Goal: Task Accomplishment & Management: Manage account settings

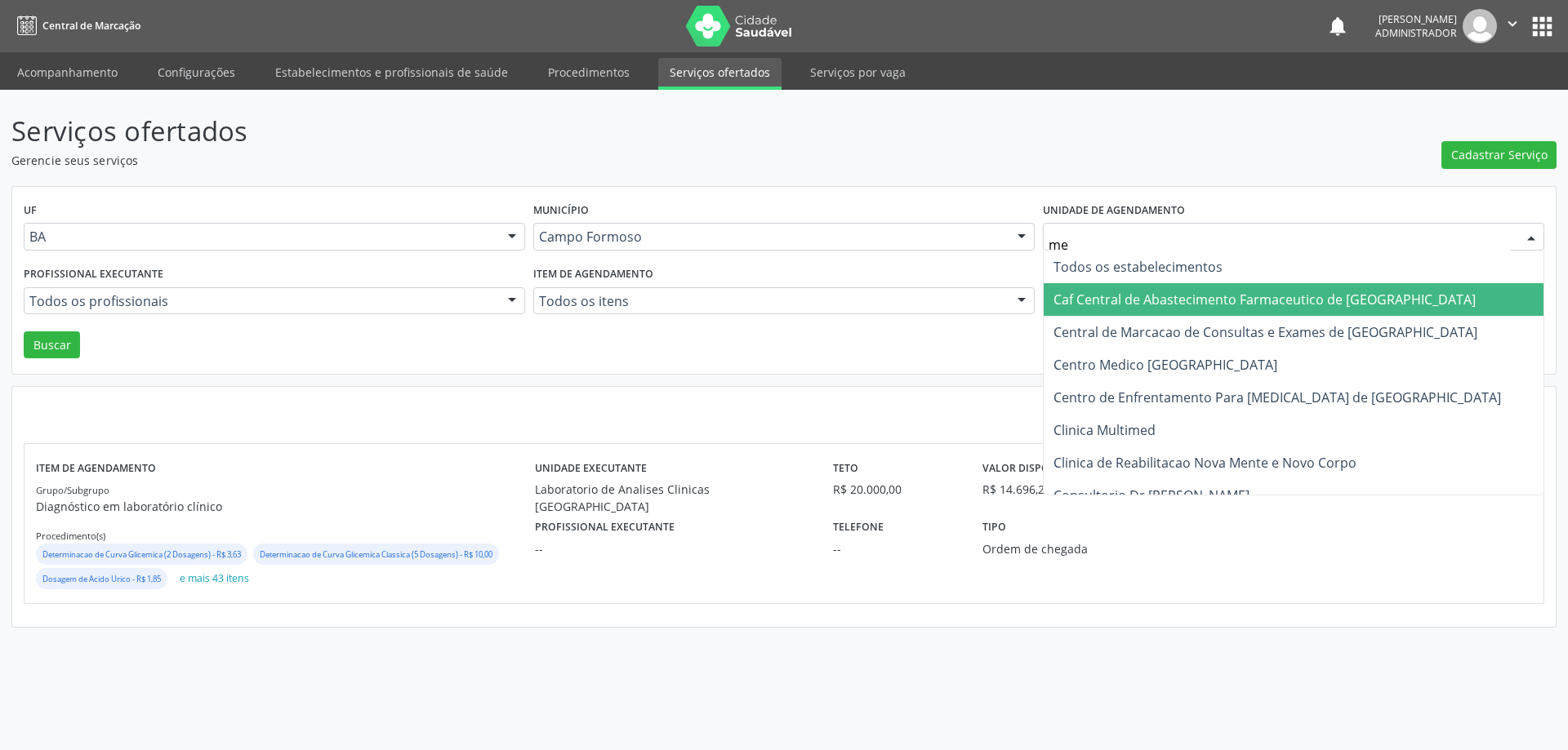
type input "med"
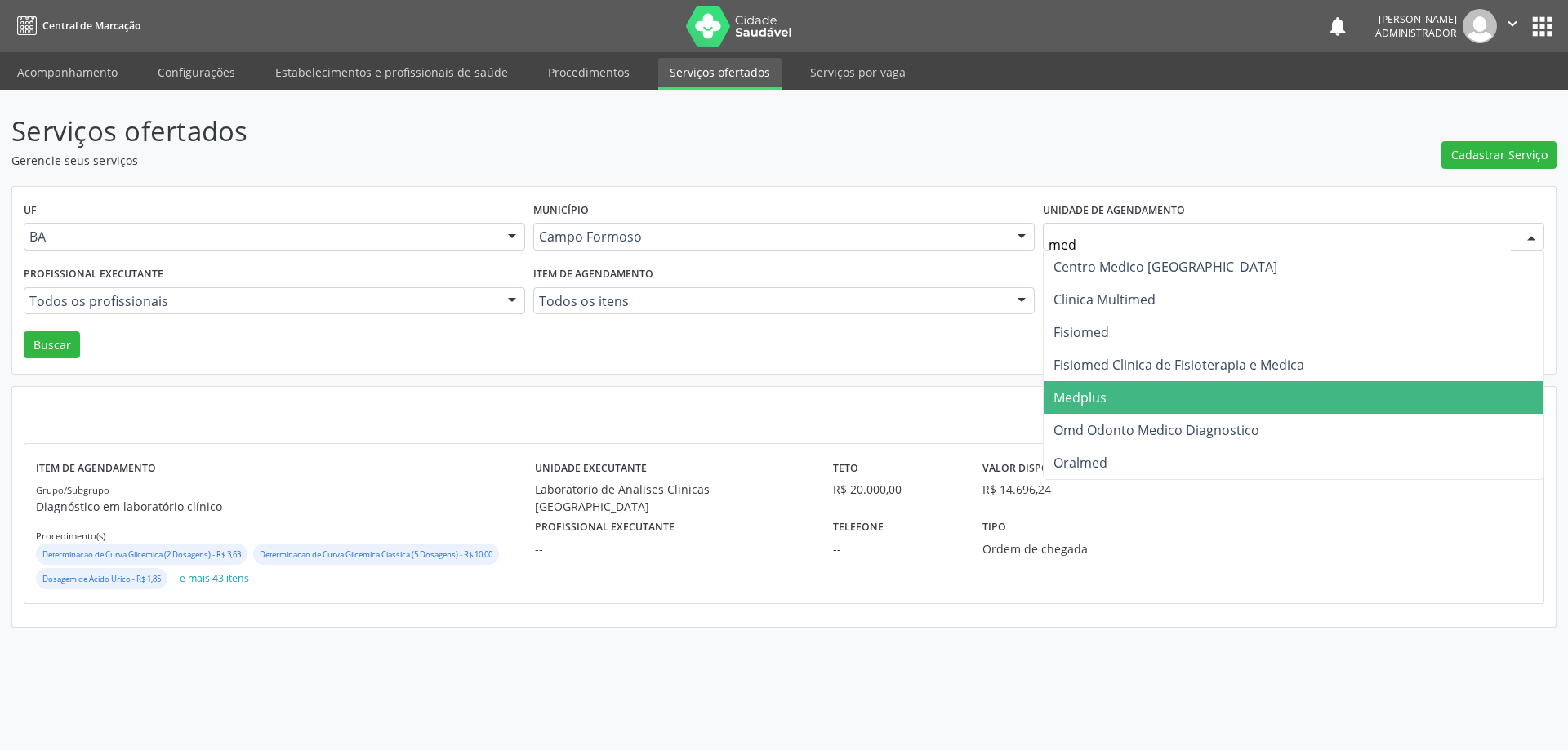
click at [1108, 389] on span "Medplus" at bounding box center [1294, 397] width 500 height 33
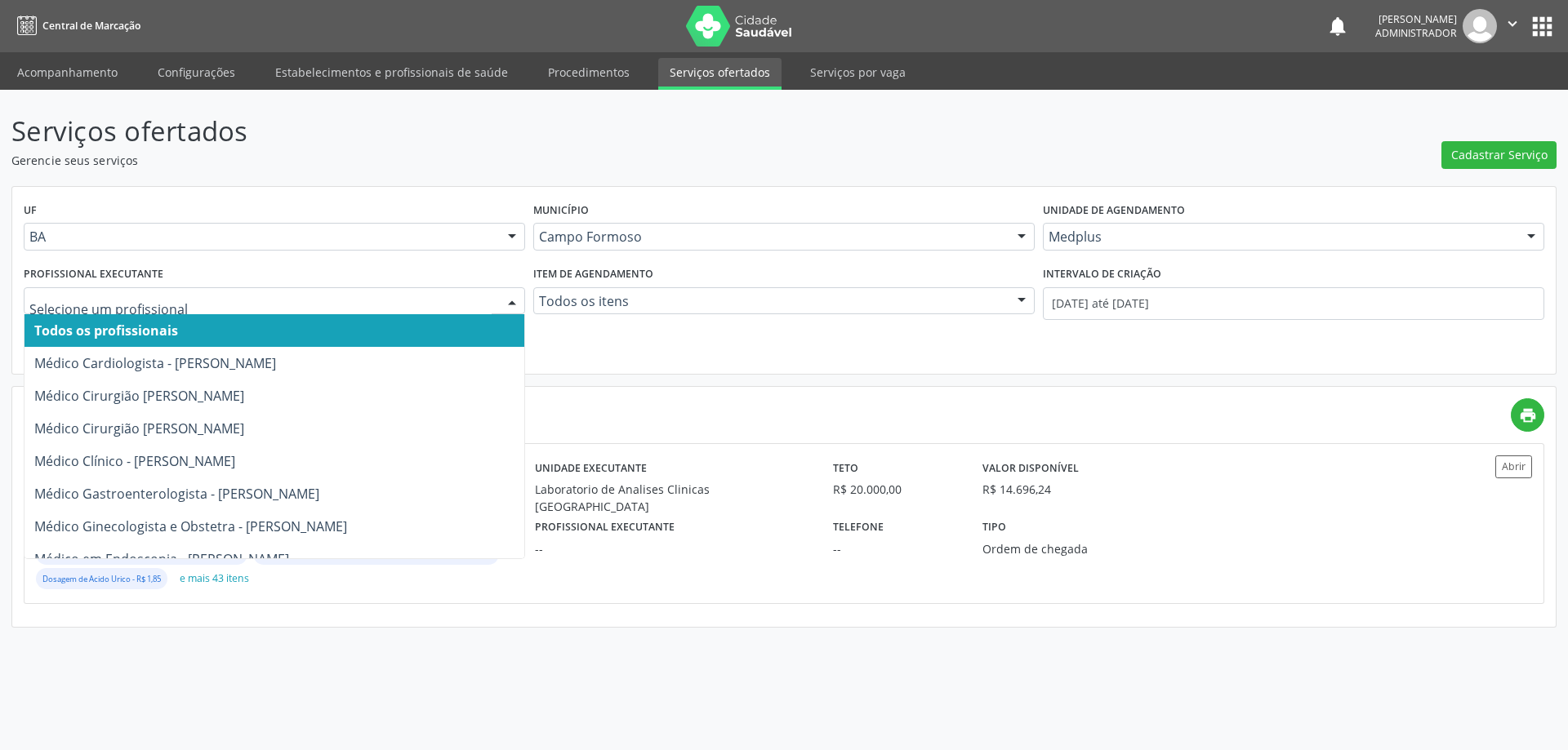
click at [509, 300] on div at bounding box center [512, 302] width 24 height 28
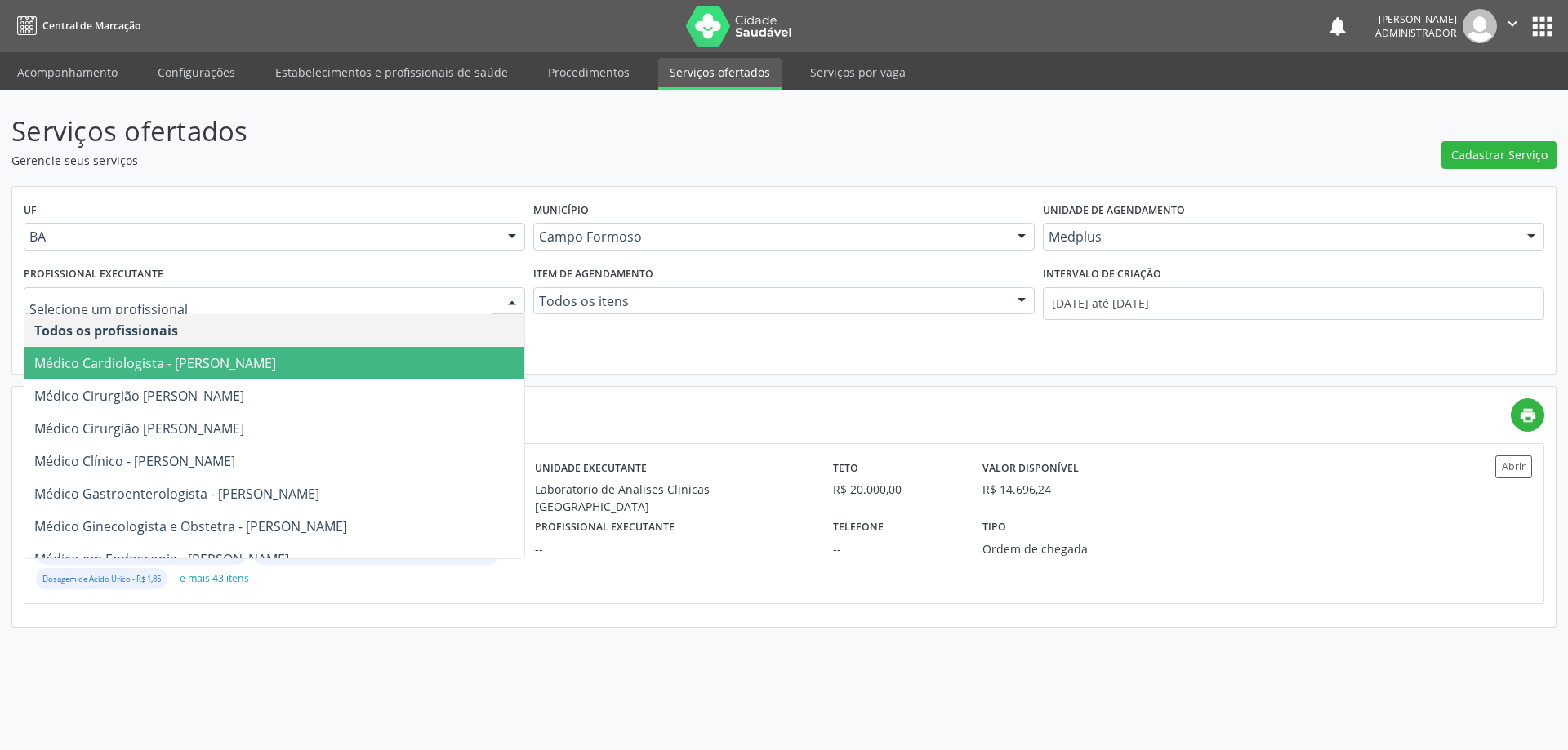
click at [447, 364] on span "Médico Cardiologista - Antonio Miranda Rocha Junior" at bounding box center [274, 363] width 500 height 33
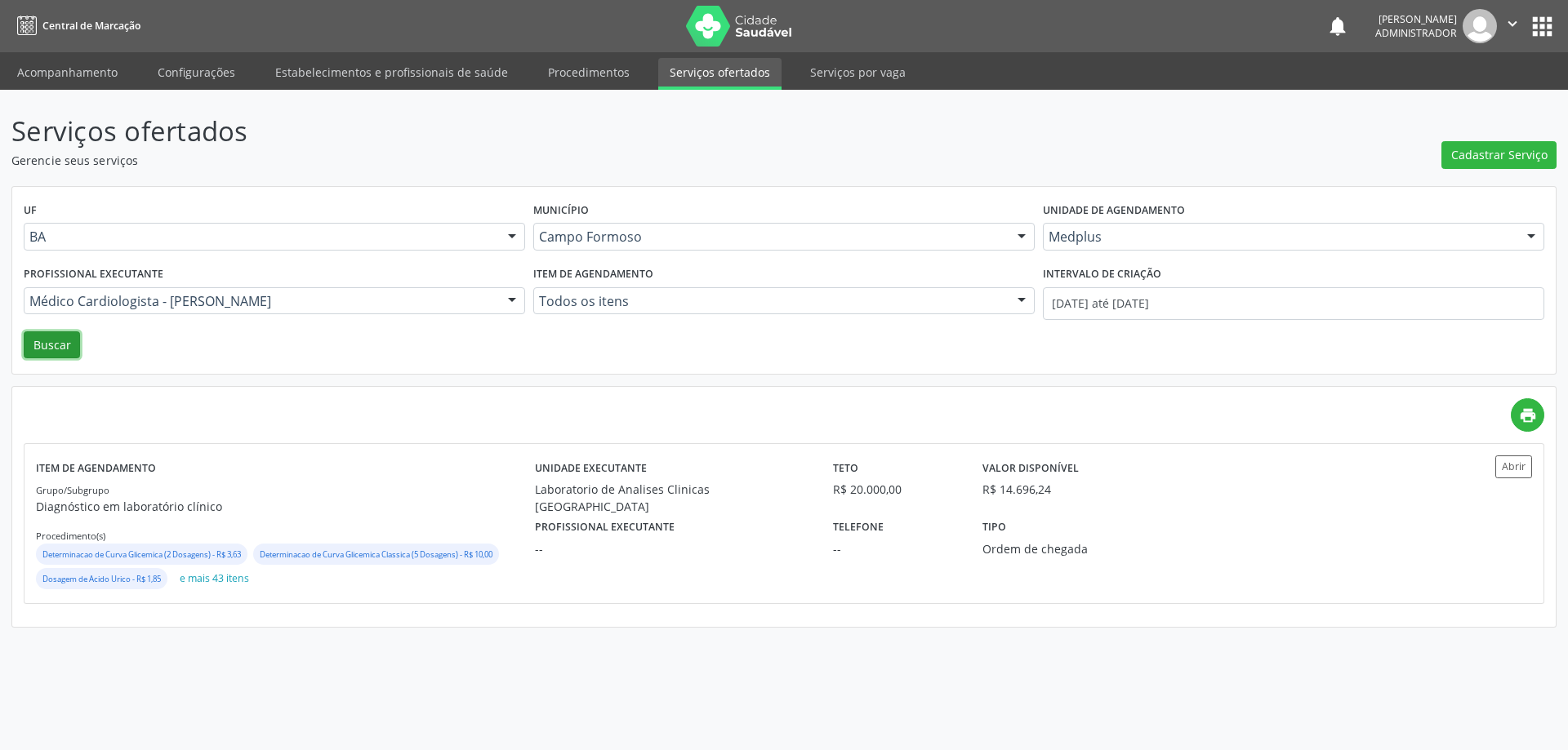
click at [36, 341] on button "Buscar" at bounding box center [51, 345] width 56 height 28
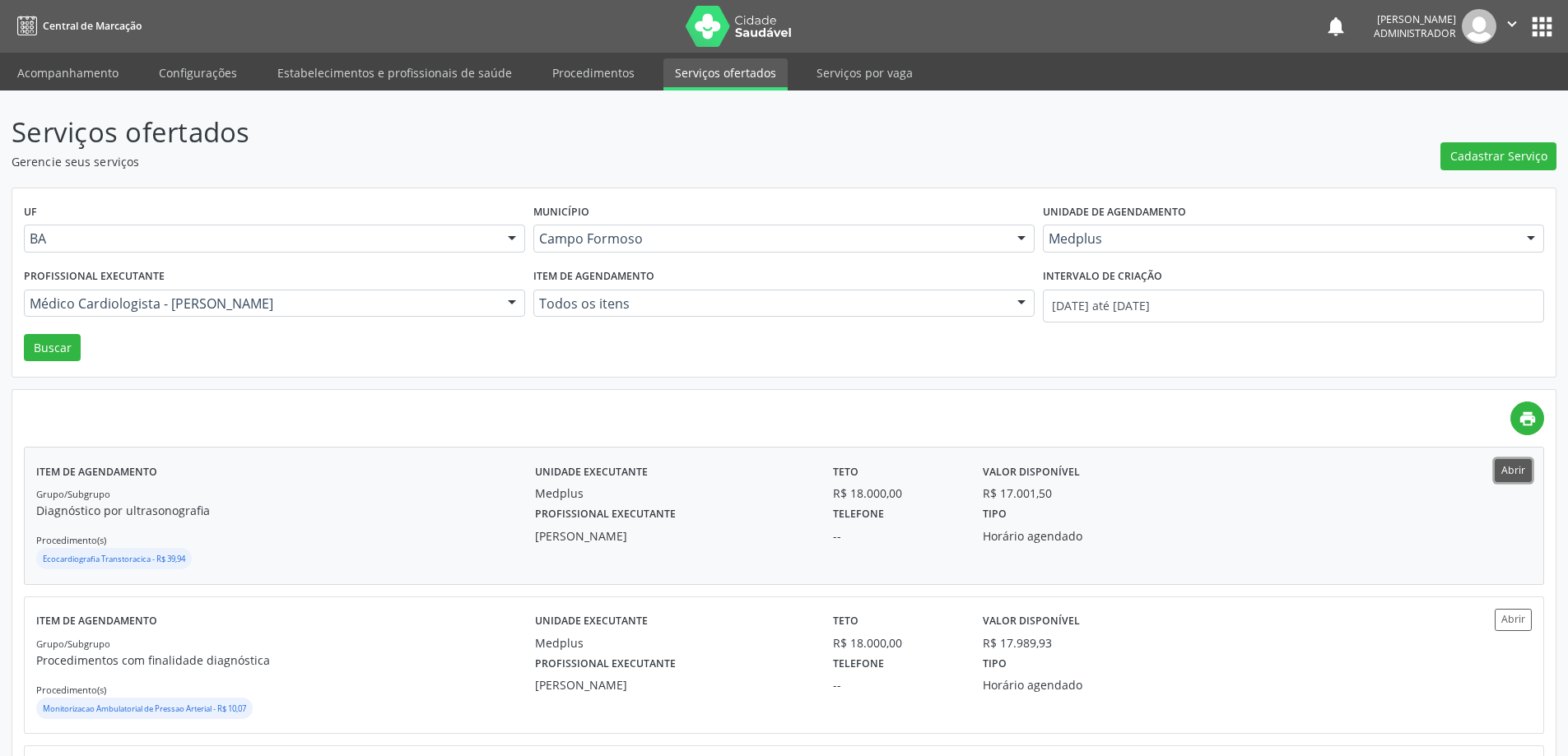
click at [1499, 462] on button "Abrir" at bounding box center [1513, 470] width 37 height 23
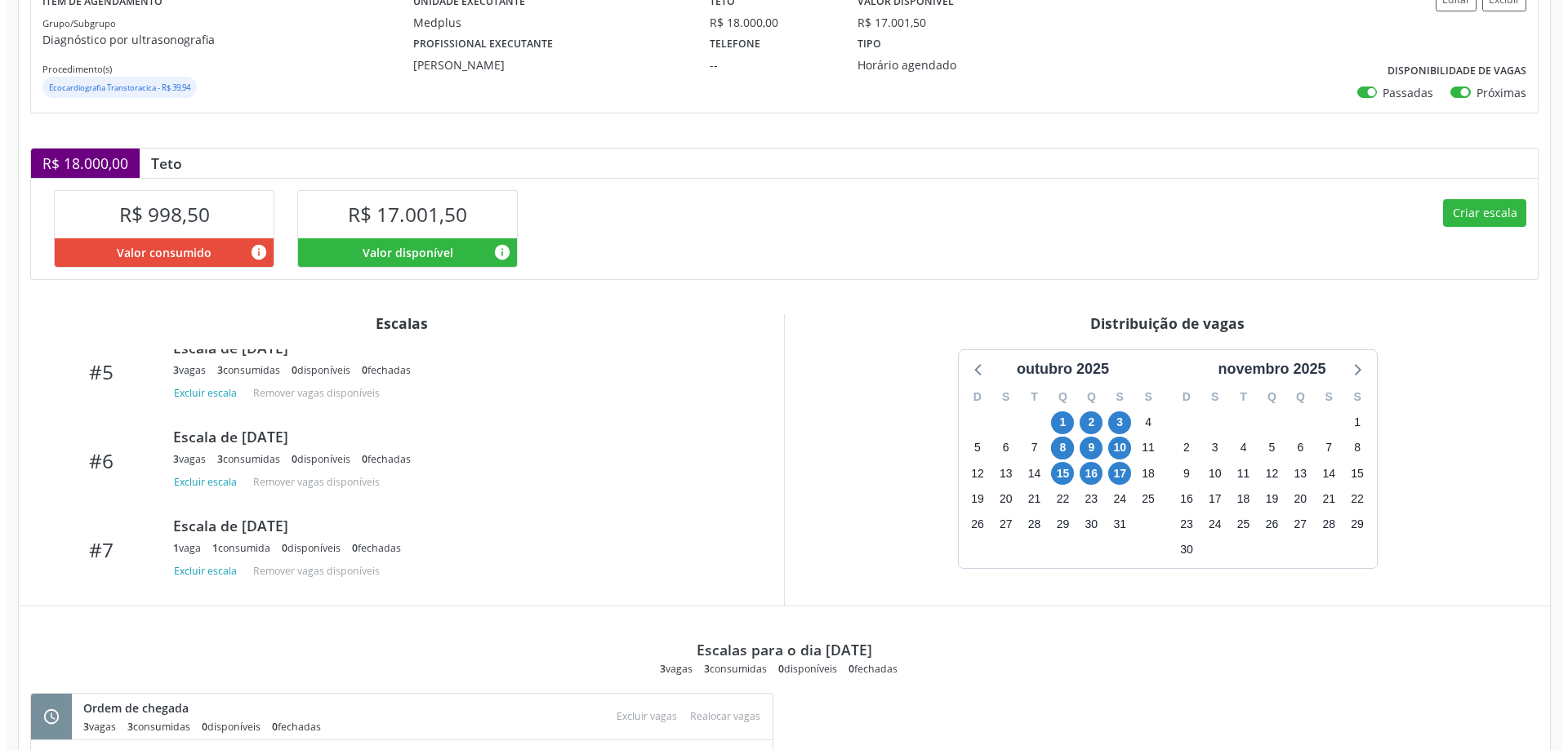
scroll to position [249, 0]
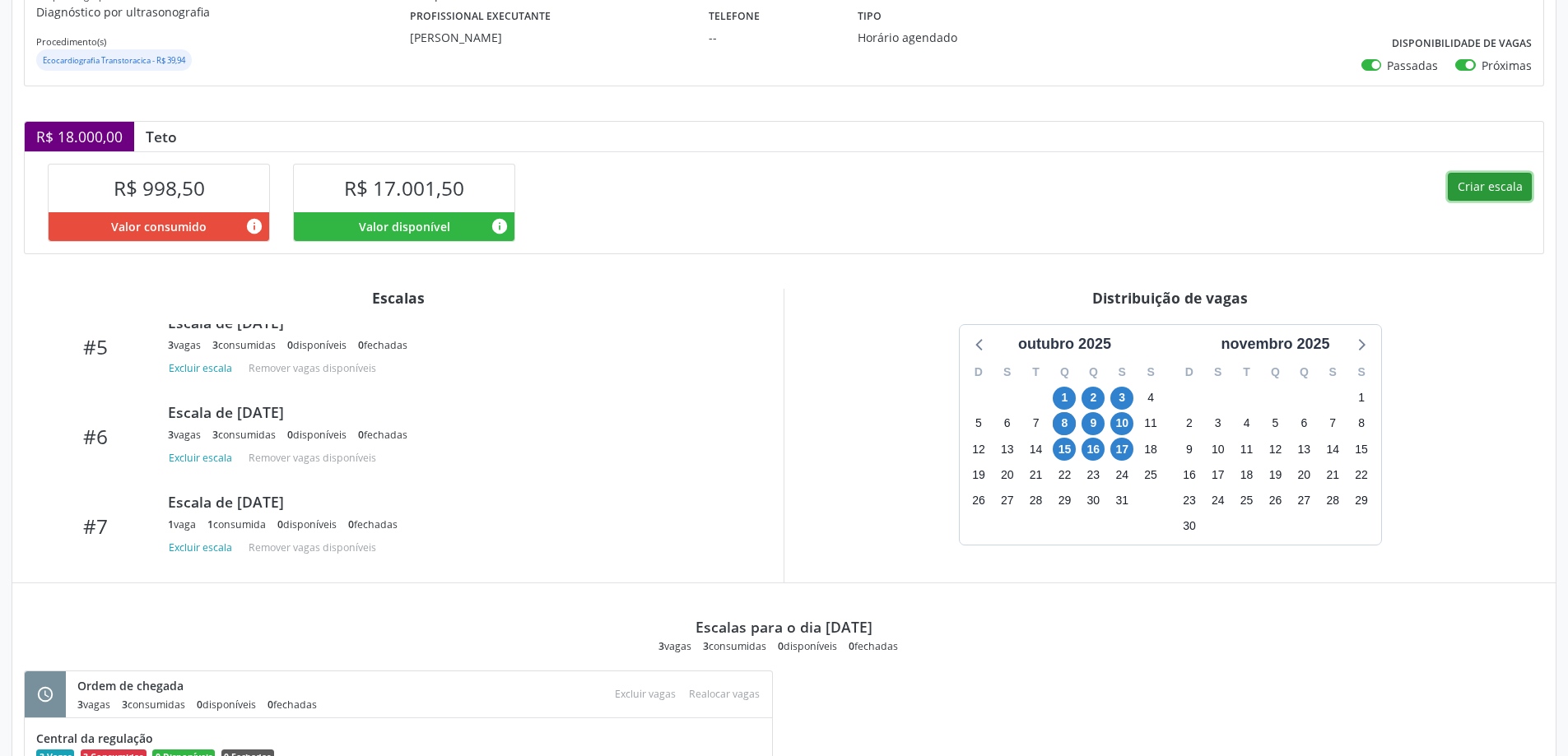
click at [1472, 189] on button "Criar escala" at bounding box center [1490, 187] width 84 height 28
select select "9"
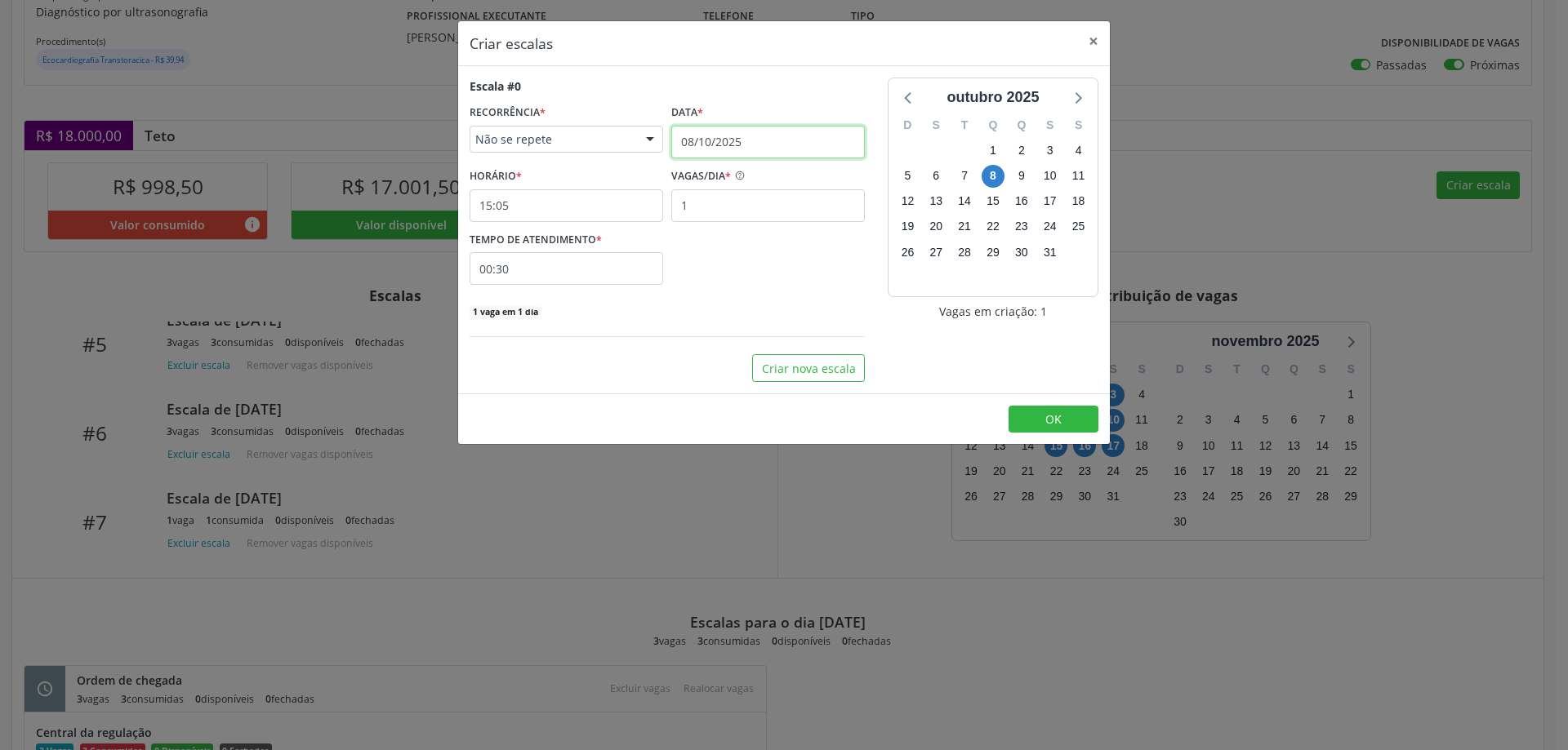
click at [762, 137] on input "08/10/2025" at bounding box center [768, 141] width 194 height 33
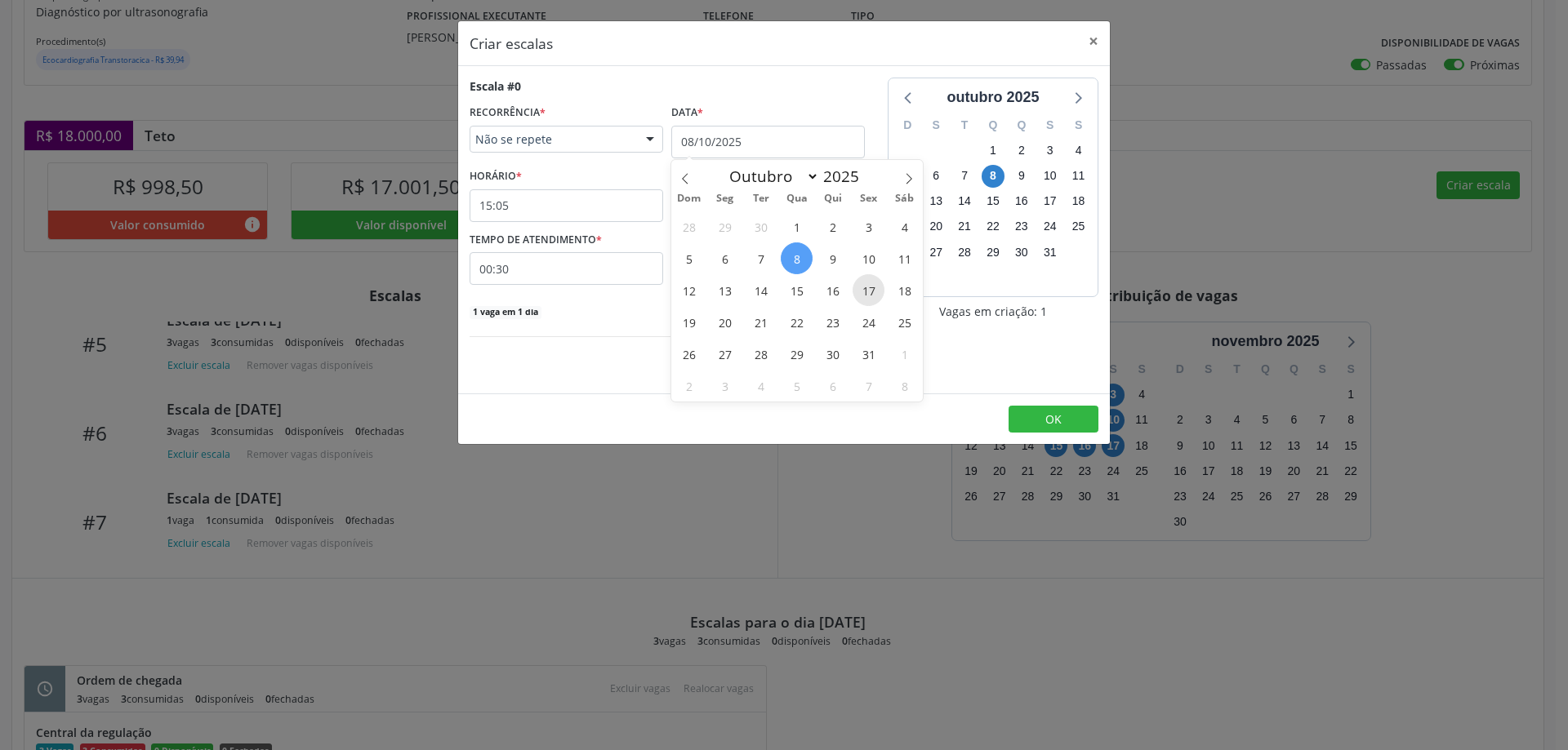
click at [872, 299] on span "17" at bounding box center [869, 290] width 32 height 32
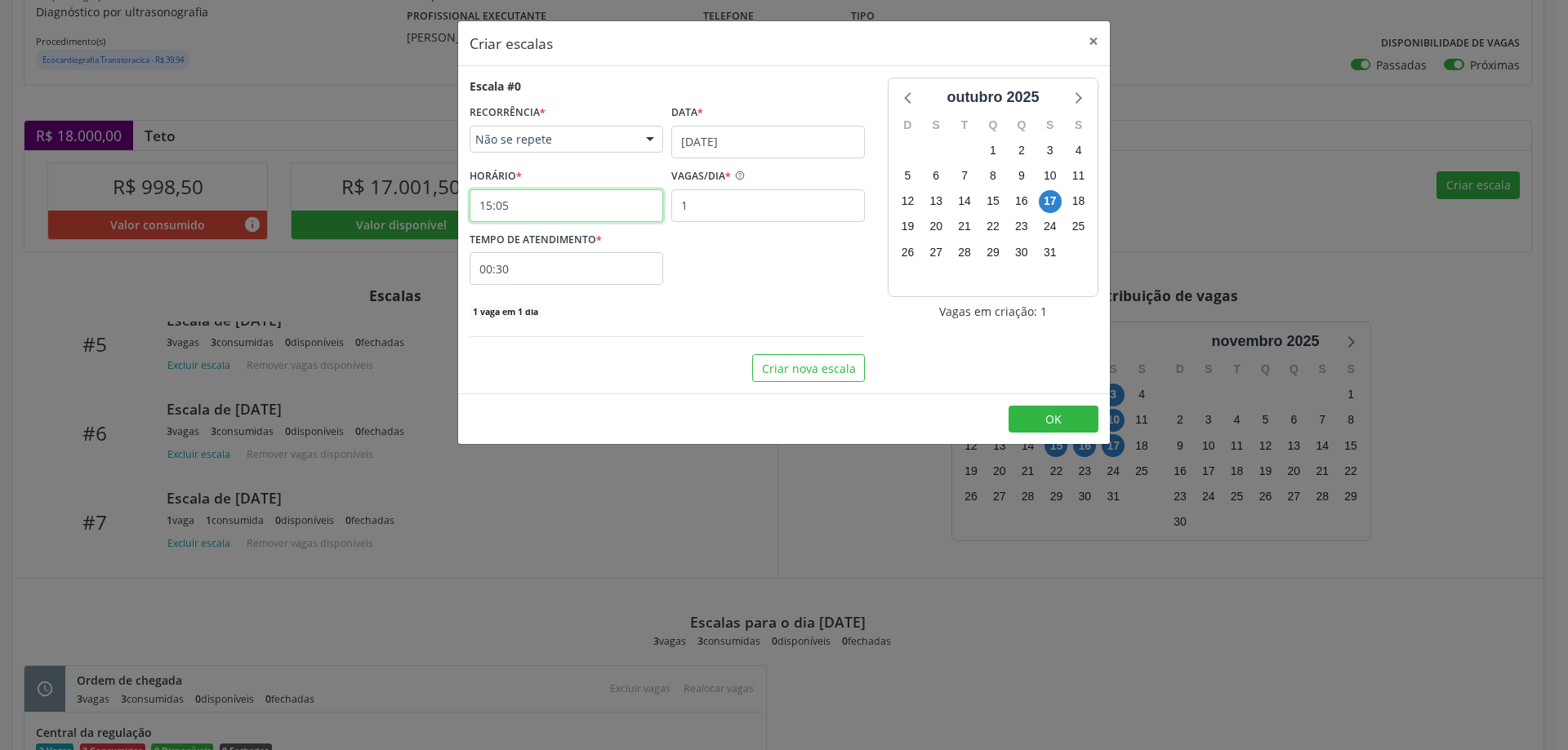
click at [609, 206] on input "15:05" at bounding box center [566, 206] width 194 height 33
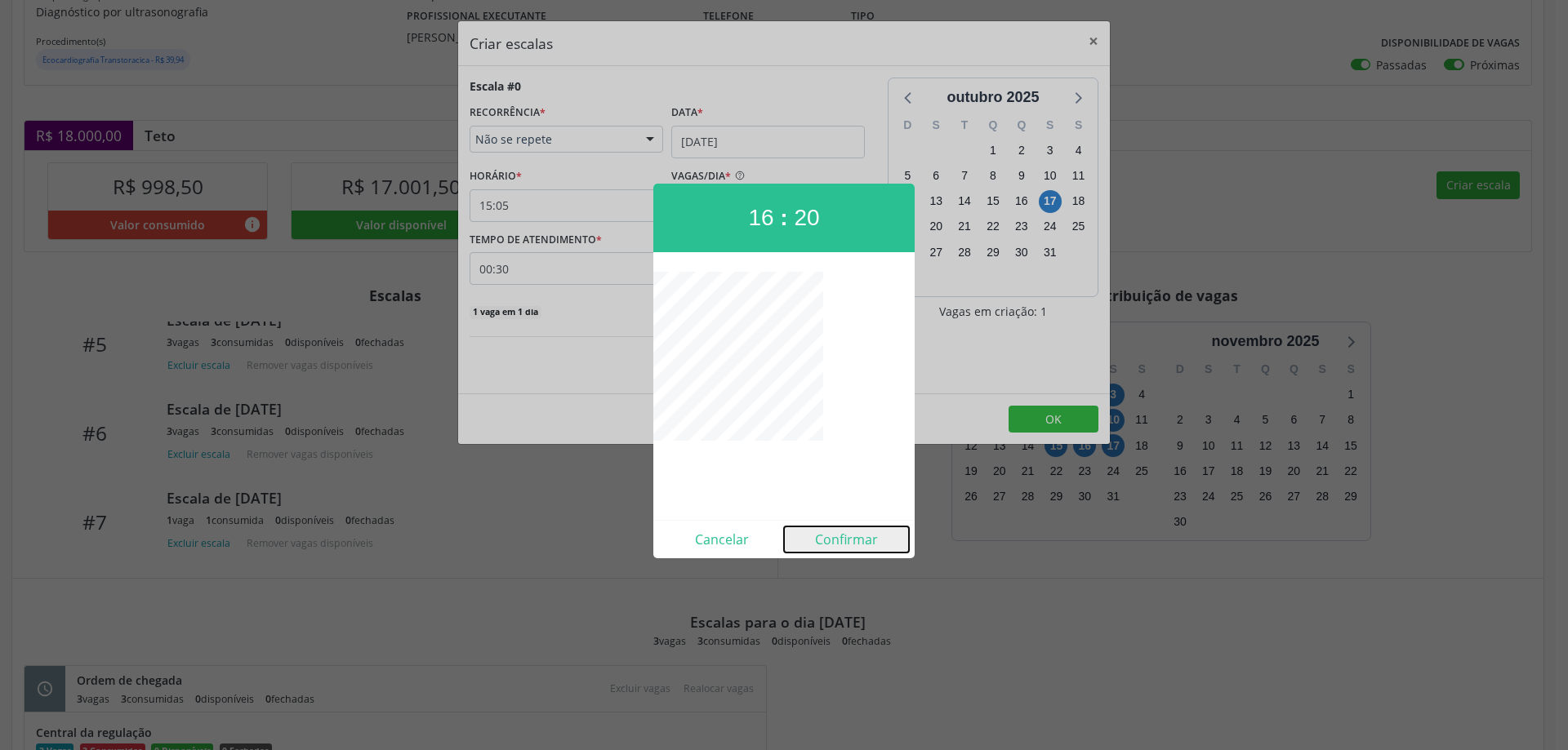
click at [836, 536] on button "Confirmar" at bounding box center [847, 540] width 125 height 26
type input "16:20"
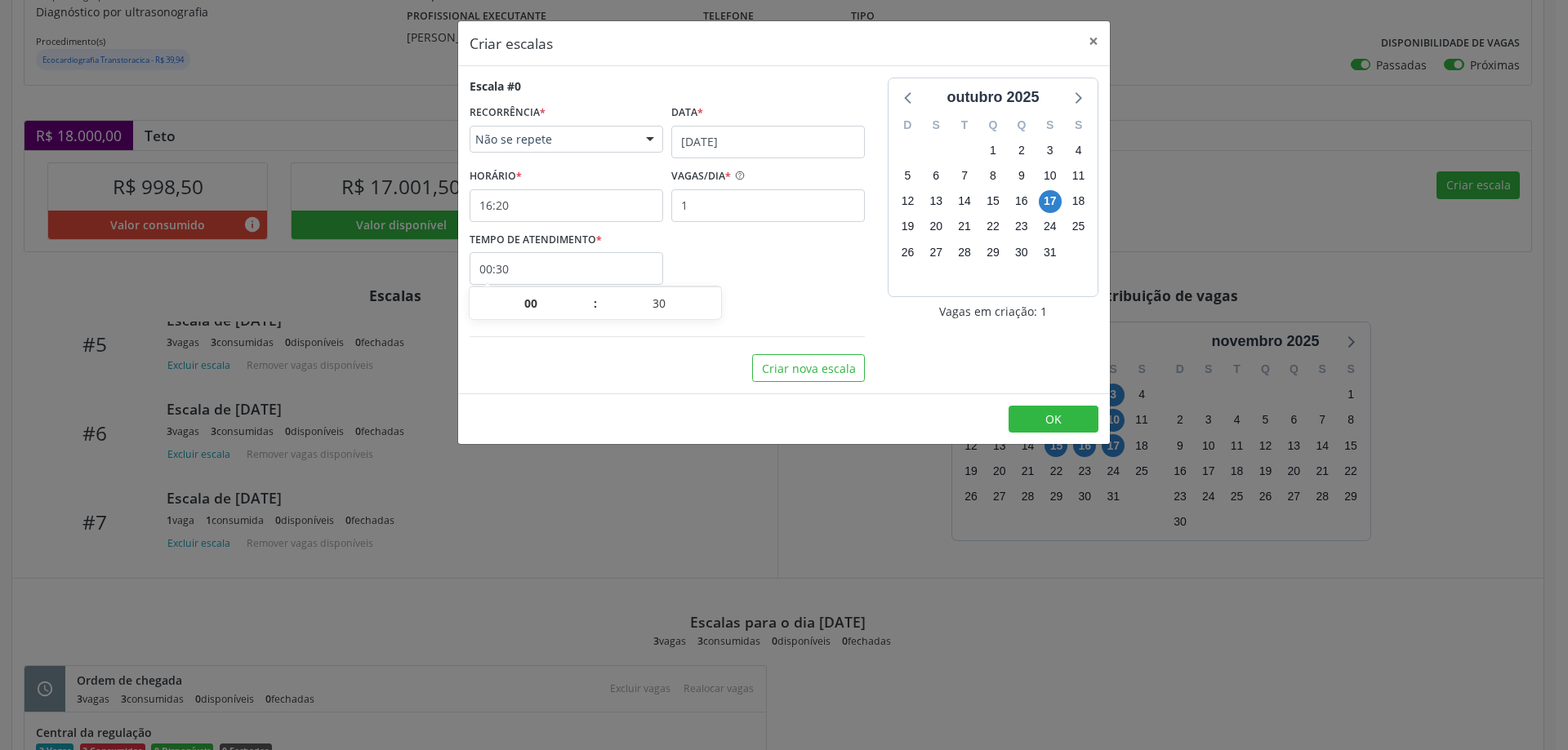
drag, startPoint x: 624, startPoint y: 268, endPoint x: 639, endPoint y: 281, distance: 19.8
click at [625, 267] on input "00:30" at bounding box center [566, 268] width 194 height 33
click at [716, 318] on span at bounding box center [716, 311] width 11 height 16
type input "00:25"
type input "25"
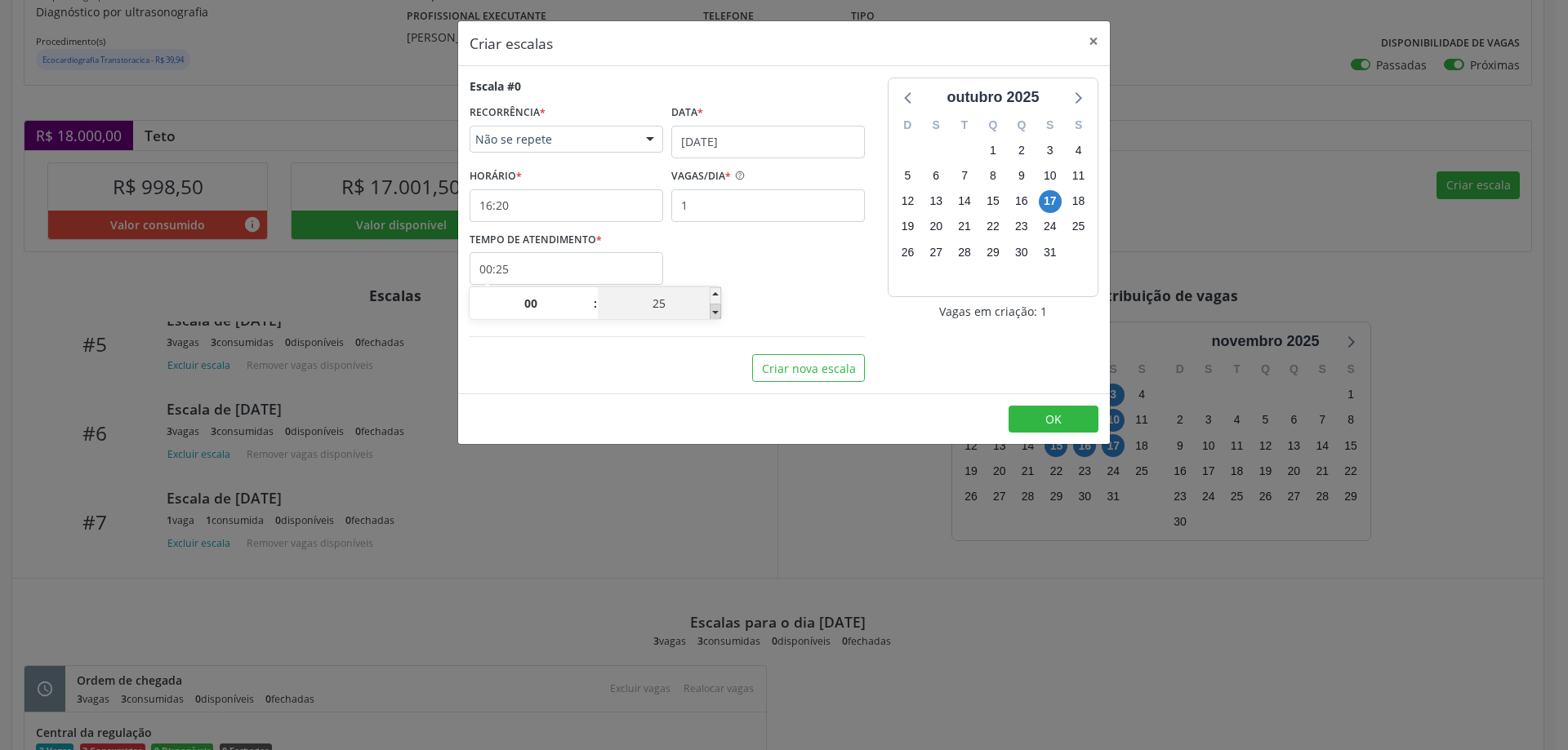
click at [716, 318] on span at bounding box center [716, 311] width 11 height 16
type input "00:20"
type input "20"
drag, startPoint x: 1066, startPoint y: 415, endPoint x: 1082, endPoint y: 409, distance: 17.1
click at [1069, 414] on button "OK" at bounding box center [1053, 420] width 90 height 28
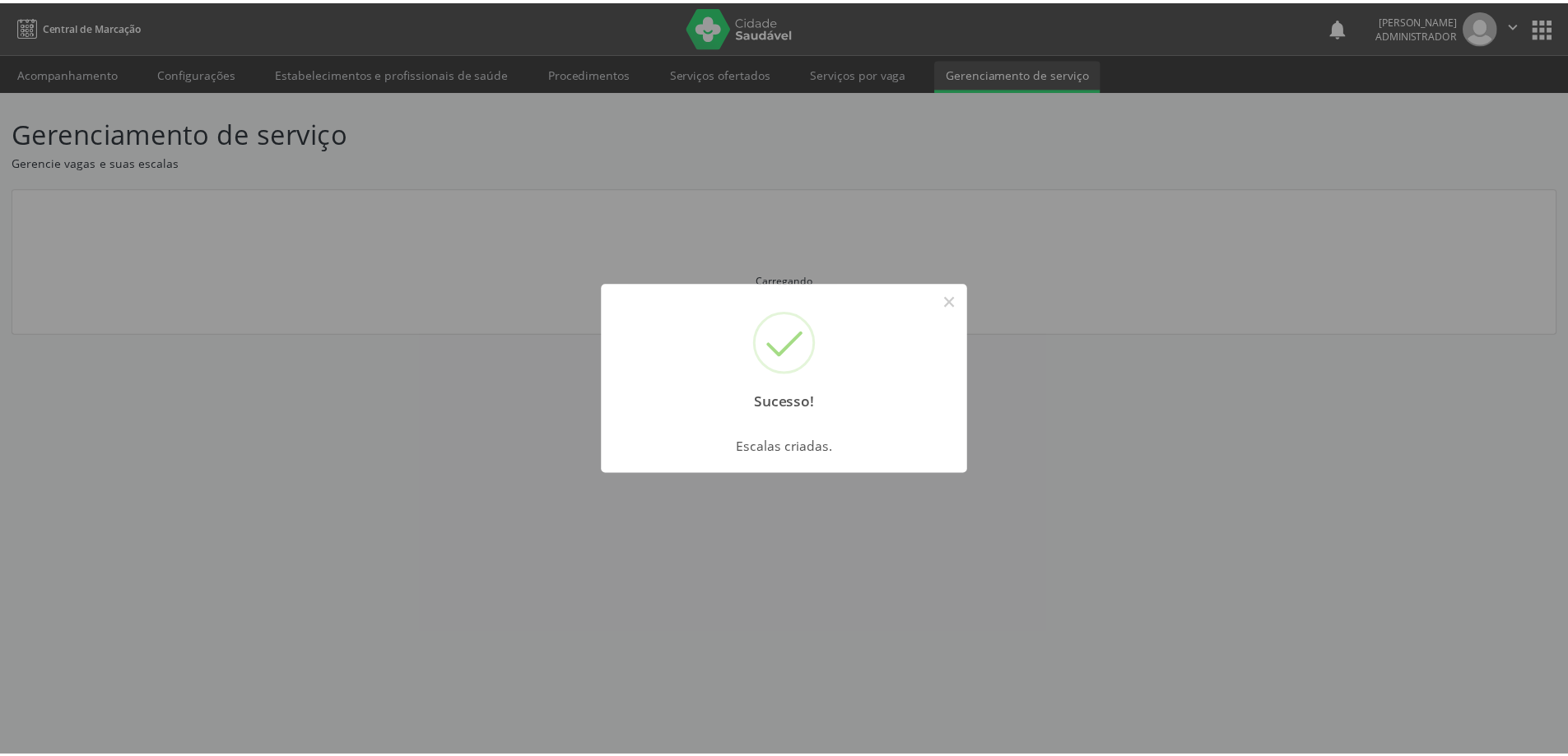
scroll to position [0, 0]
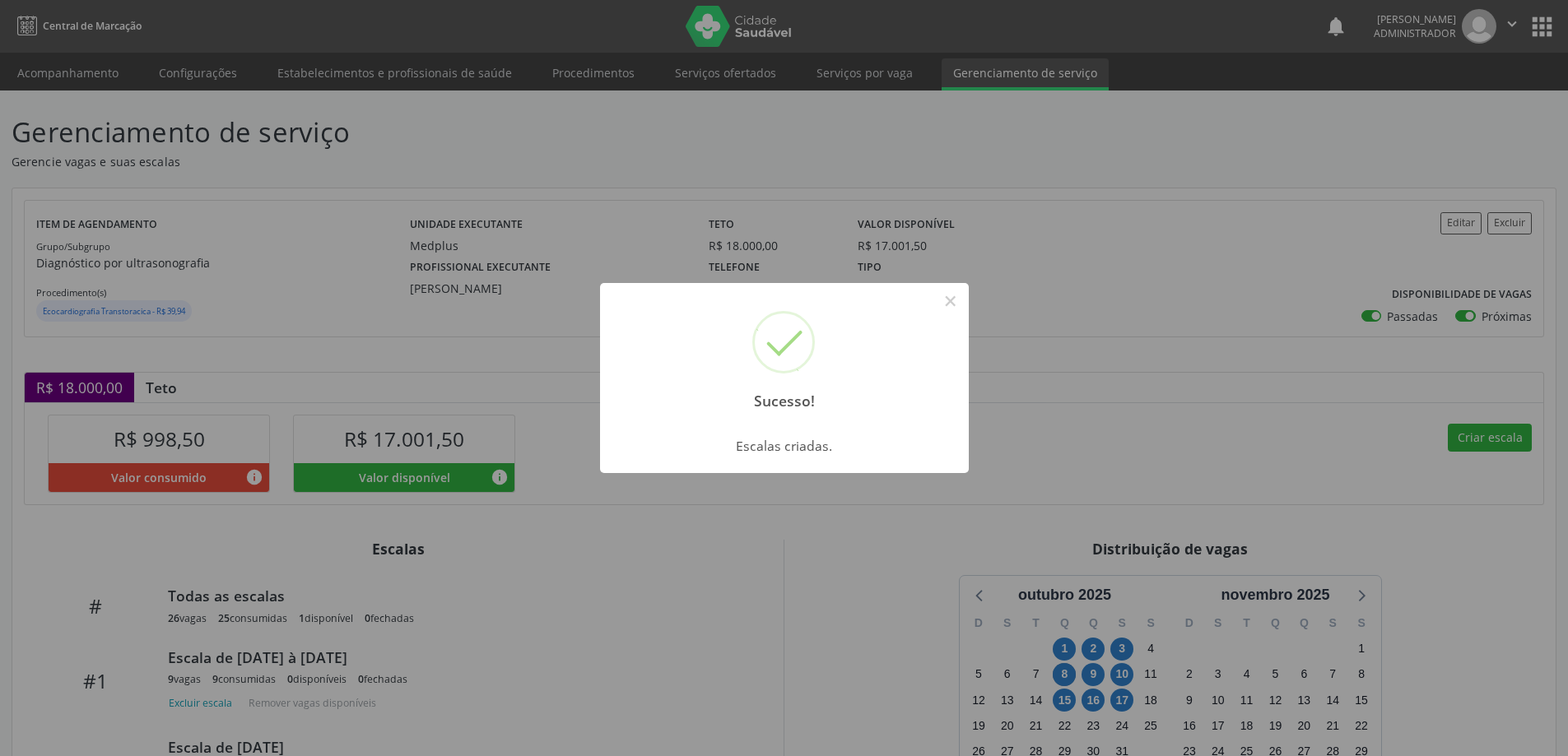
click at [937, 288] on button "×" at bounding box center [951, 302] width 28 height 28
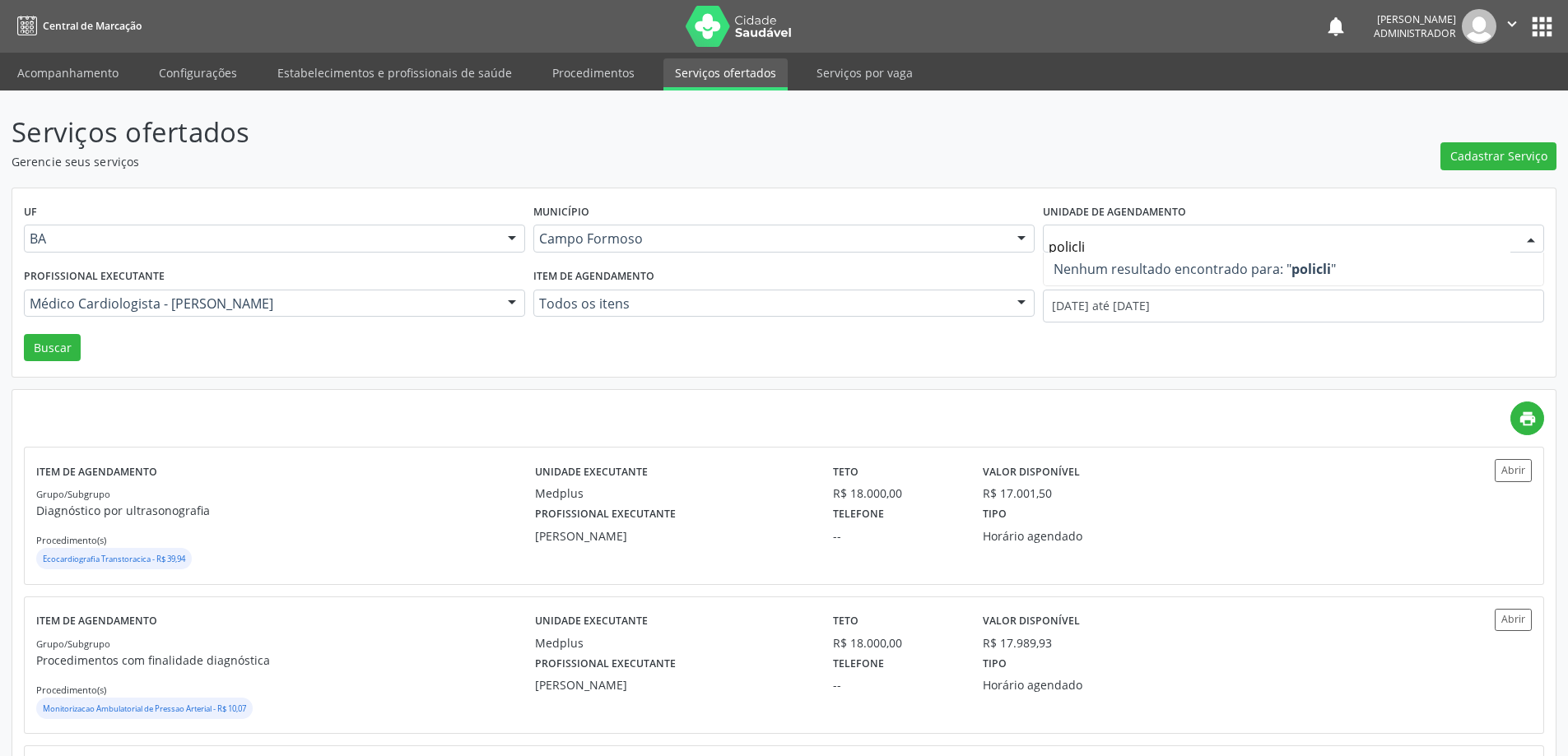
type input "policl"
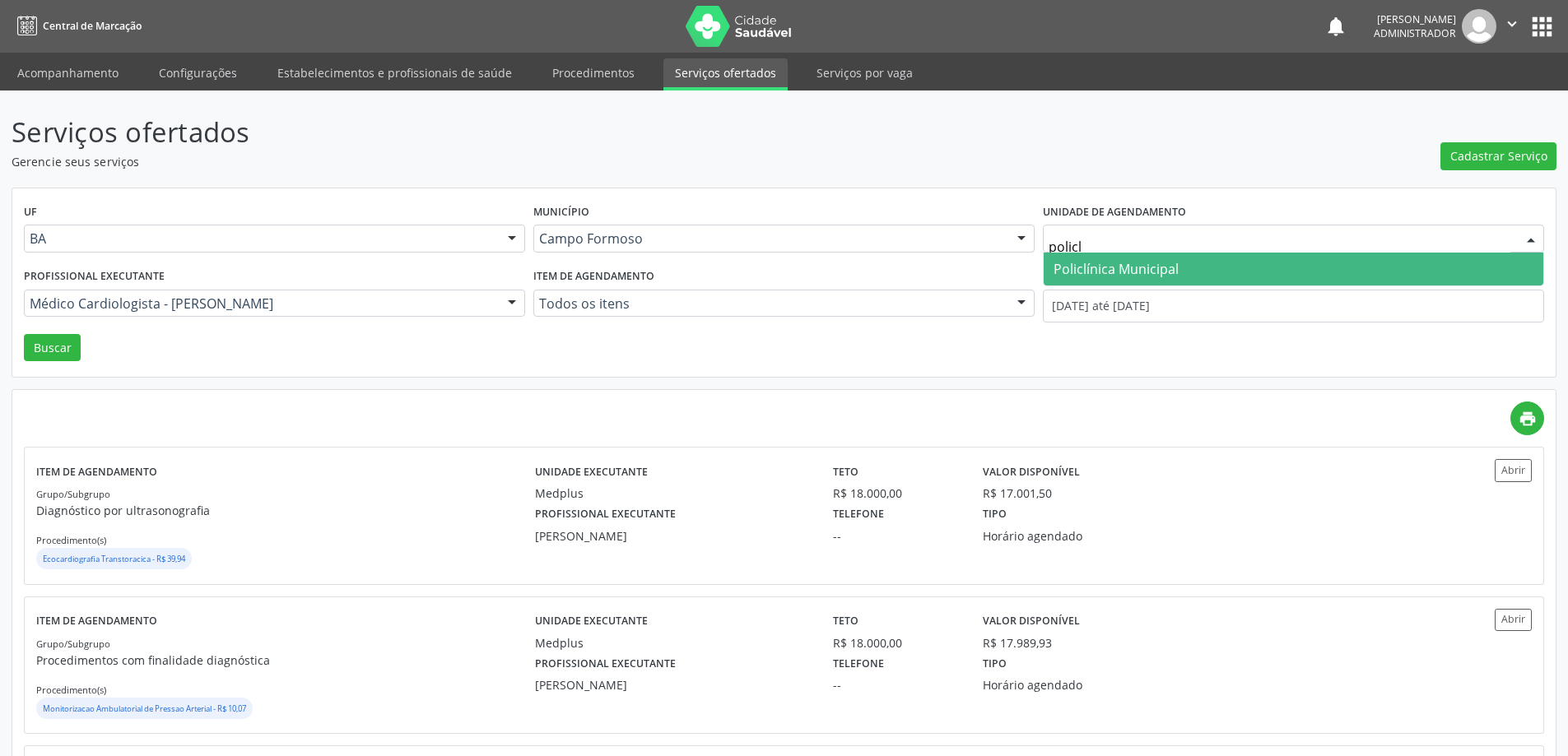
click at [1212, 264] on span "Policlínica Municipal" at bounding box center [1294, 269] width 500 height 33
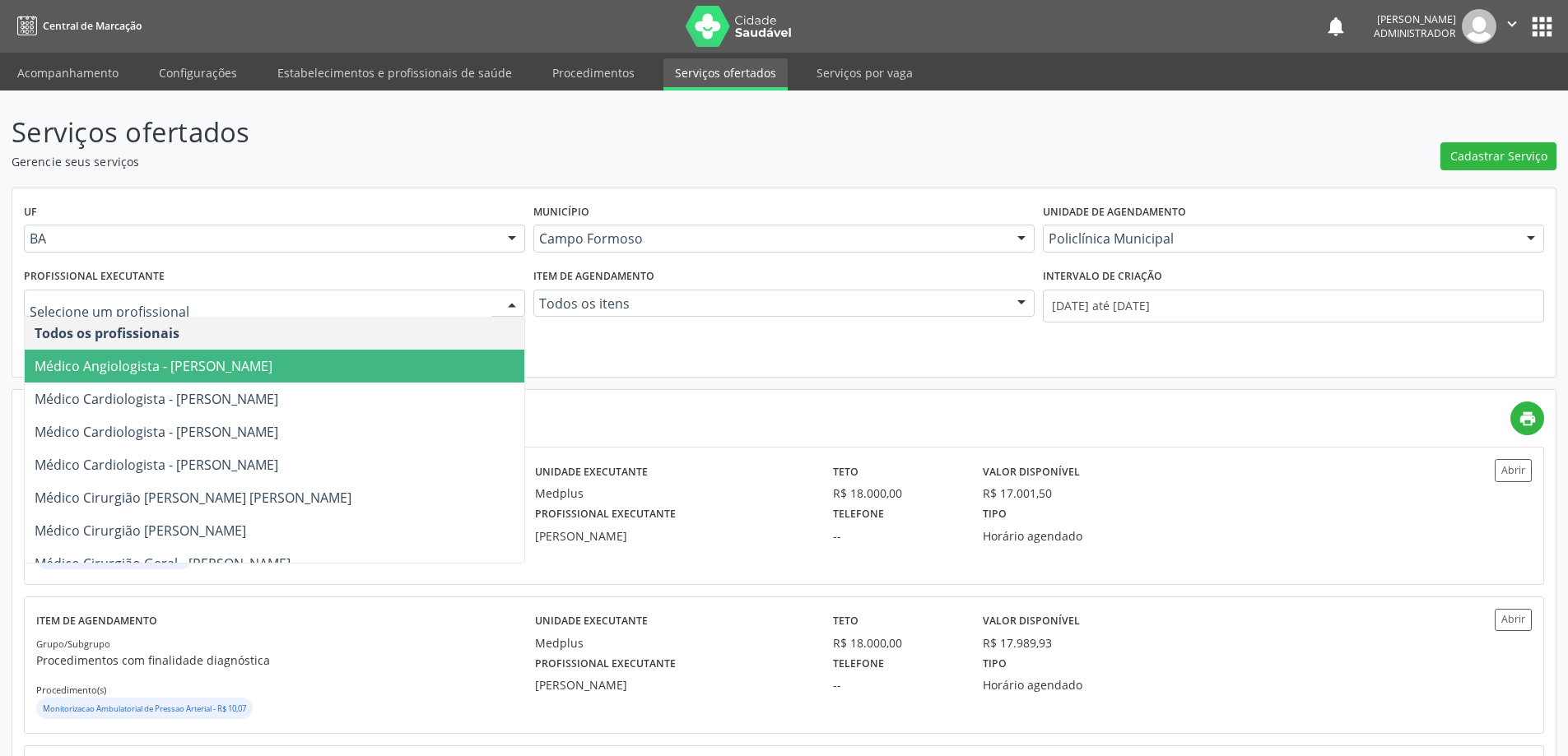
click at [508, 297] on div at bounding box center [512, 304] width 25 height 28
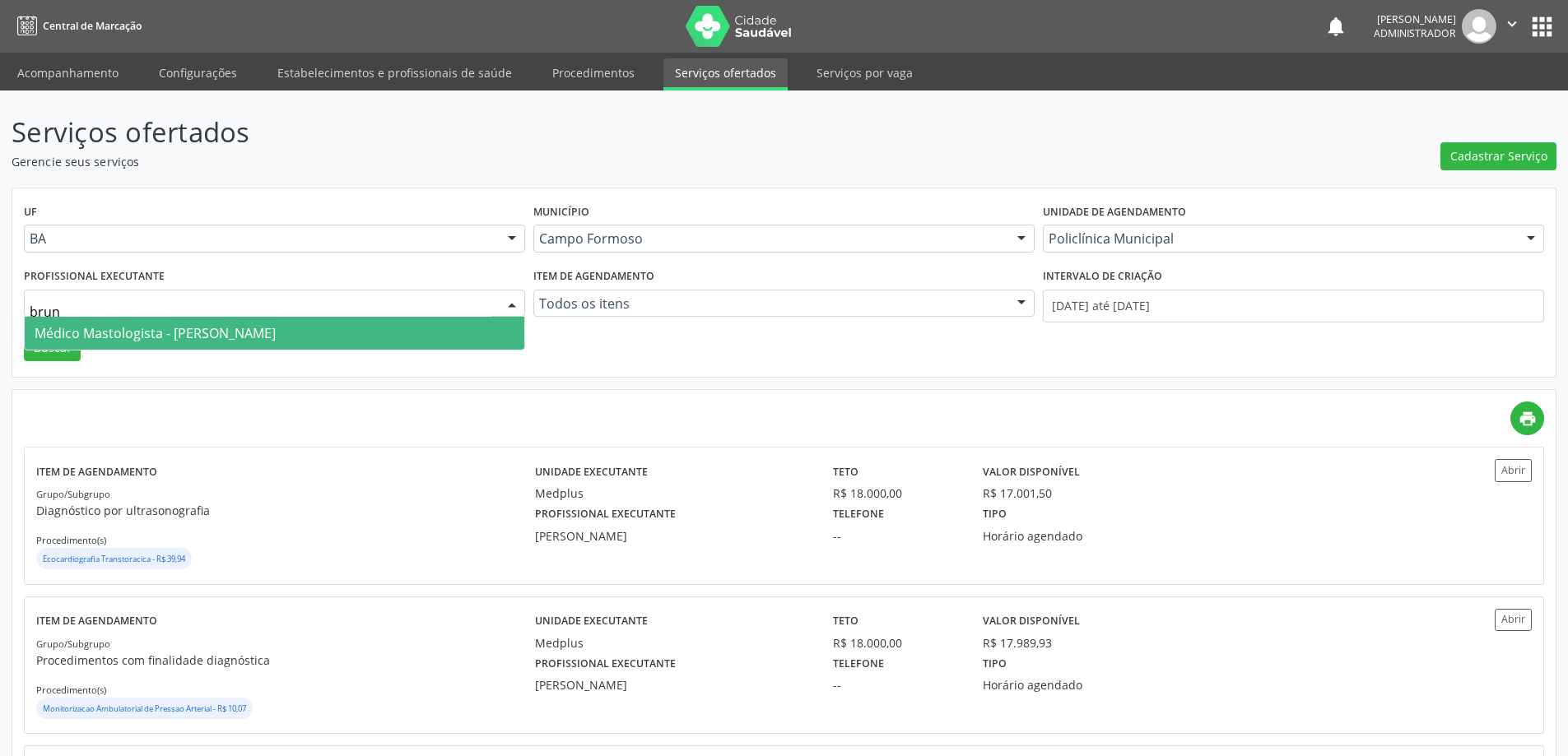
type input "bruna"
click at [424, 330] on span "Médico Mastologista - Bruna Ramalho de Lucena" at bounding box center [274, 333] width 500 height 33
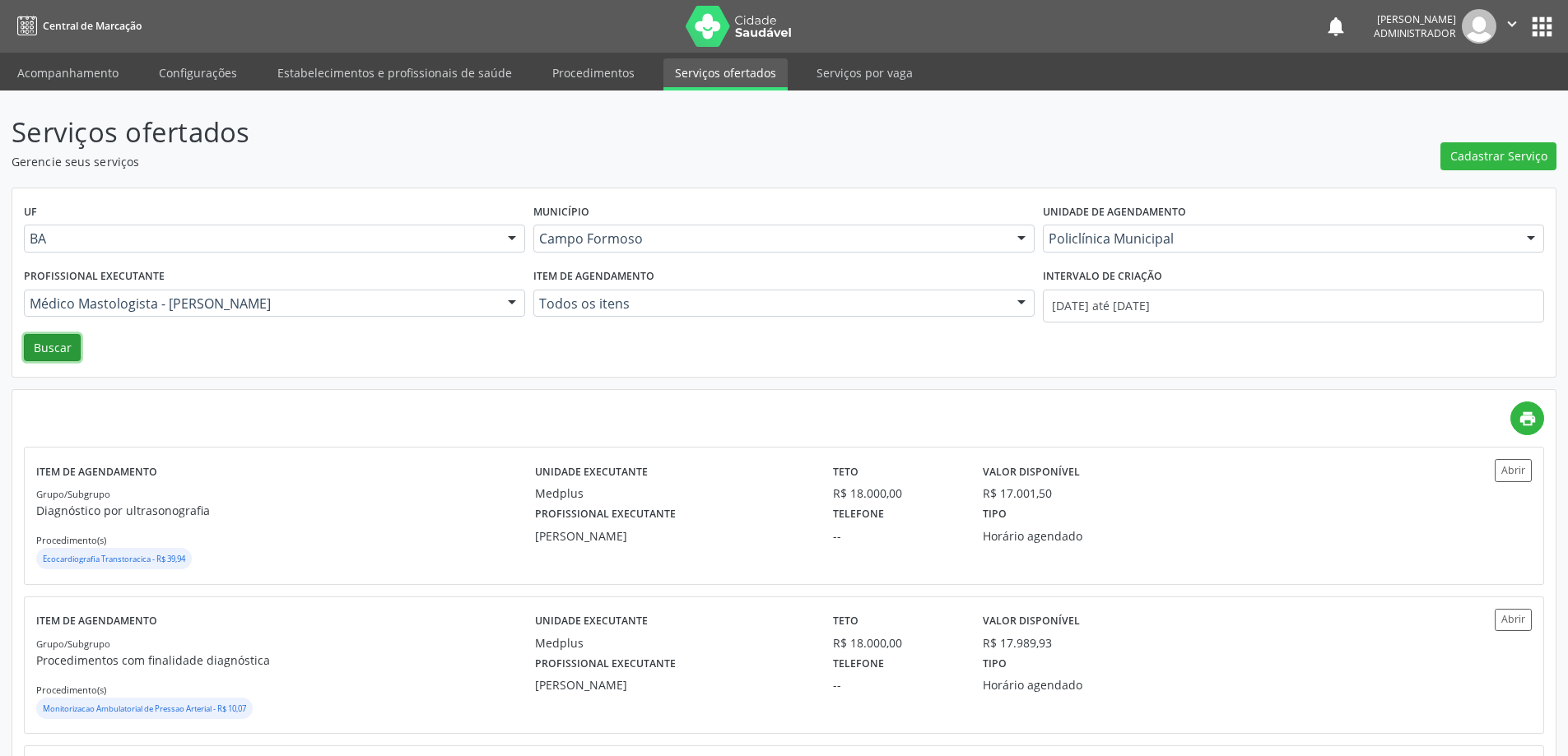
click at [61, 344] on button "Buscar" at bounding box center [52, 348] width 57 height 28
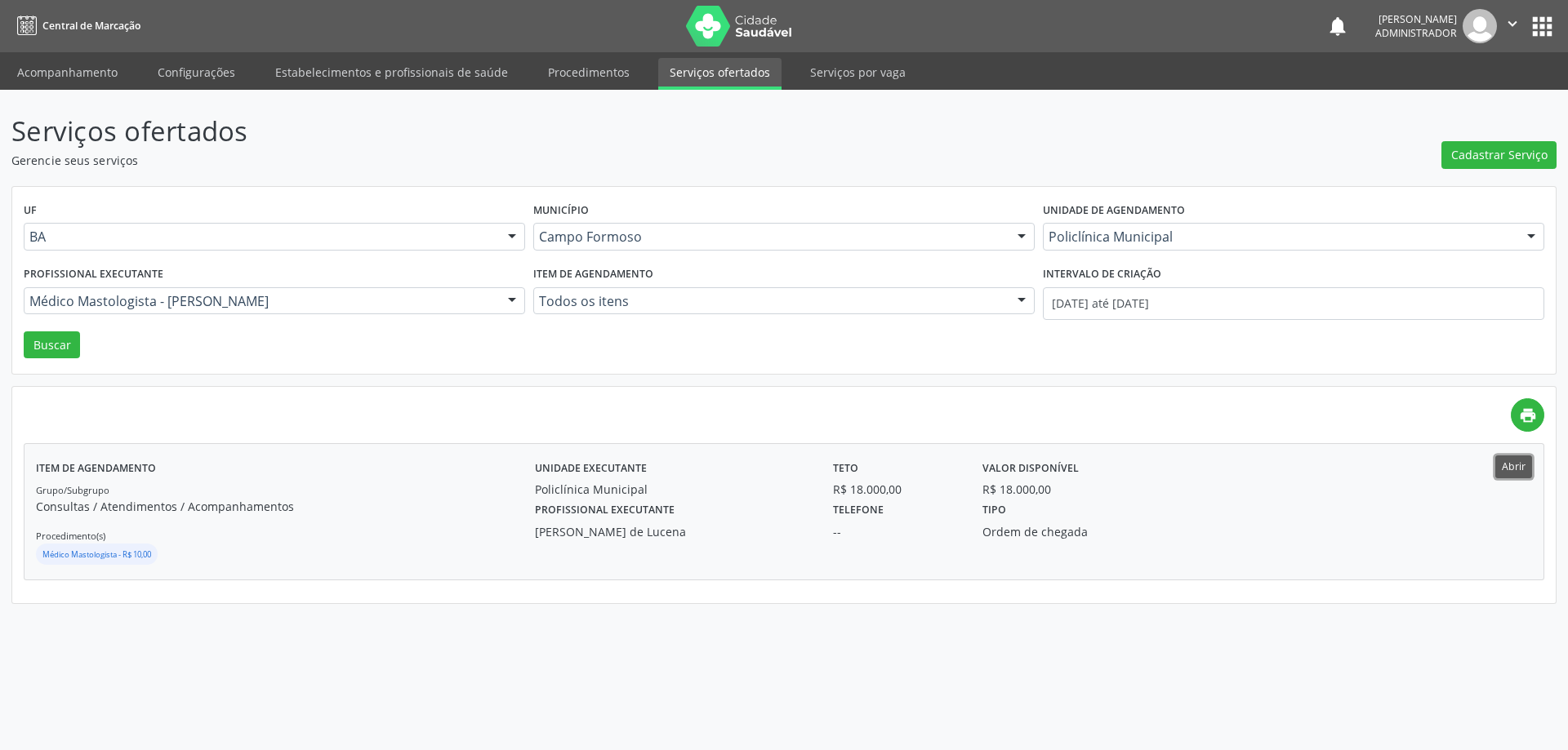
click at [1509, 467] on button "Abrir" at bounding box center [1514, 467] width 36 height 22
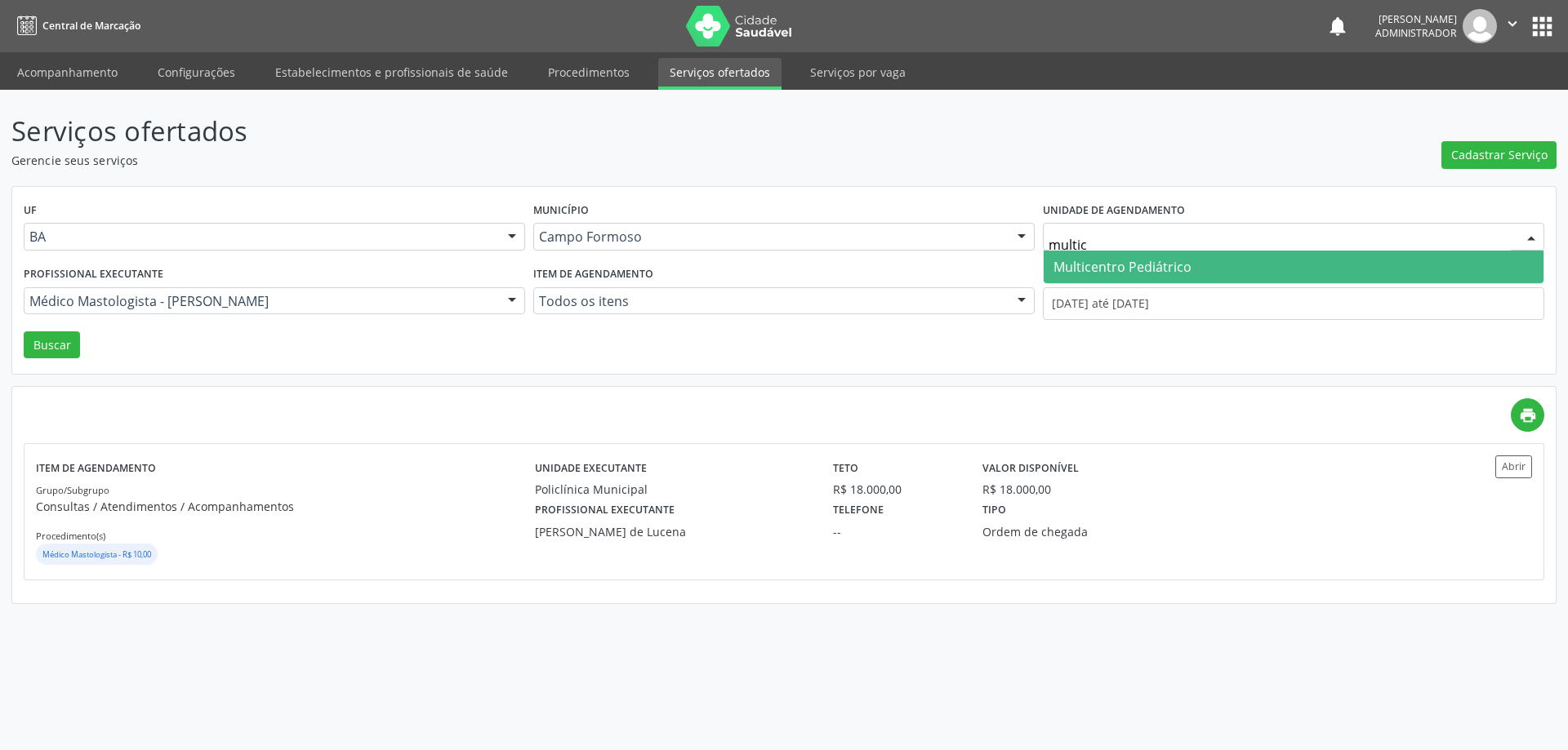
click at [1166, 267] on span "Multicentro Pediátrico" at bounding box center [1123, 267] width 138 height 18
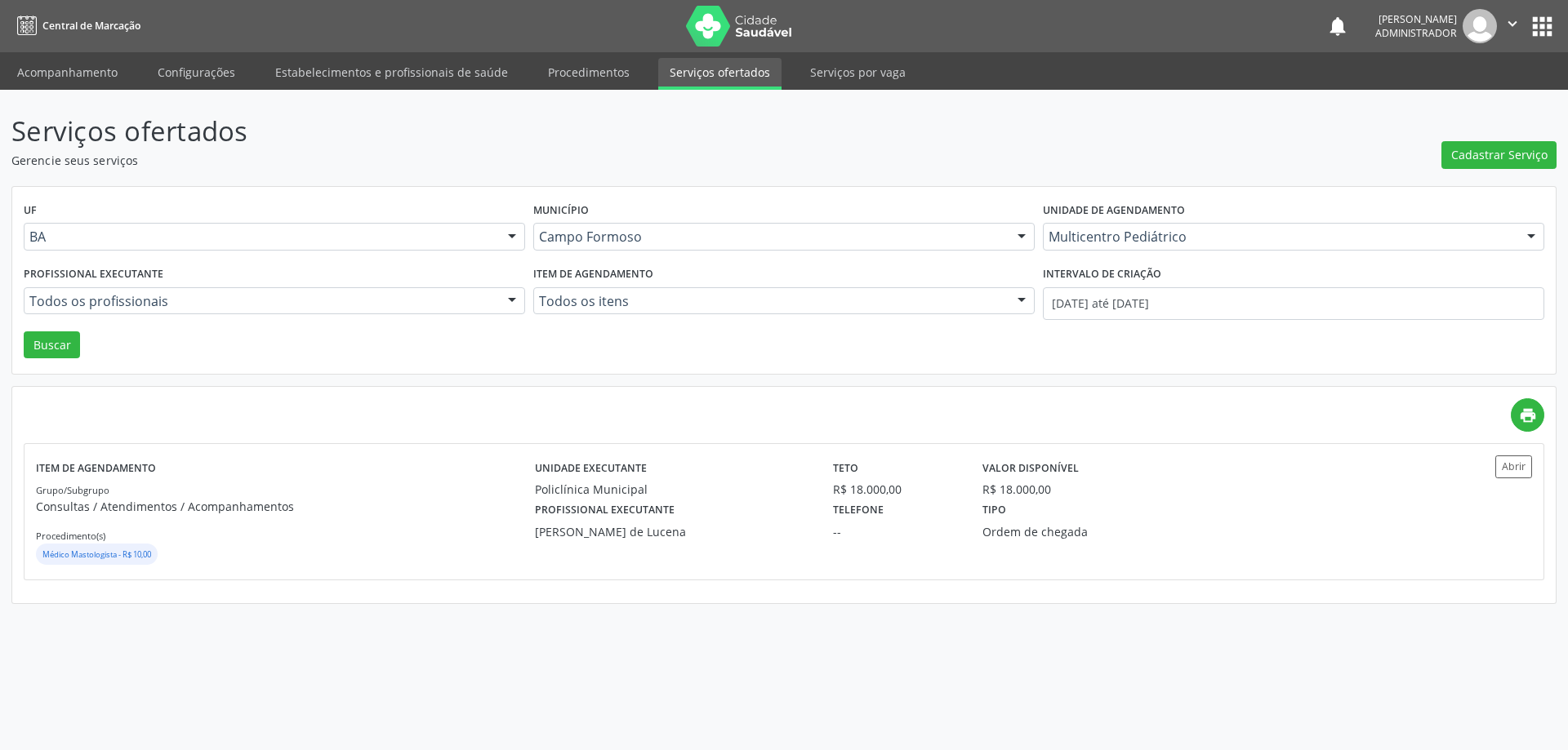
click at [505, 296] on div at bounding box center [512, 302] width 24 height 28
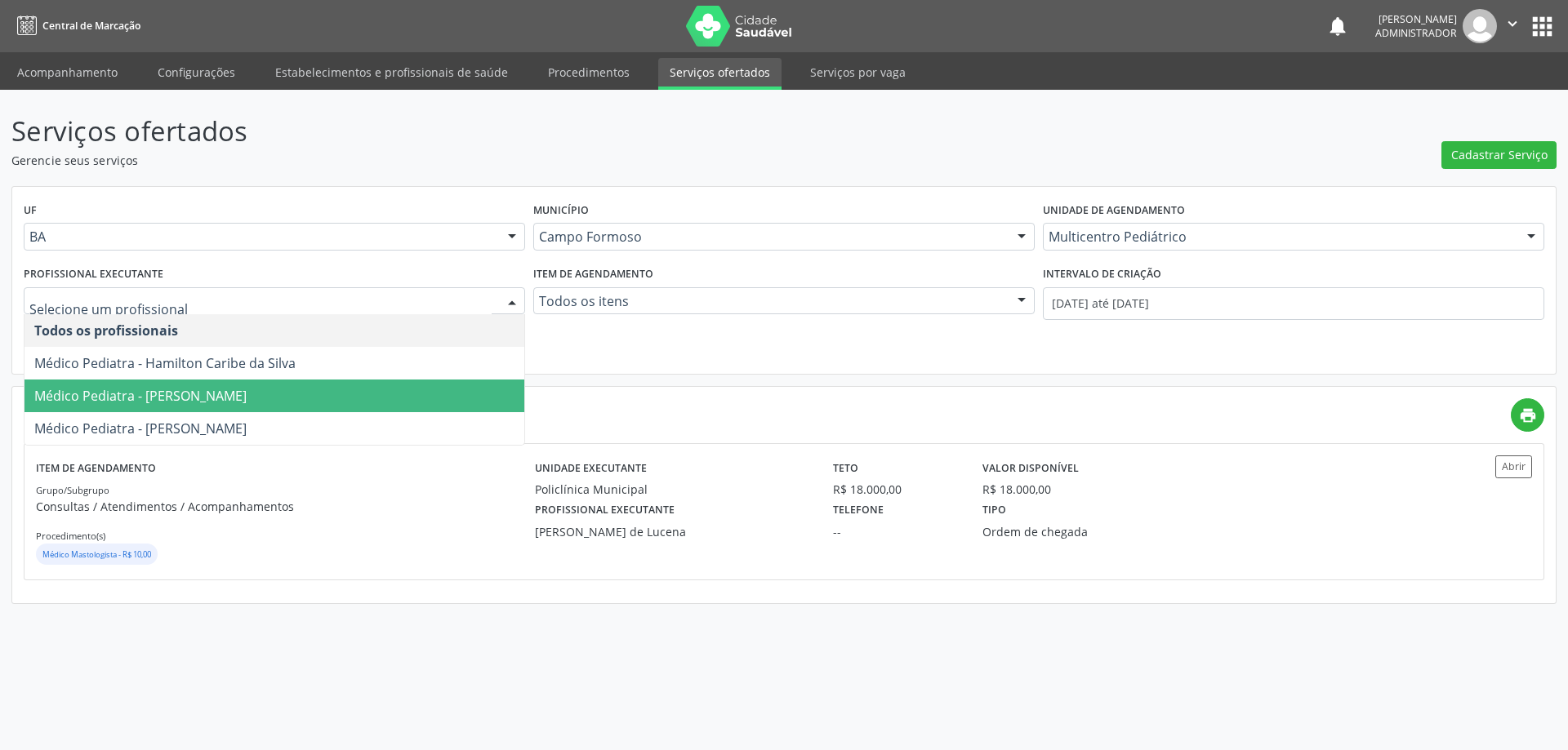
click at [457, 391] on span "Médico Pediatra - Maria Eleny Goncalves de Oliveira Porto" at bounding box center [274, 396] width 500 height 33
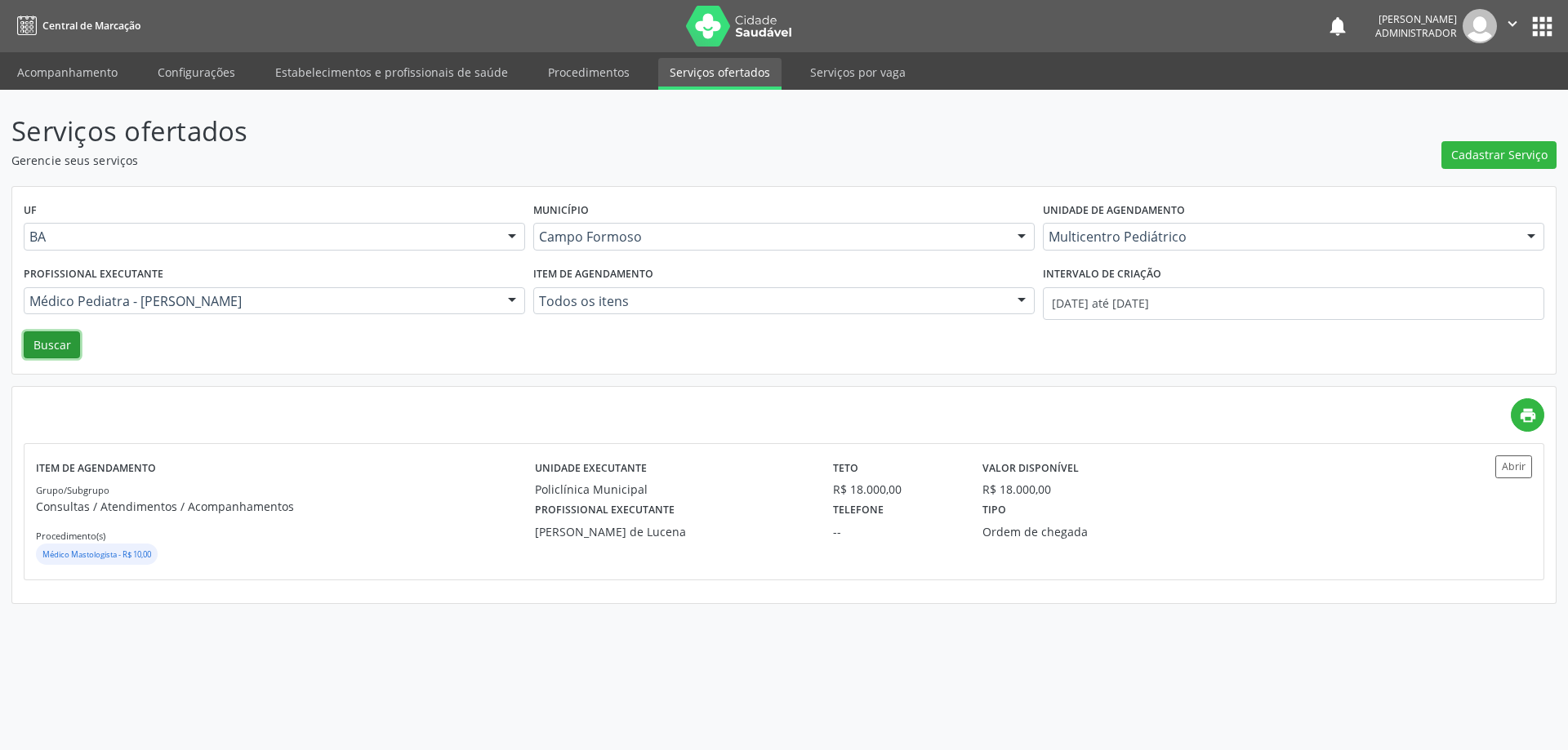
click at [48, 342] on button "Buscar" at bounding box center [51, 345] width 56 height 28
click at [1519, 465] on button "Abrir" at bounding box center [1514, 467] width 36 height 22
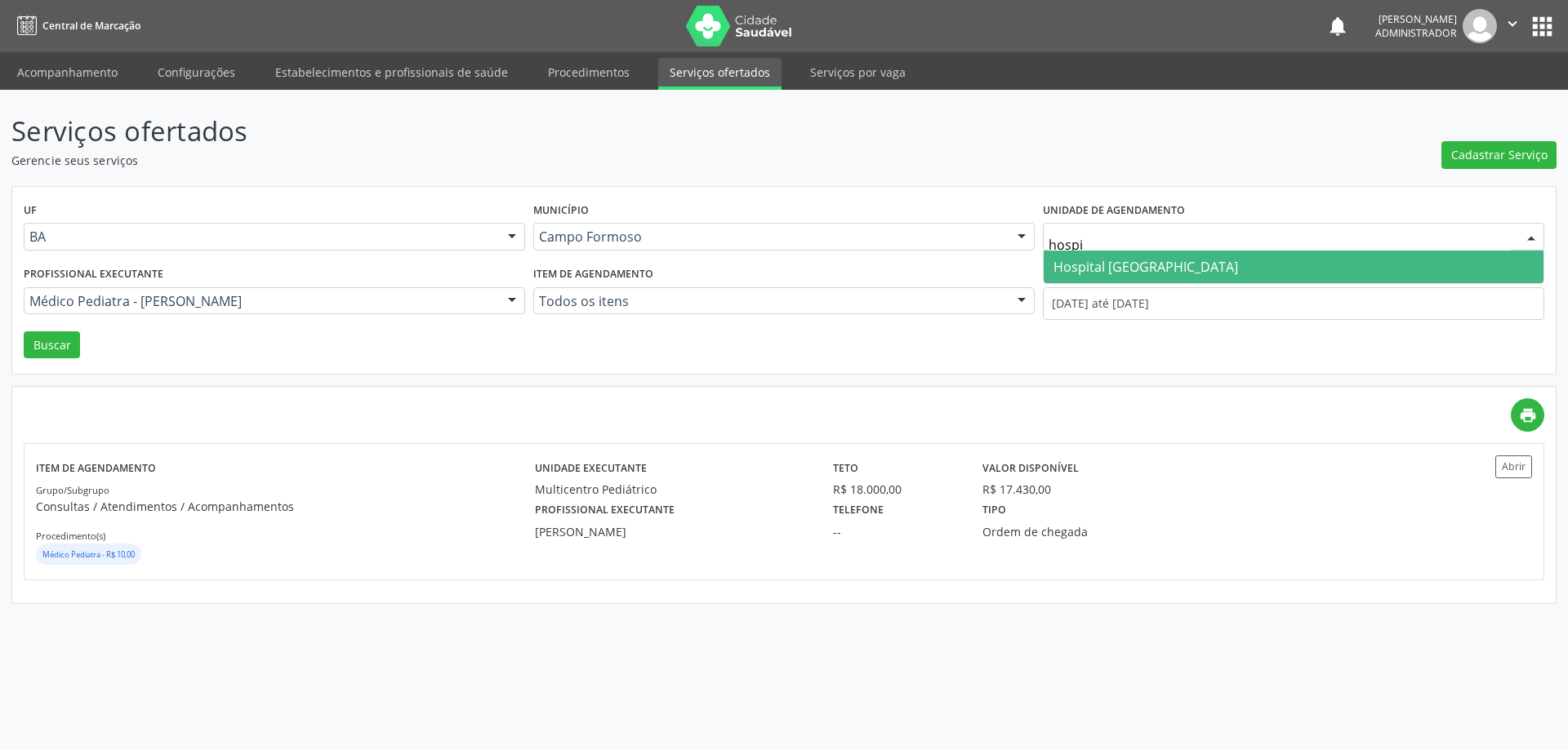
type input "hospit"
click at [1106, 258] on span "Hospital Sao Francisco" at bounding box center [1145, 267] width 184 height 18
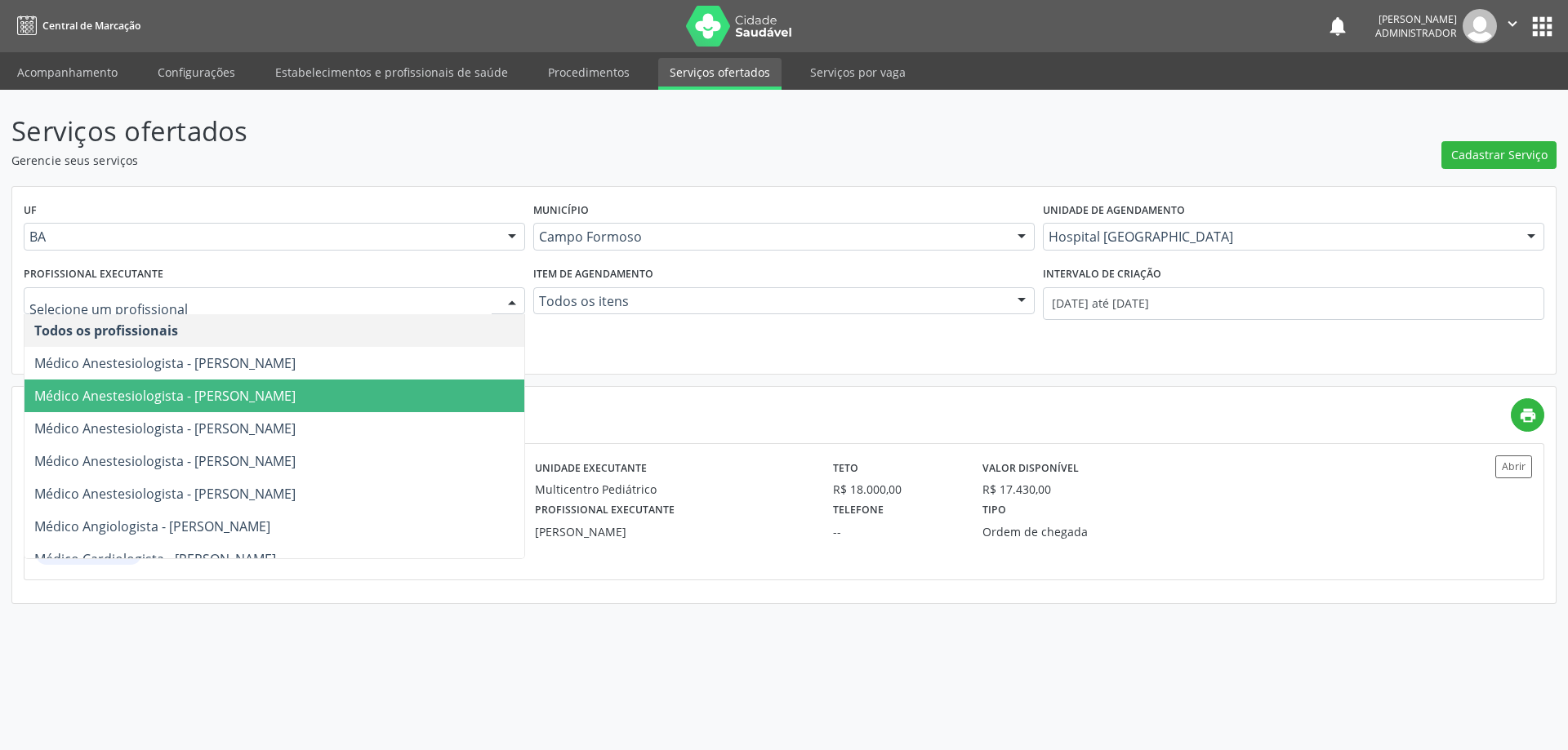
click at [515, 298] on div at bounding box center [512, 302] width 24 height 28
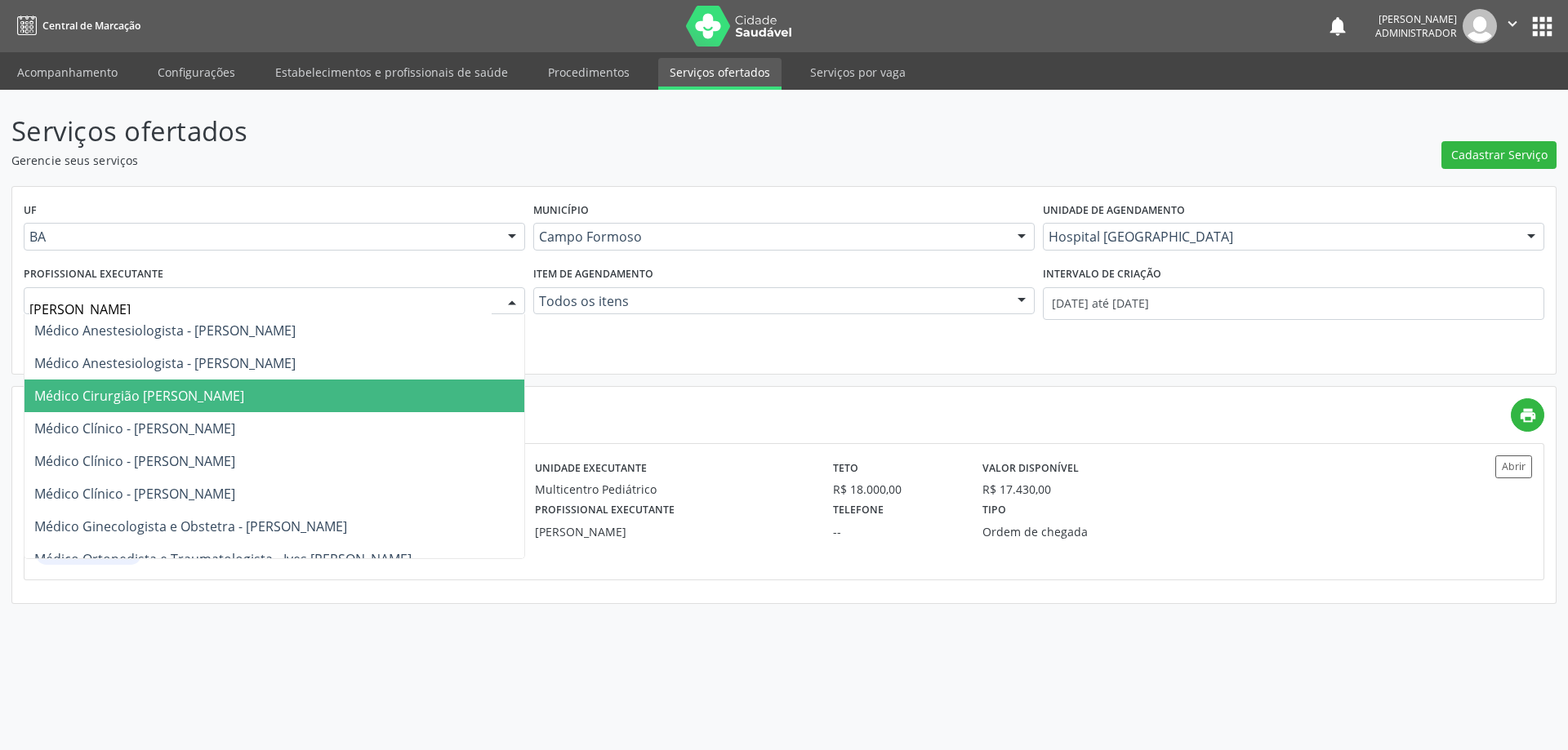
type input "joel"
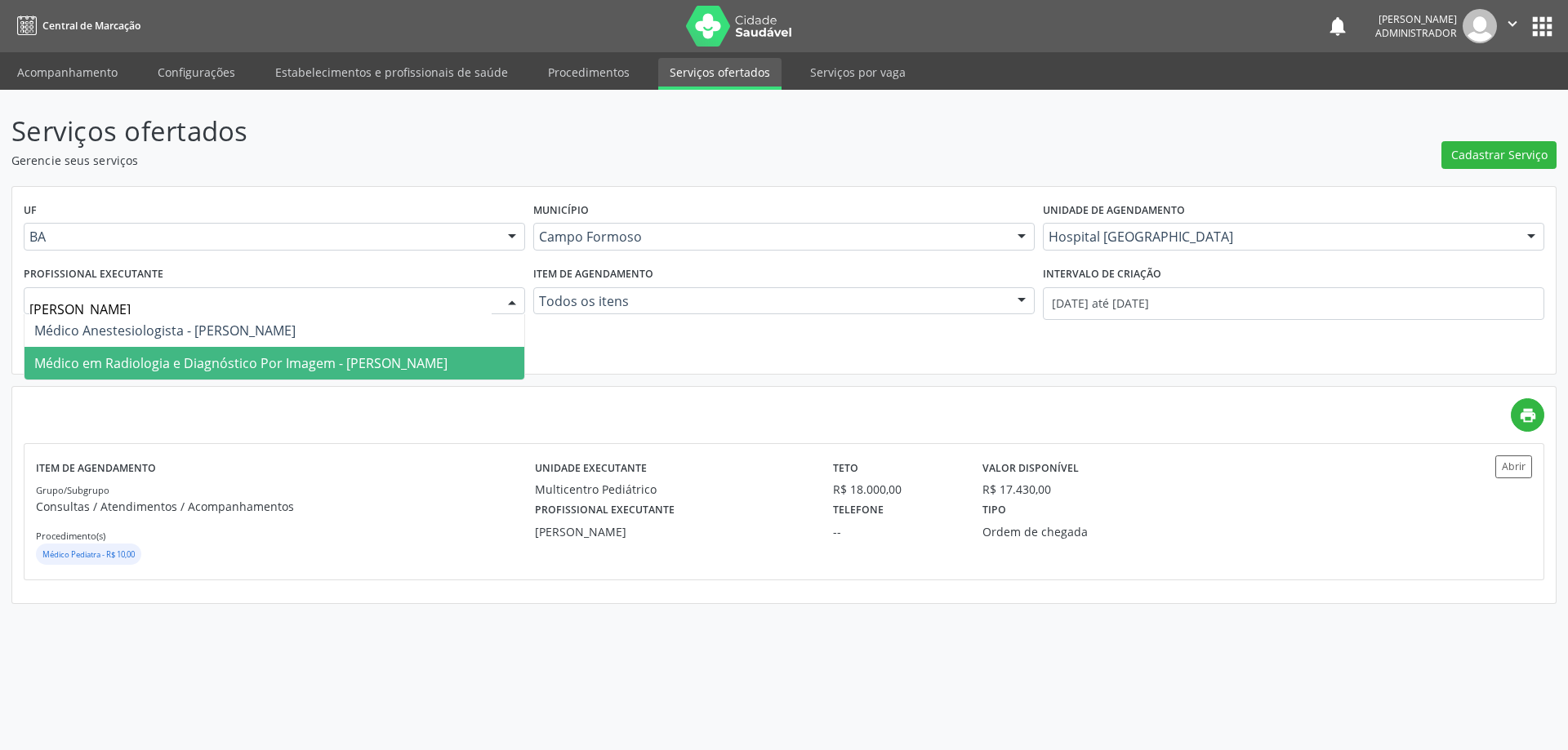
click at [424, 362] on span "Médico em Radiologia e Diagnóstico Por Imagem - Joel da Rocha Almeida" at bounding box center [241, 363] width 414 height 18
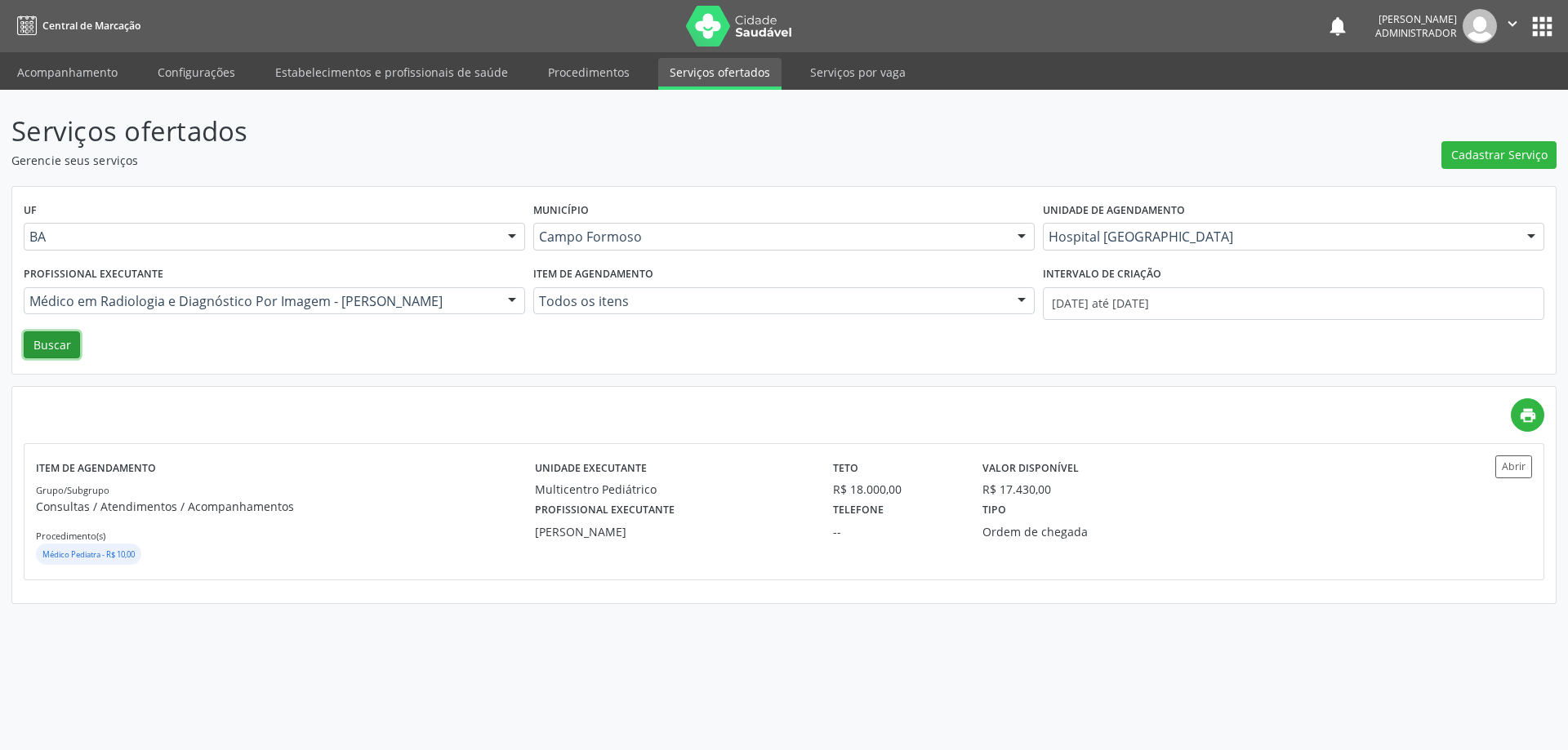
drag, startPoint x: 61, startPoint y: 349, endPoint x: 216, endPoint y: 350, distance: 155.0
click at [70, 350] on button "Buscar" at bounding box center [51, 345] width 56 height 28
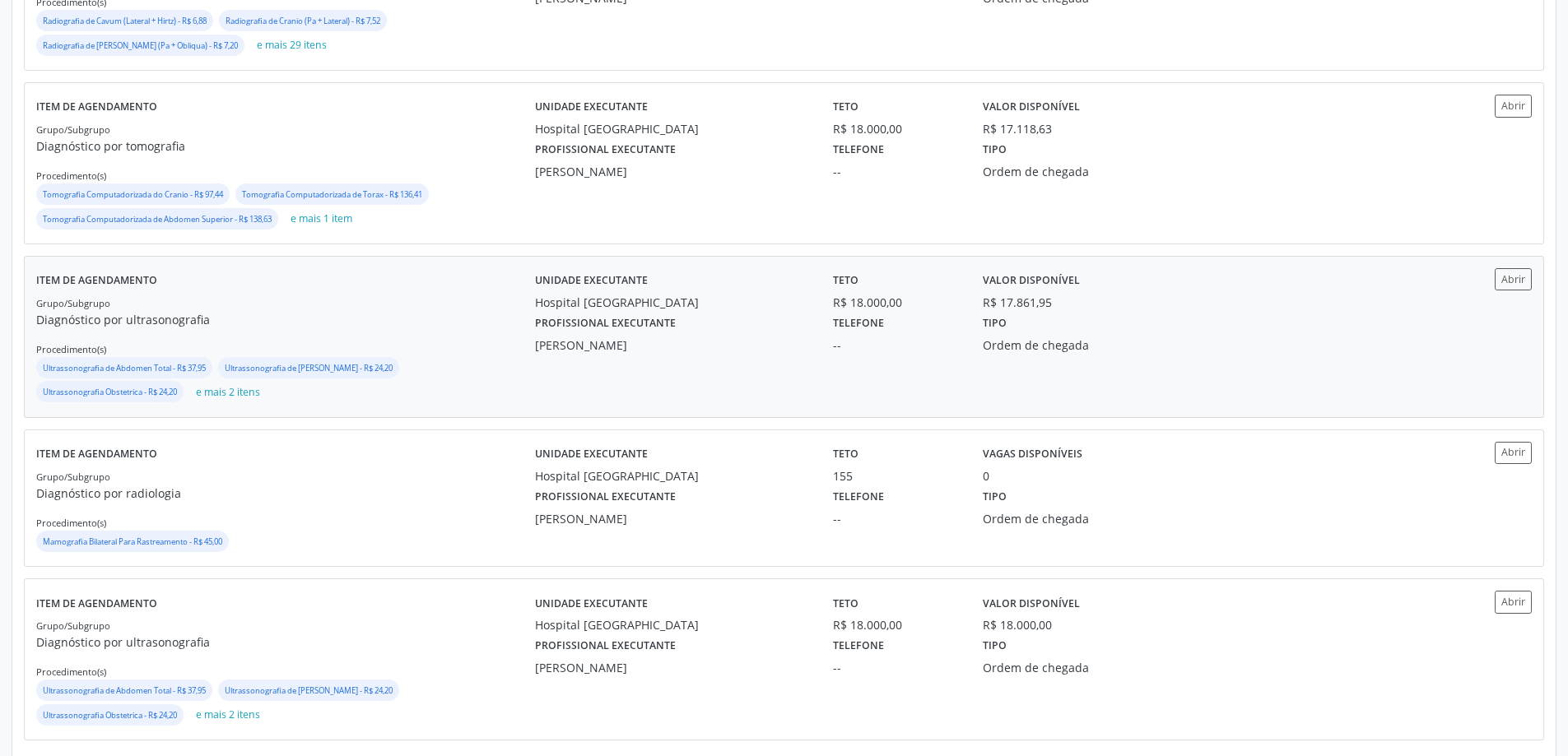
scroll to position [558, 0]
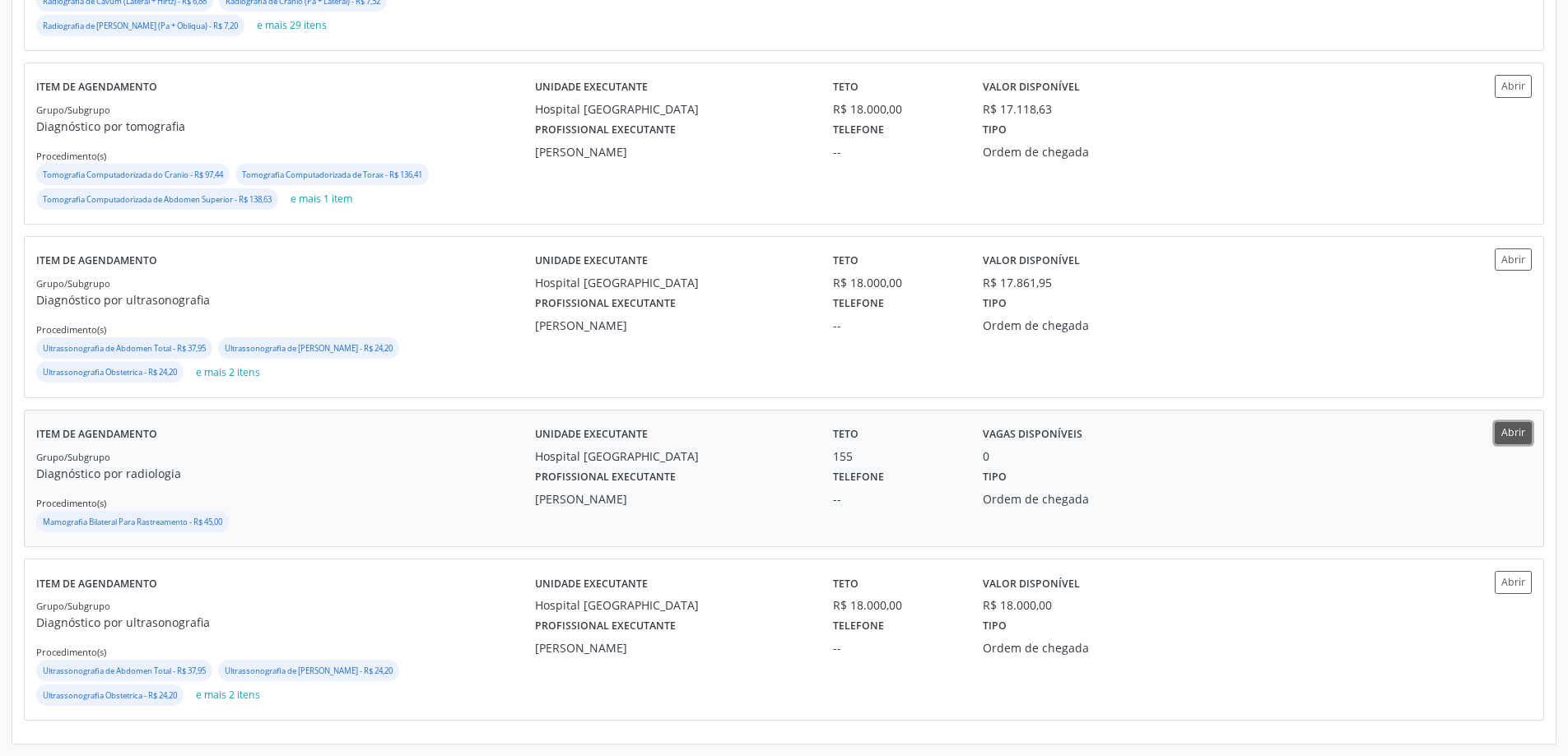
click at [1515, 432] on button "Abrir" at bounding box center [1513, 434] width 37 height 23
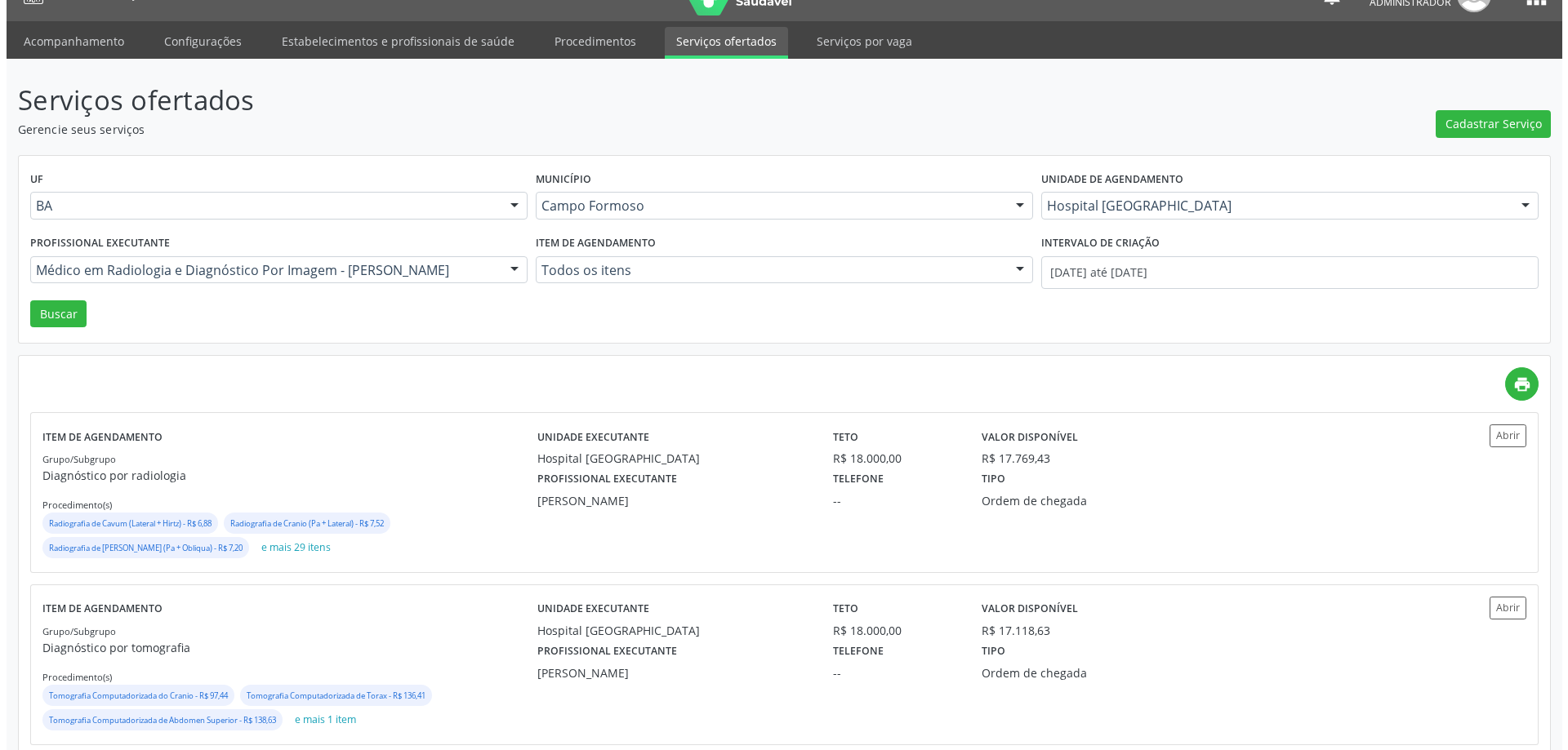
scroll to position [0, 0]
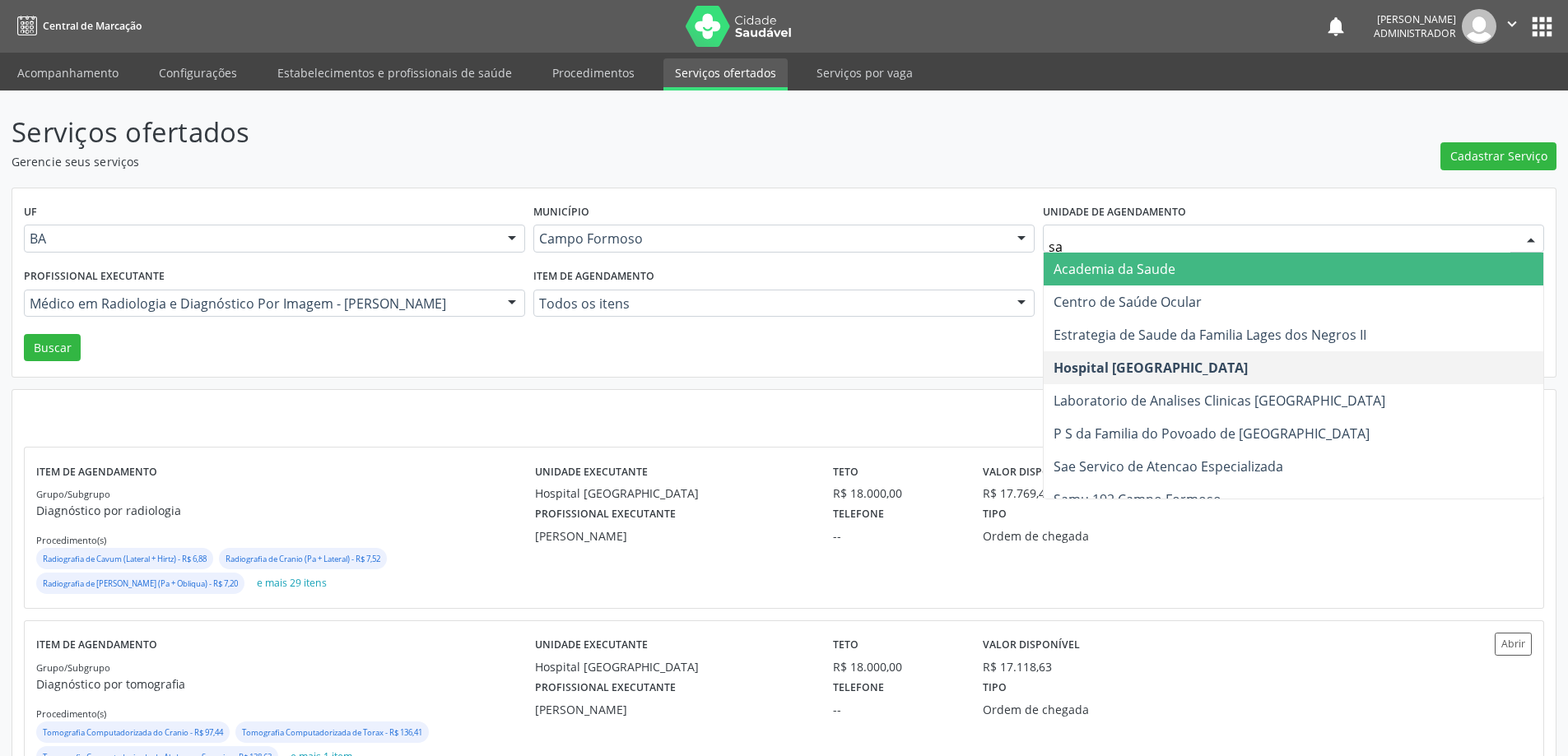
type input "sao"
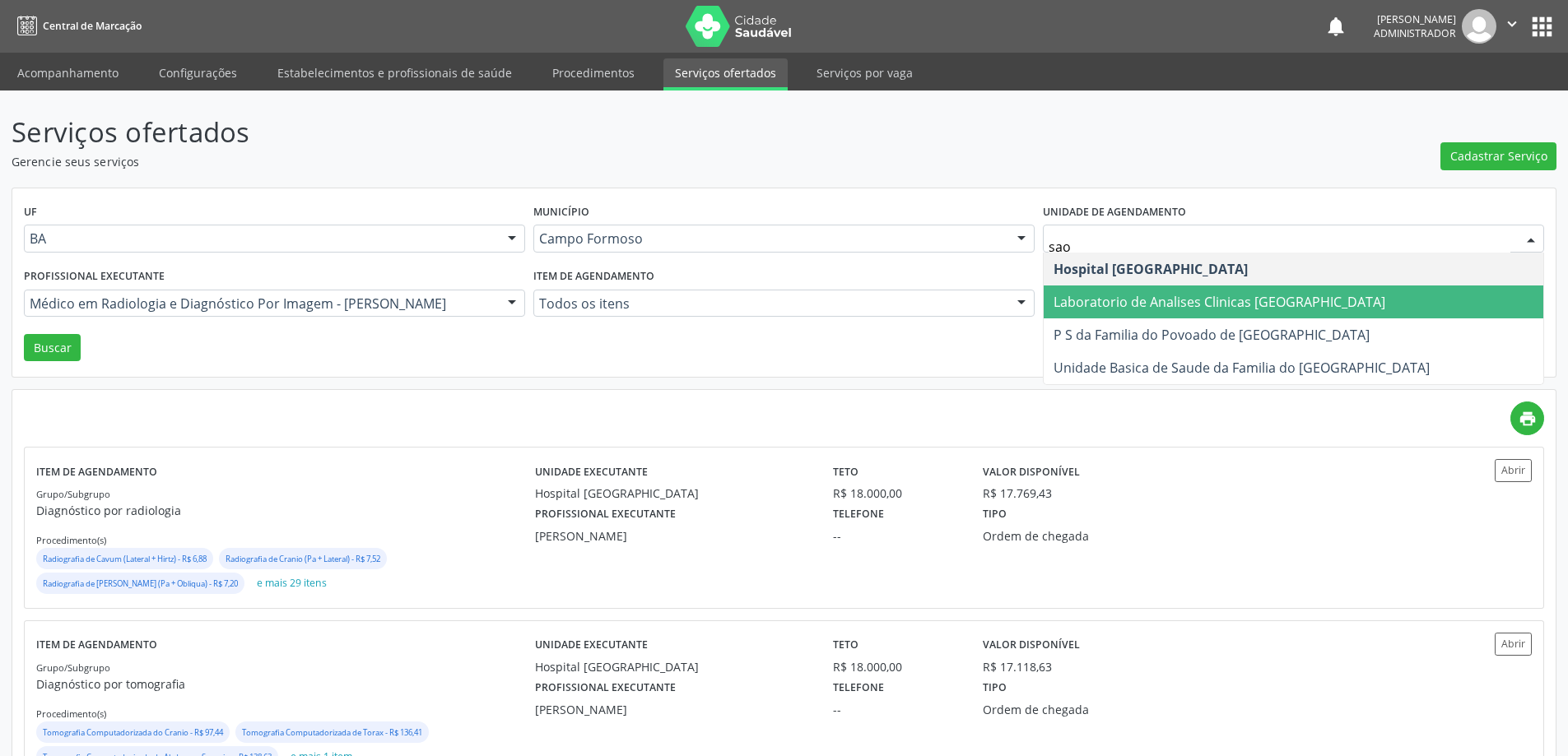
click at [1081, 298] on span "Laboratorio de Analises Clinicas [GEOGRAPHIC_DATA]" at bounding box center [1220, 302] width 332 height 18
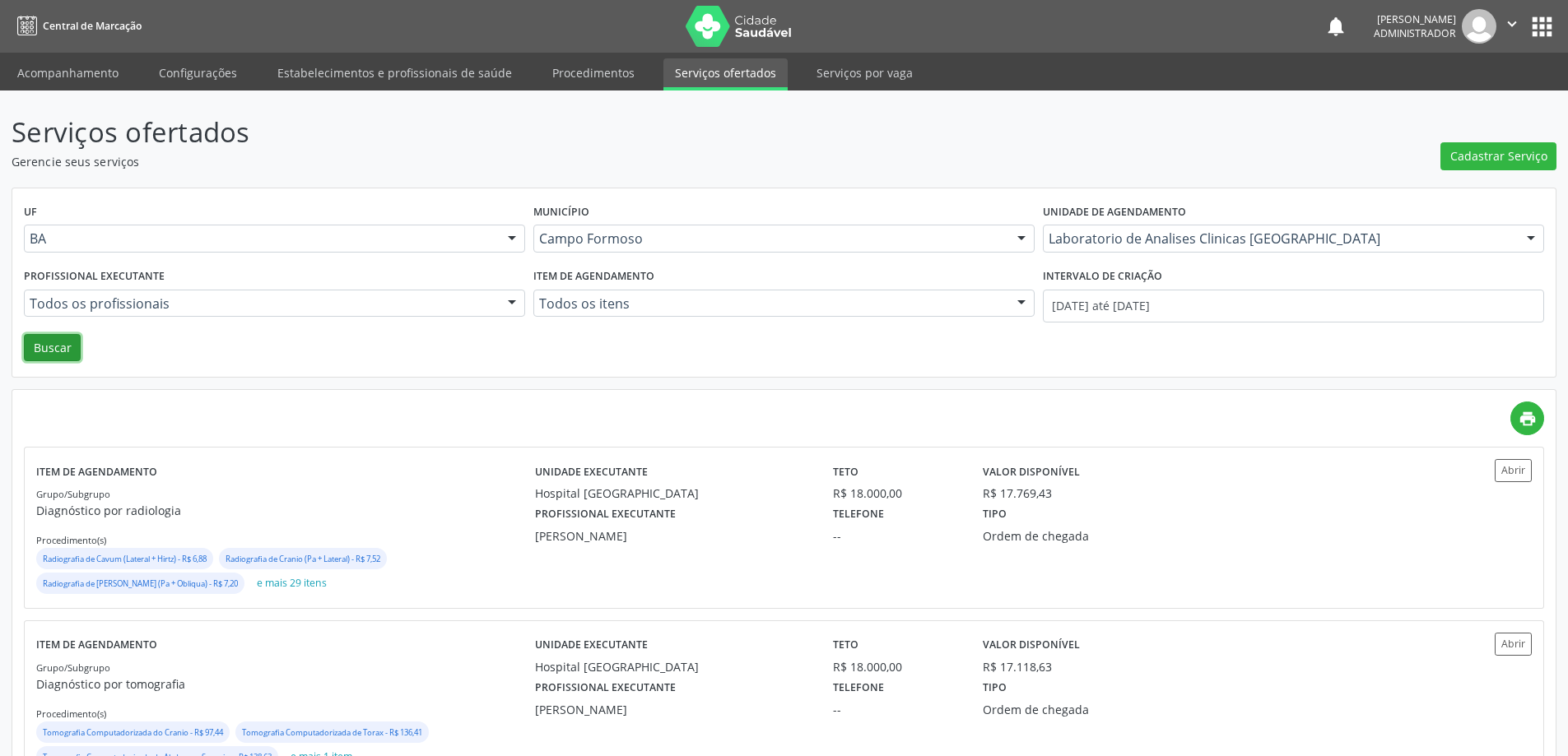
click at [57, 349] on button "Buscar" at bounding box center [52, 348] width 57 height 28
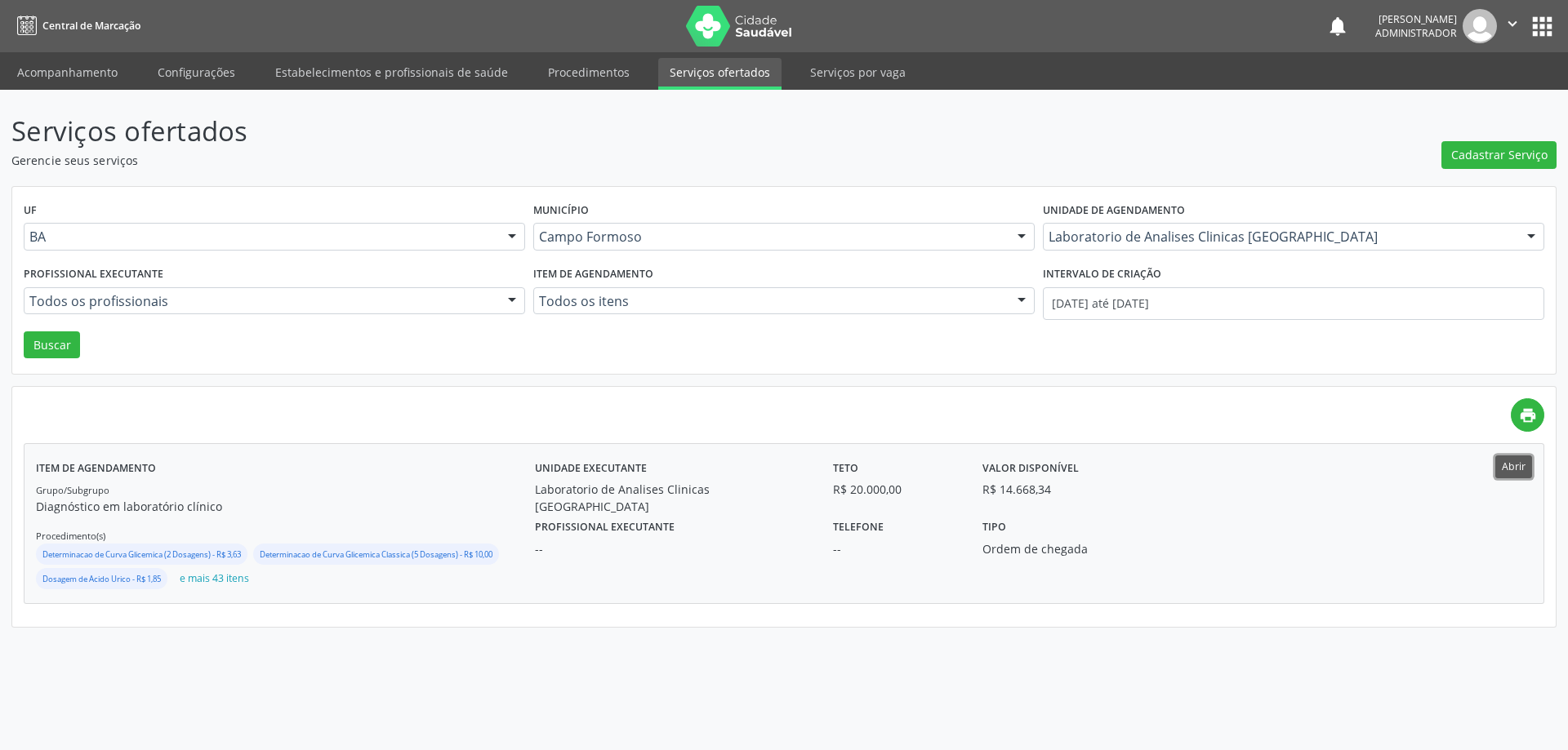
click at [1506, 468] on button "Abrir" at bounding box center [1514, 467] width 36 height 22
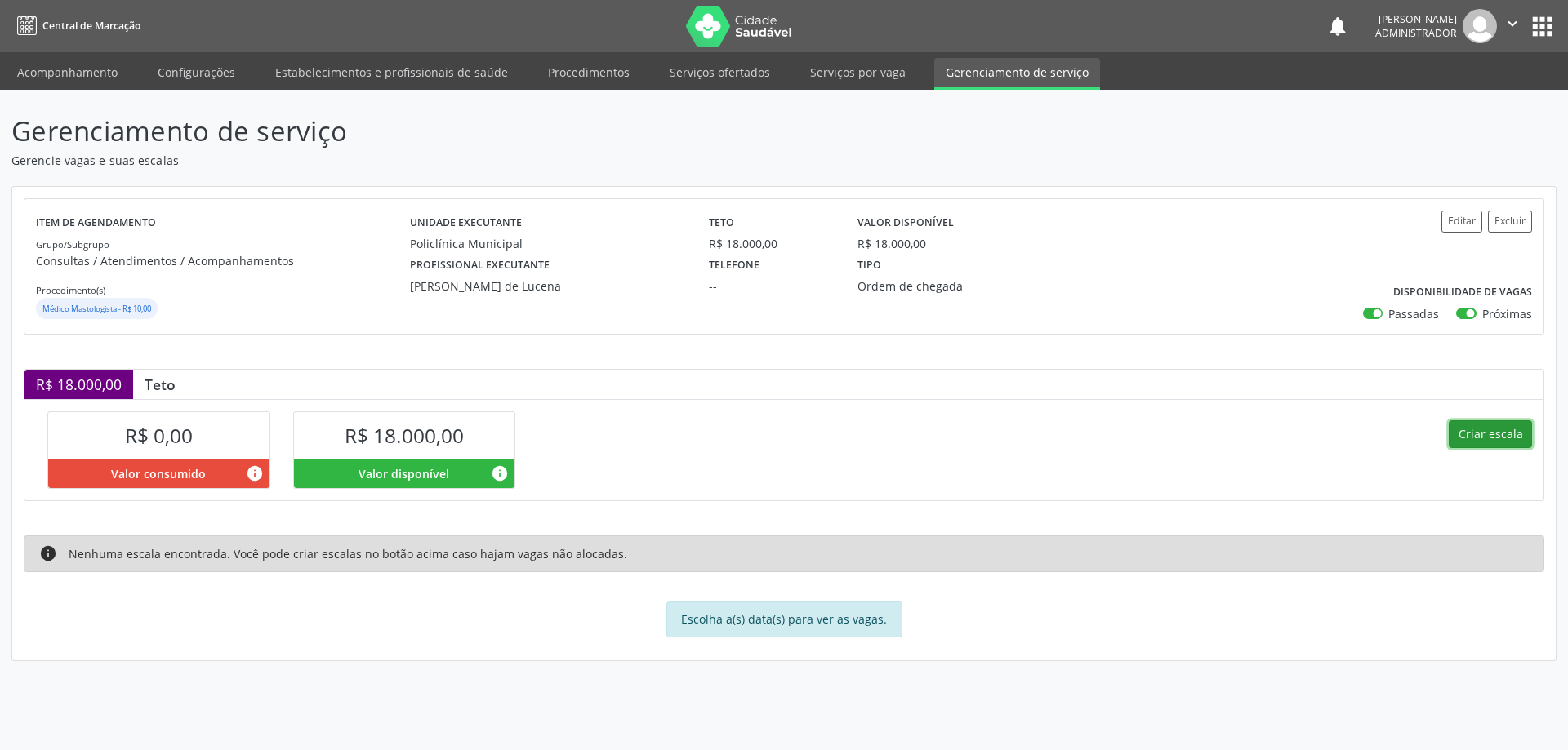
click at [1484, 427] on button "Criar escala" at bounding box center [1490, 435] width 83 height 28
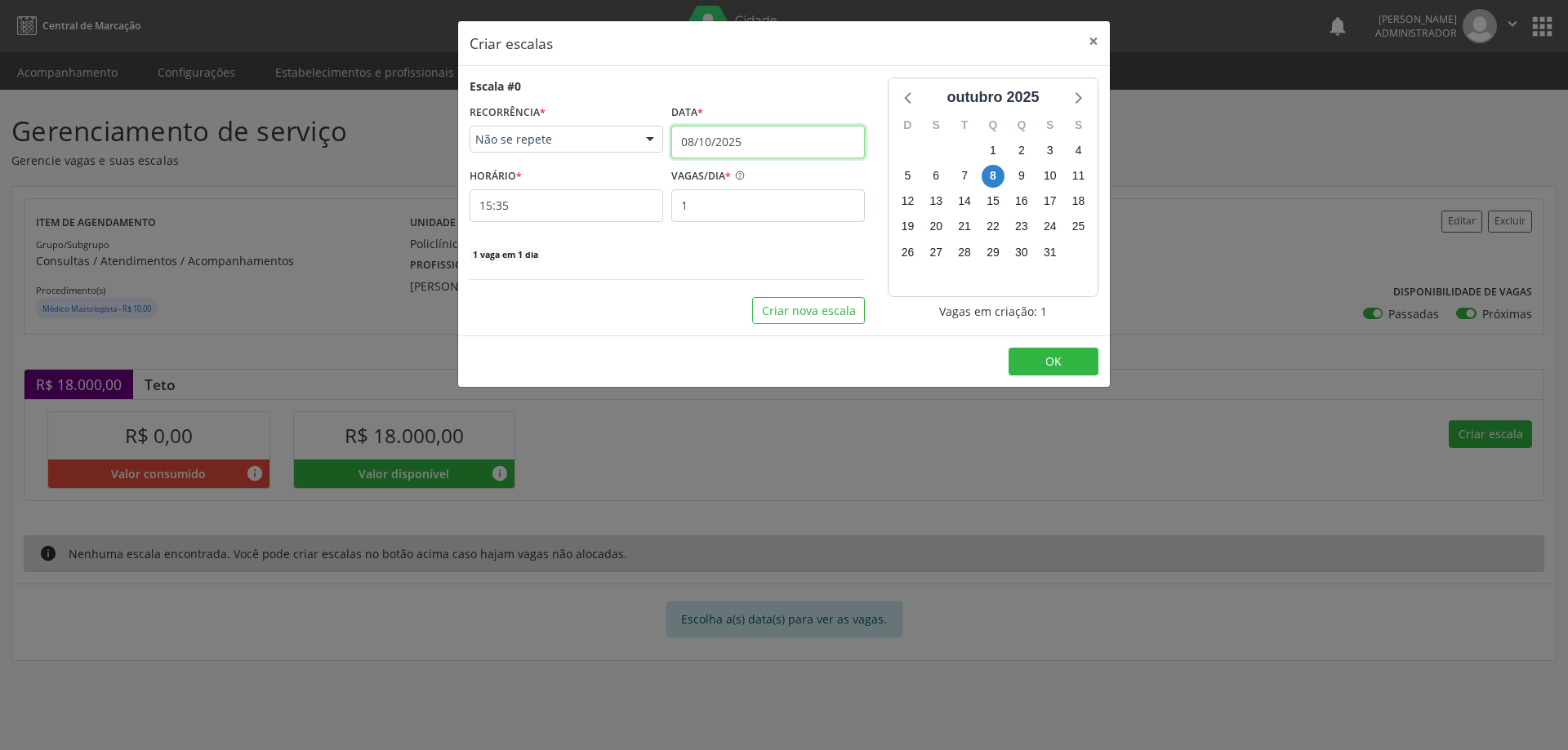
click at [715, 135] on input "08/10/2025" at bounding box center [768, 141] width 194 height 33
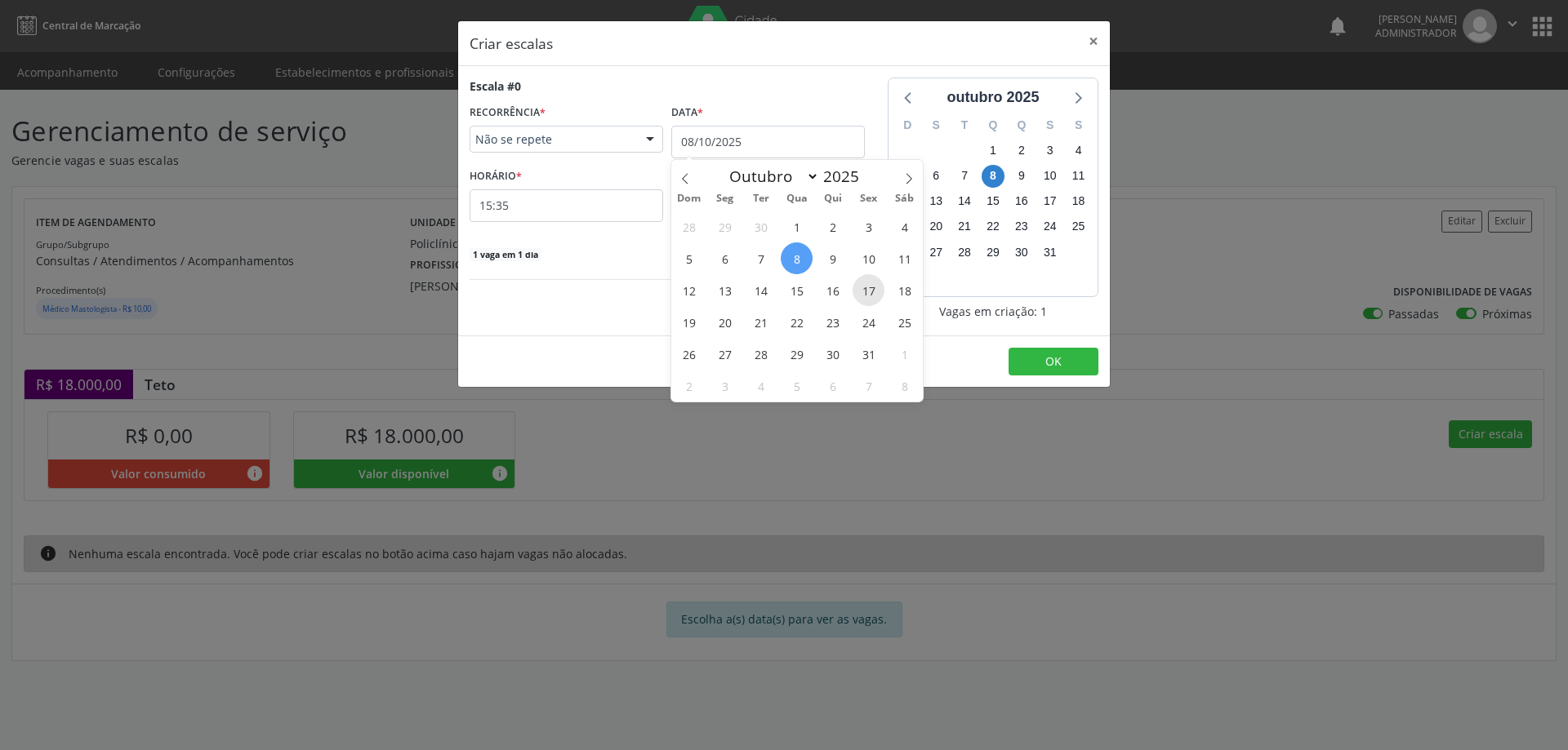
click at [872, 291] on span "17" at bounding box center [869, 290] width 32 height 32
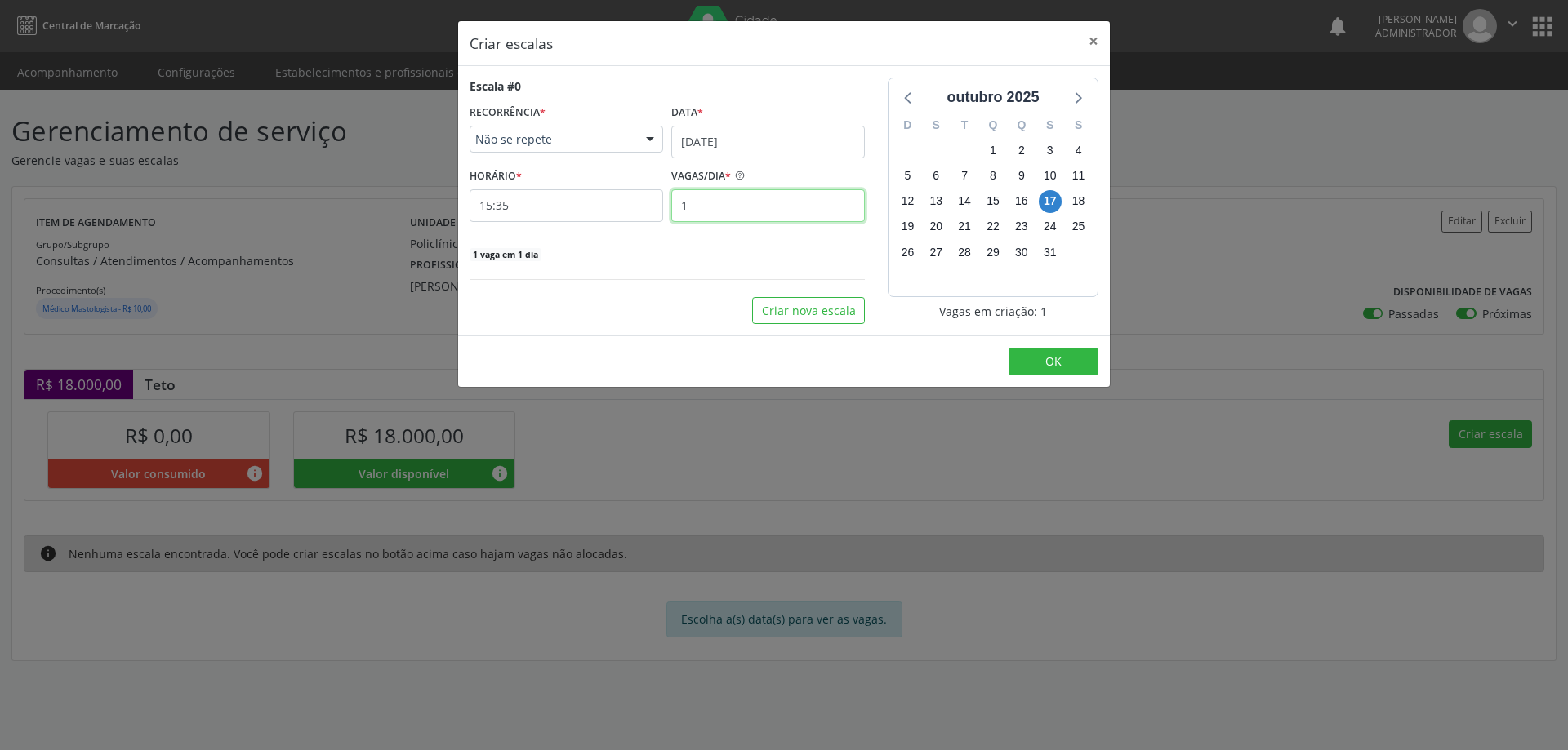
click at [718, 205] on input "1" at bounding box center [768, 206] width 194 height 33
type input "15"
click at [631, 208] on input "15:35" at bounding box center [566, 206] width 194 height 33
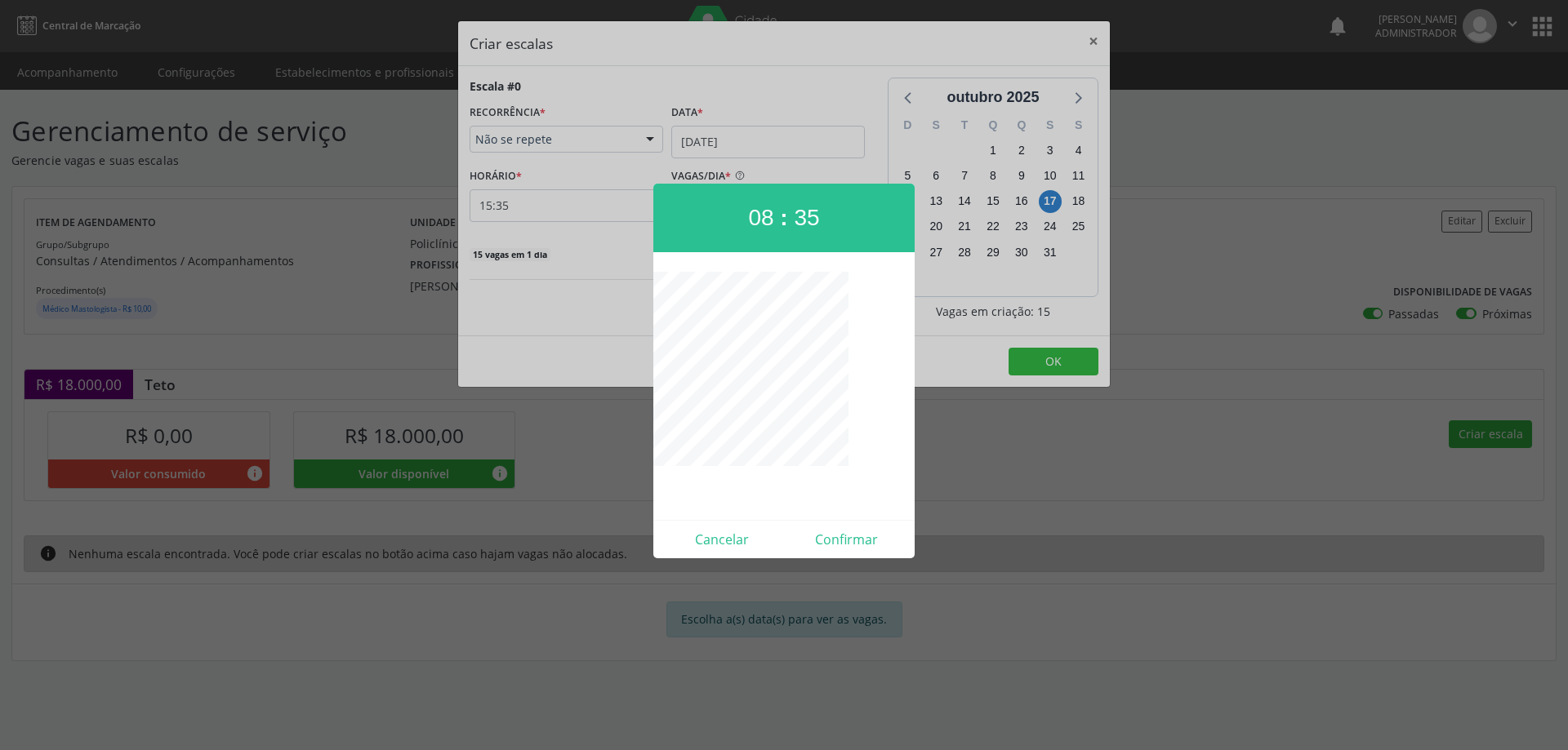
click at [767, 211] on span "08" at bounding box center [761, 217] width 25 height 25
click at [860, 550] on button "Confirmar" at bounding box center [847, 540] width 125 height 26
type input "07:30"
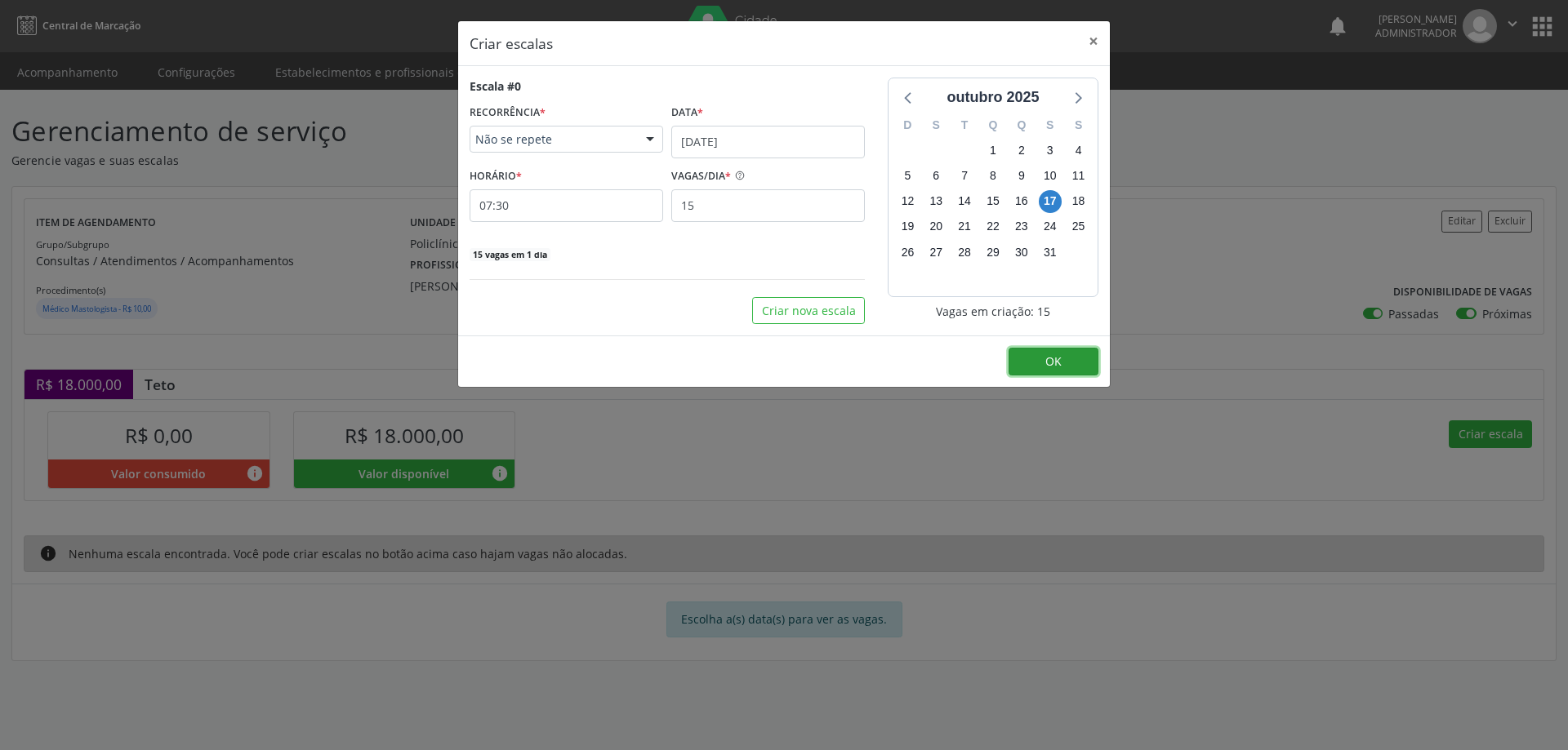
click at [1026, 370] on button "OK" at bounding box center [1053, 362] width 90 height 28
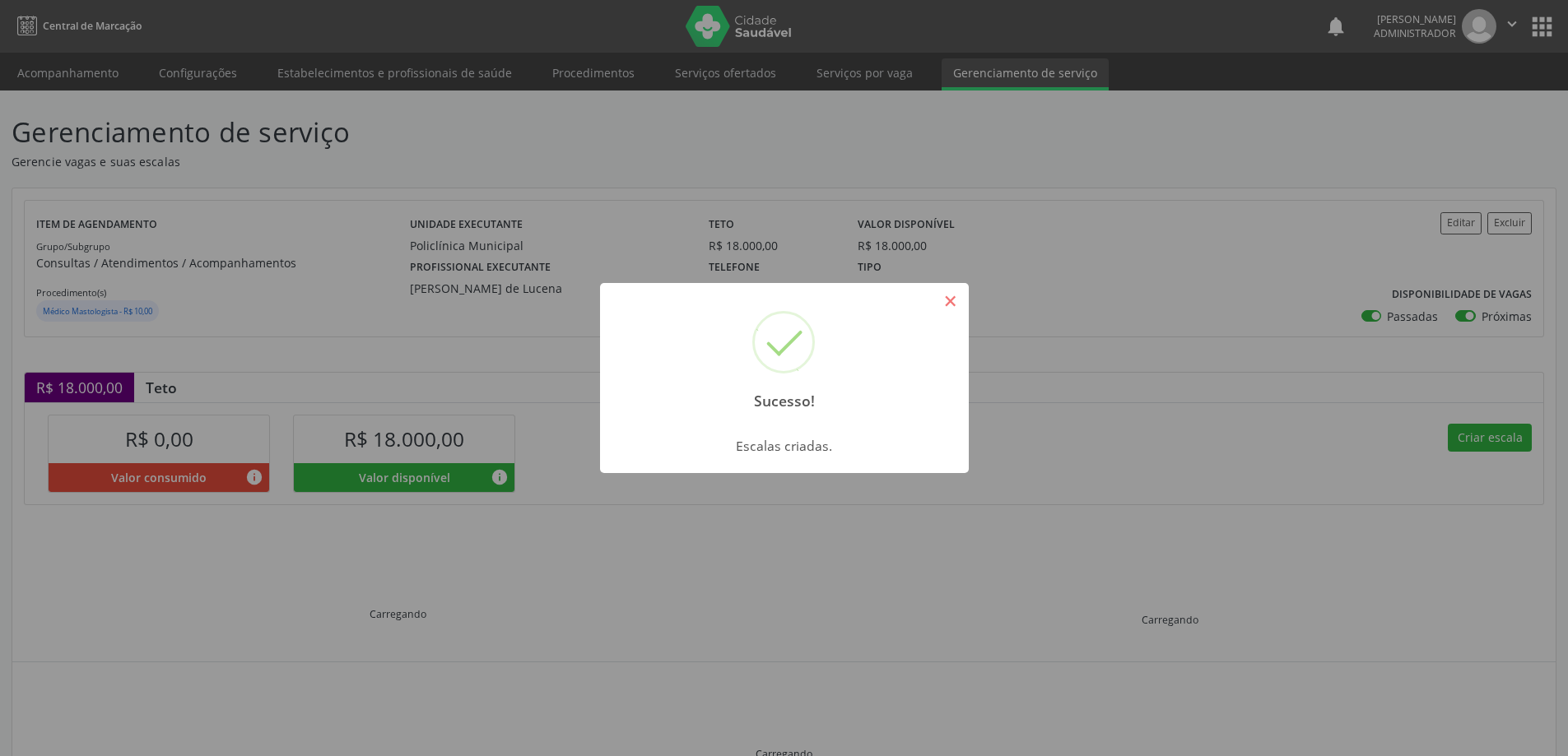
click at [956, 306] on button "×" at bounding box center [951, 302] width 28 height 28
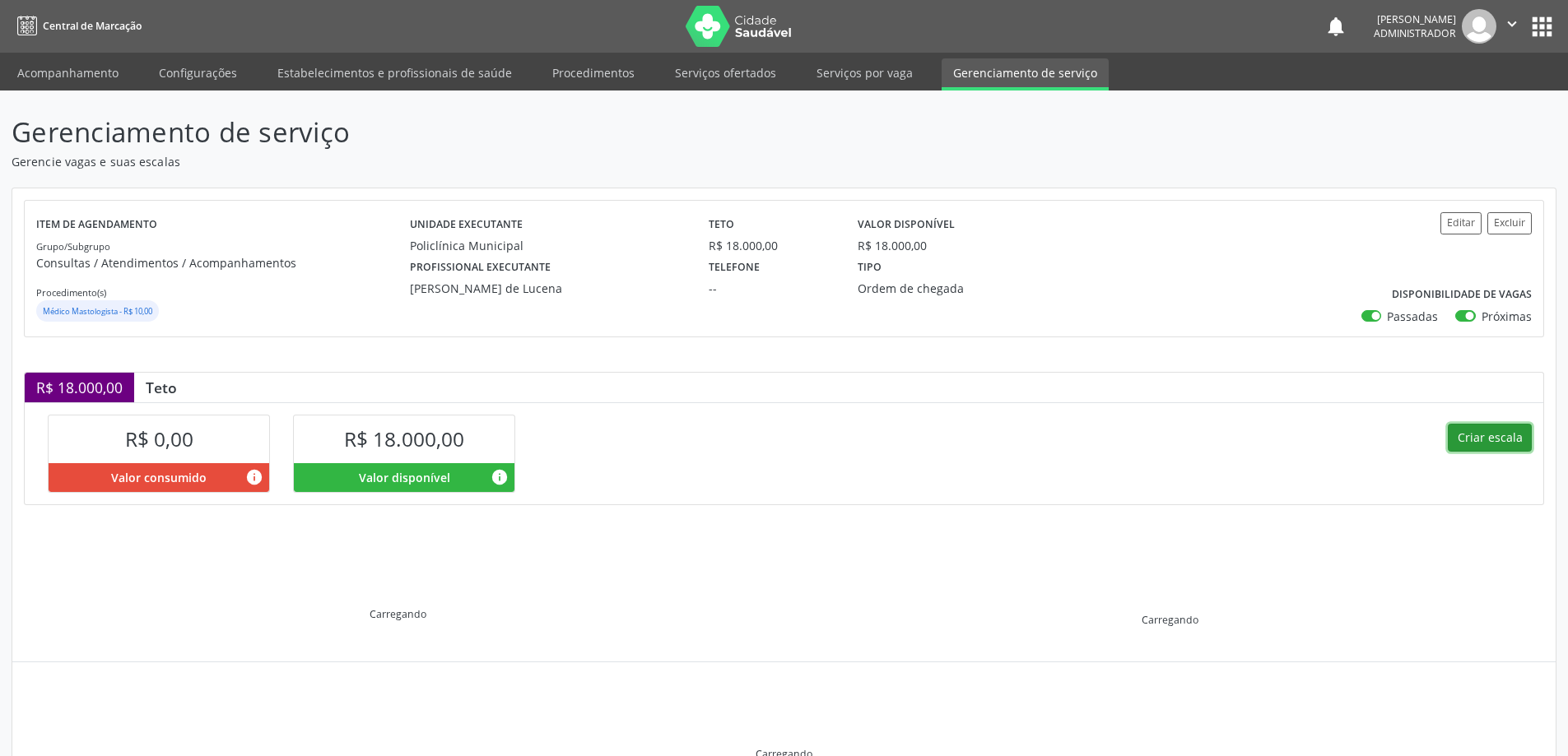
click at [1471, 431] on button "Criar escala" at bounding box center [1490, 438] width 84 height 28
select select "9"
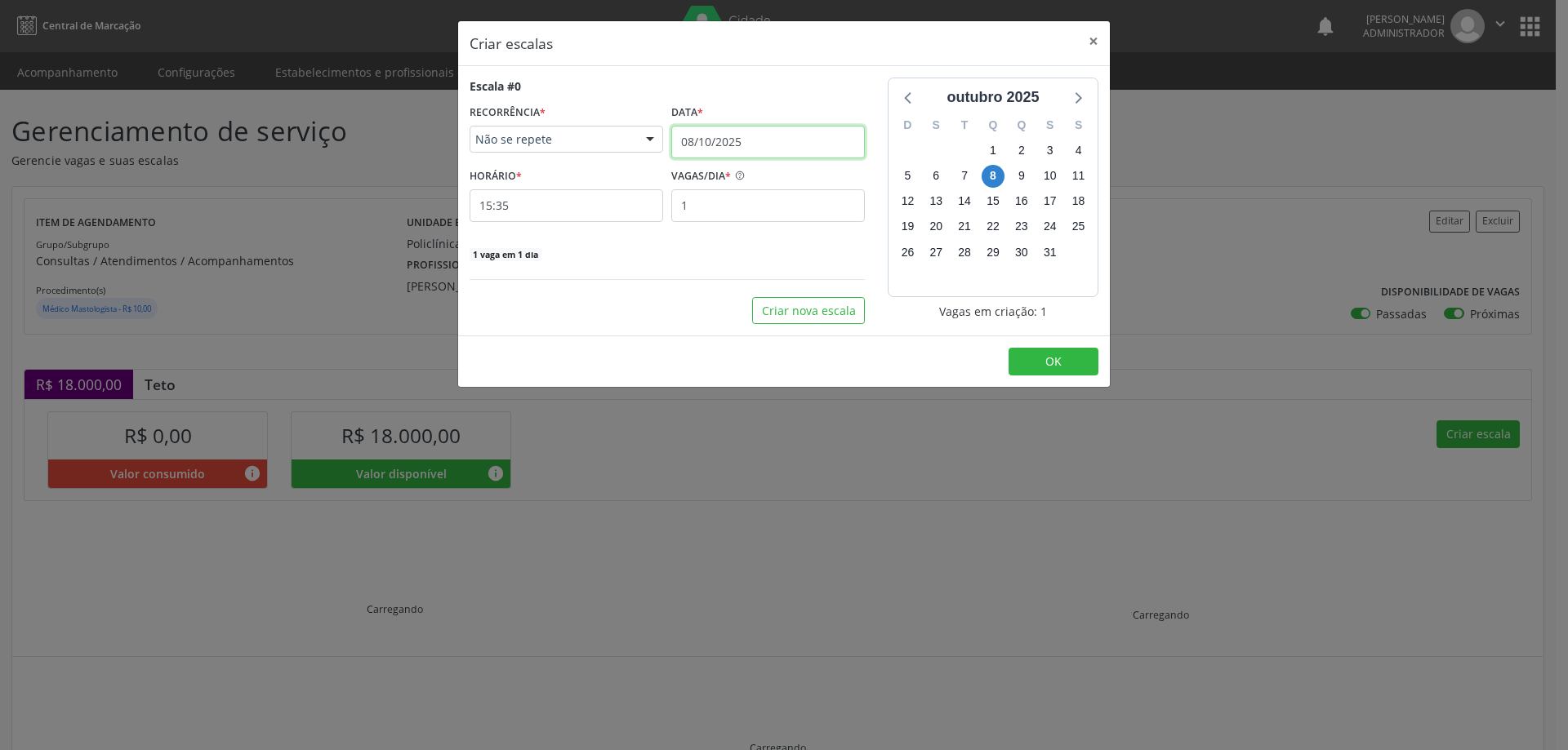
click at [755, 140] on input "08/10/2025" at bounding box center [768, 141] width 194 height 33
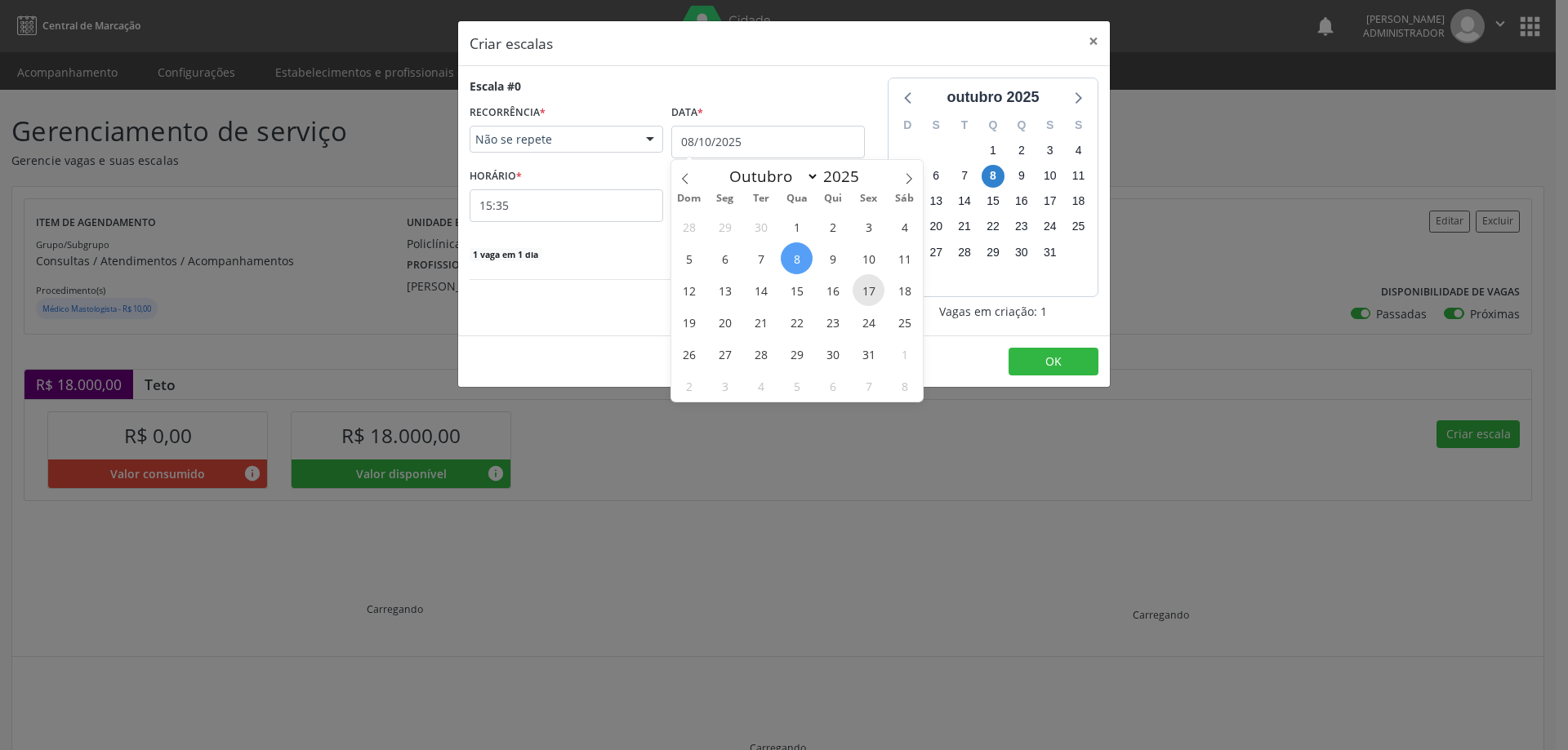
click at [872, 291] on span "17" at bounding box center [869, 290] width 32 height 32
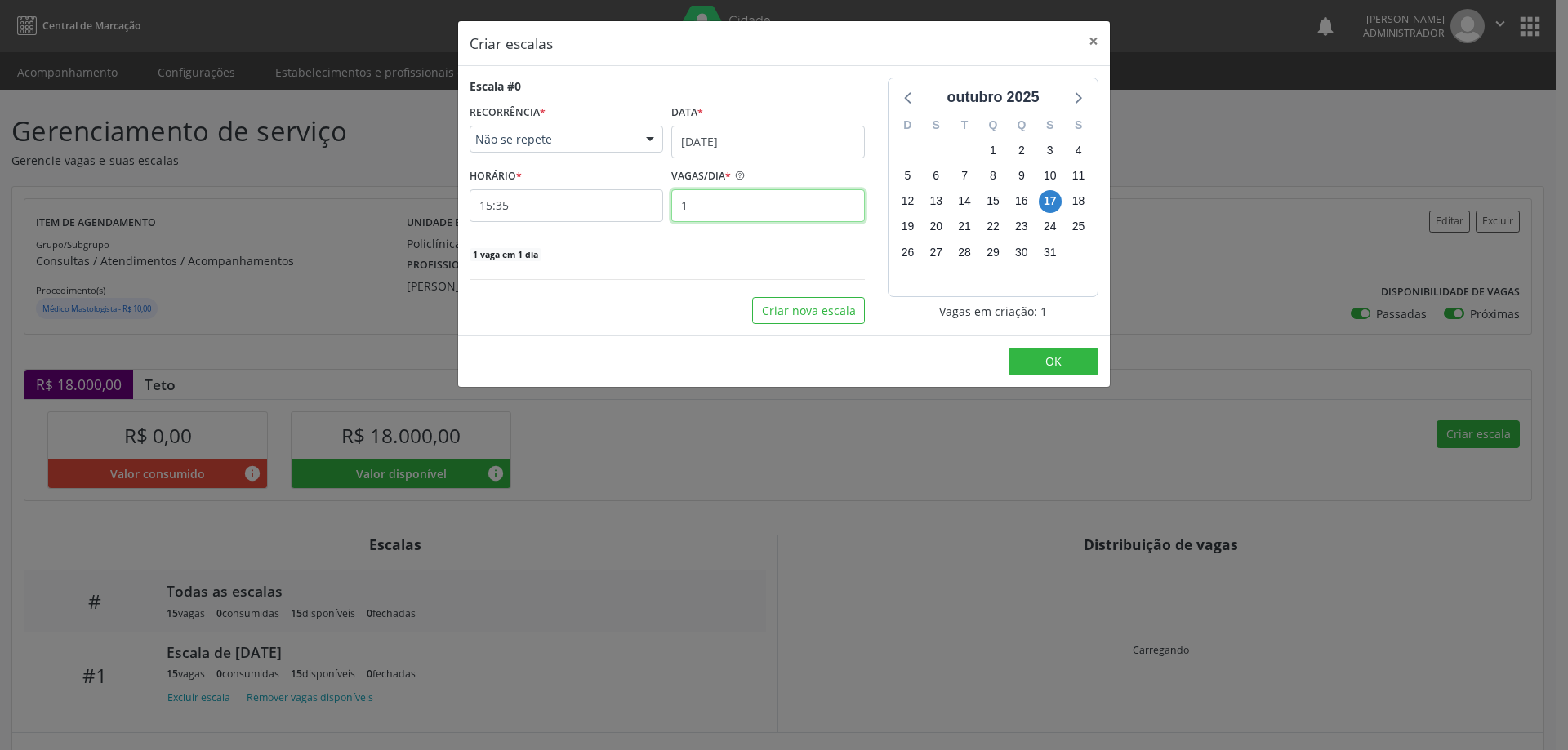
click at [733, 203] on input "1" at bounding box center [768, 206] width 194 height 33
type input "15"
click at [614, 207] on input "15:35" at bounding box center [566, 206] width 194 height 33
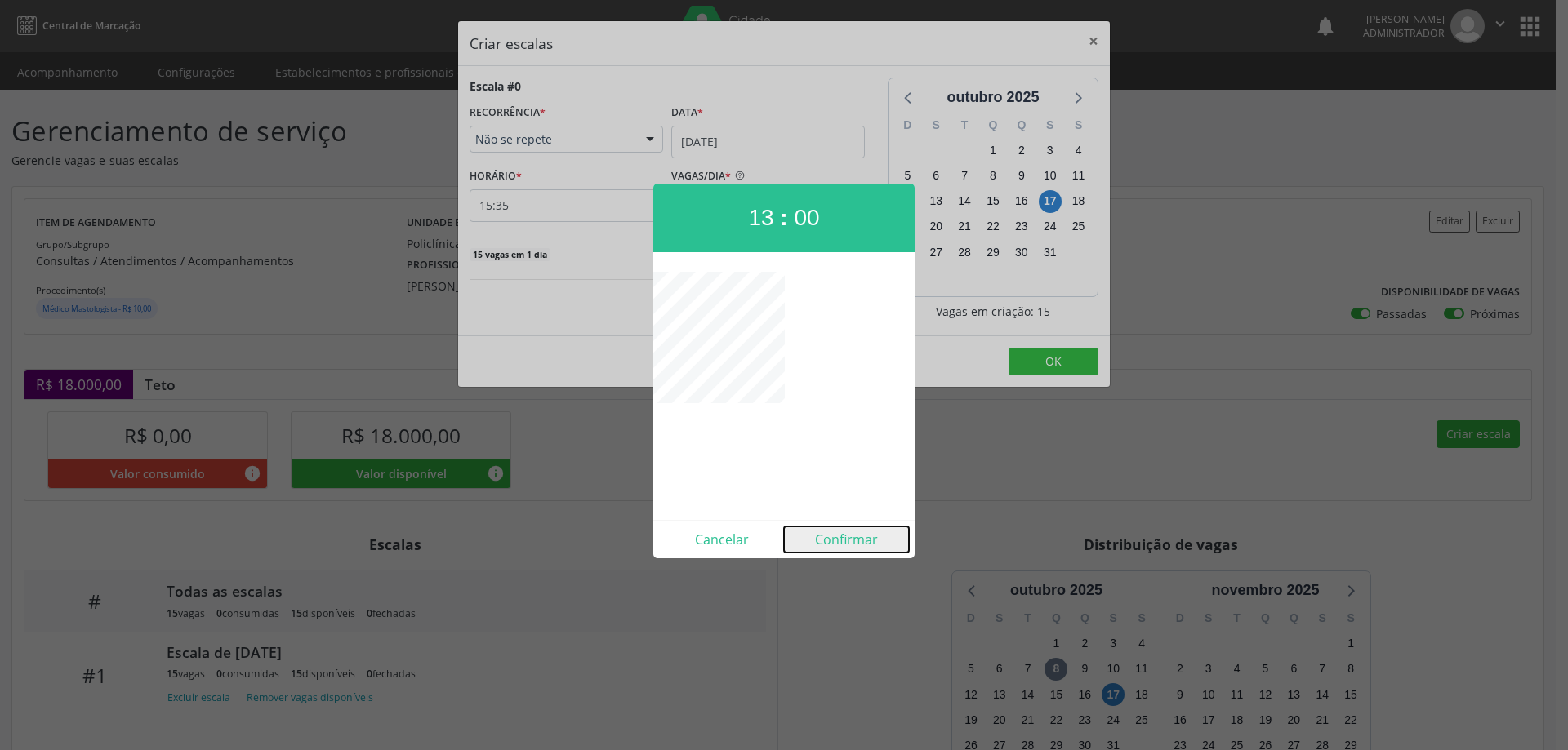
click at [835, 541] on button "Confirmar" at bounding box center [847, 540] width 125 height 26
type input "13:00"
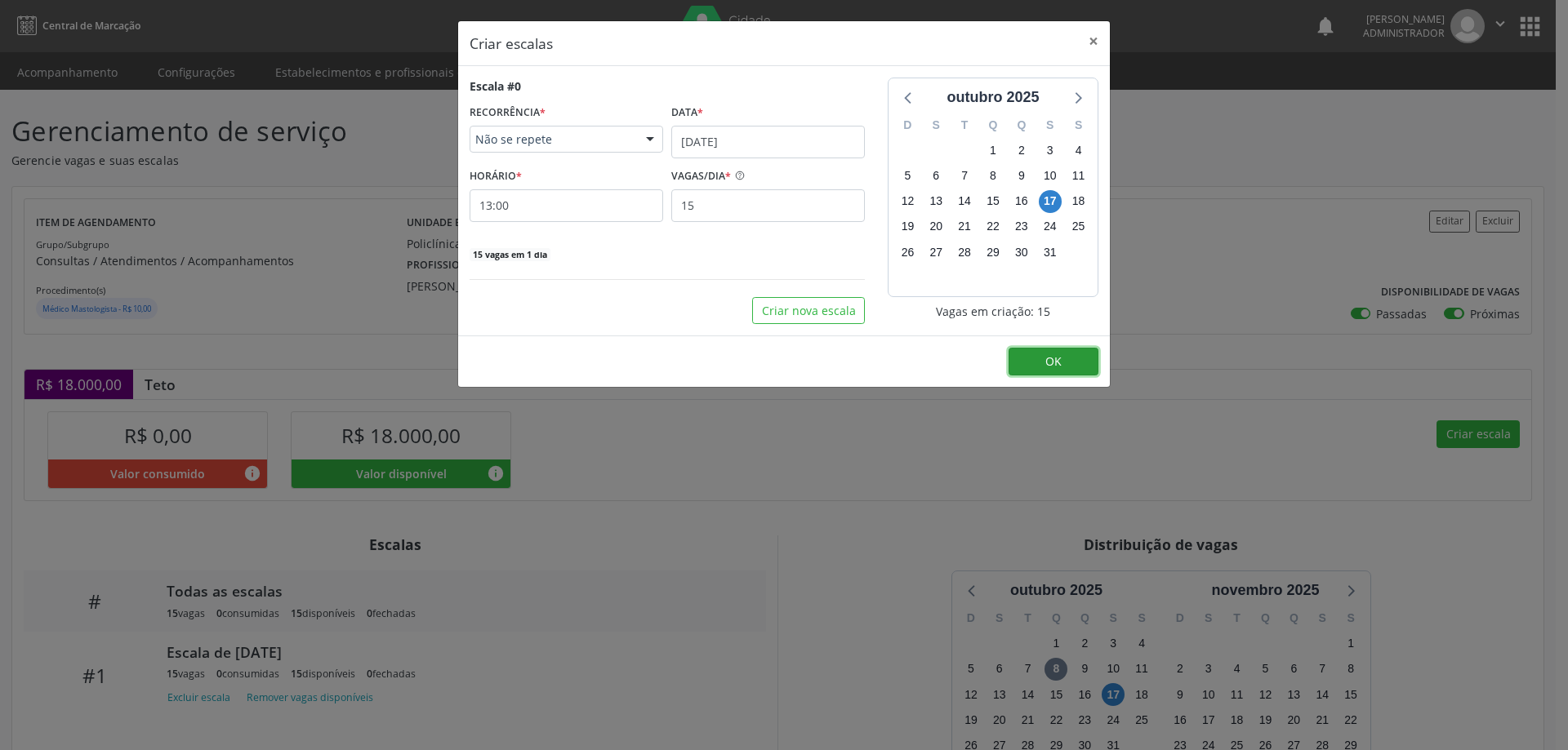
click at [1046, 360] on span "OK" at bounding box center [1053, 361] width 16 height 16
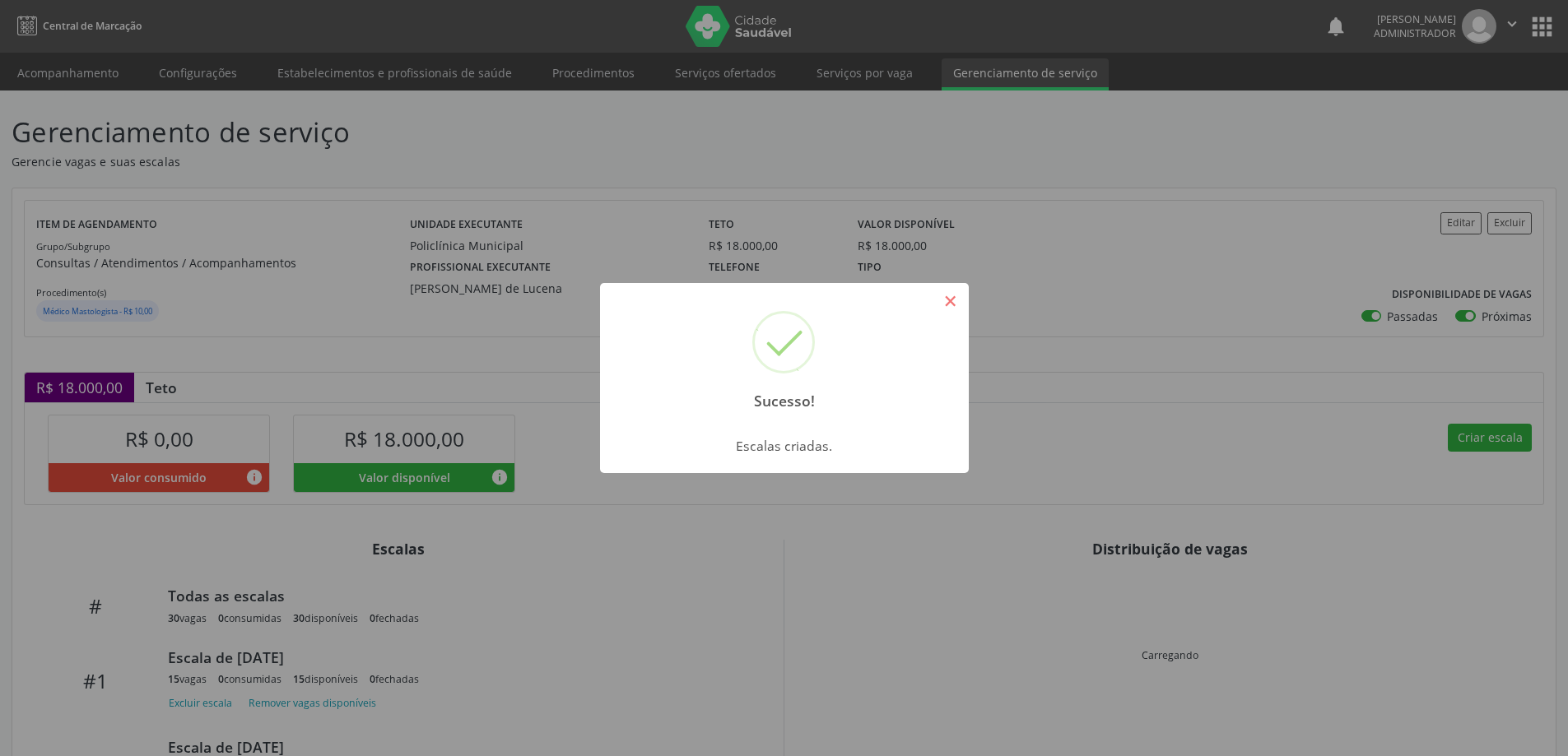
click at [942, 303] on button "×" at bounding box center [951, 302] width 28 height 28
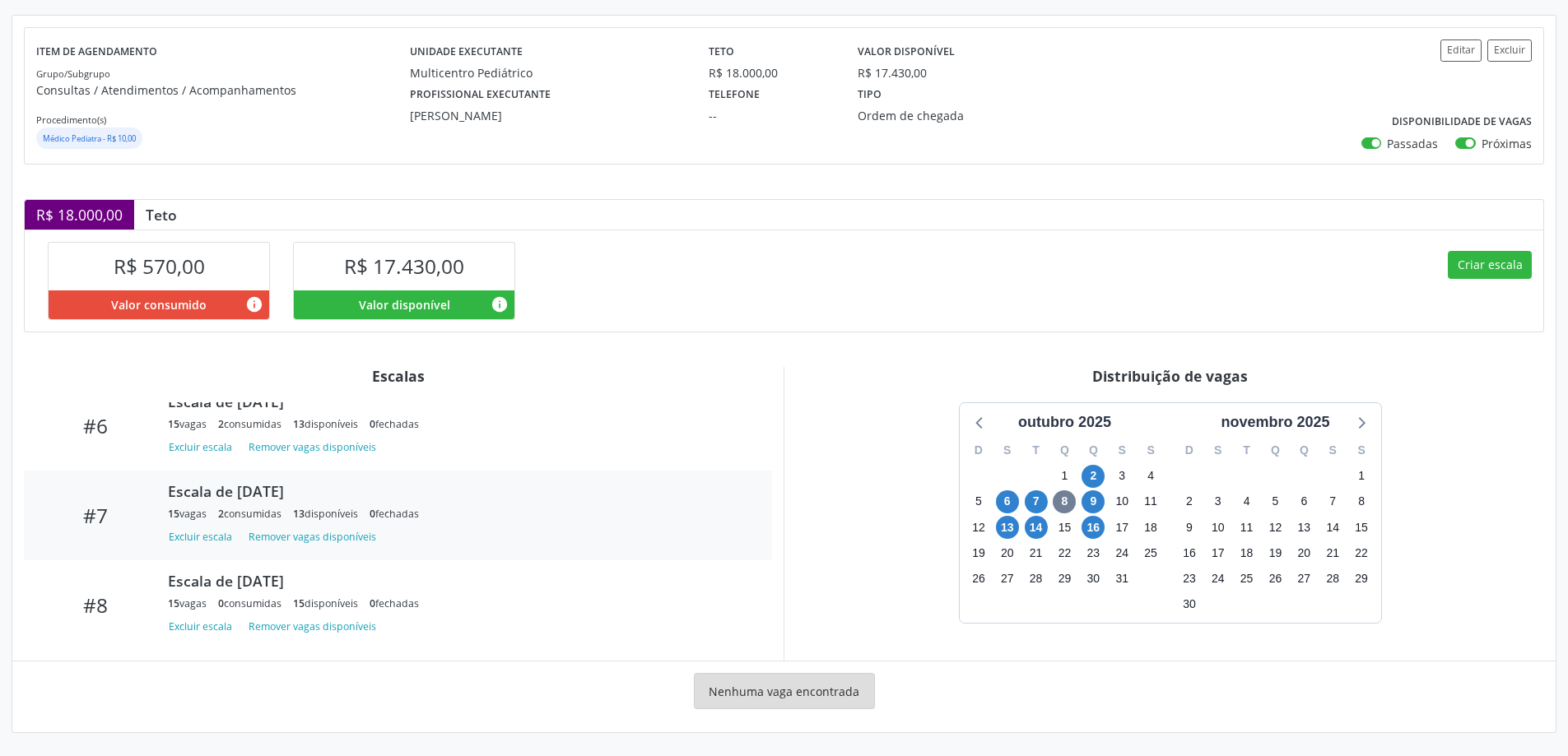
scroll to position [532, 0]
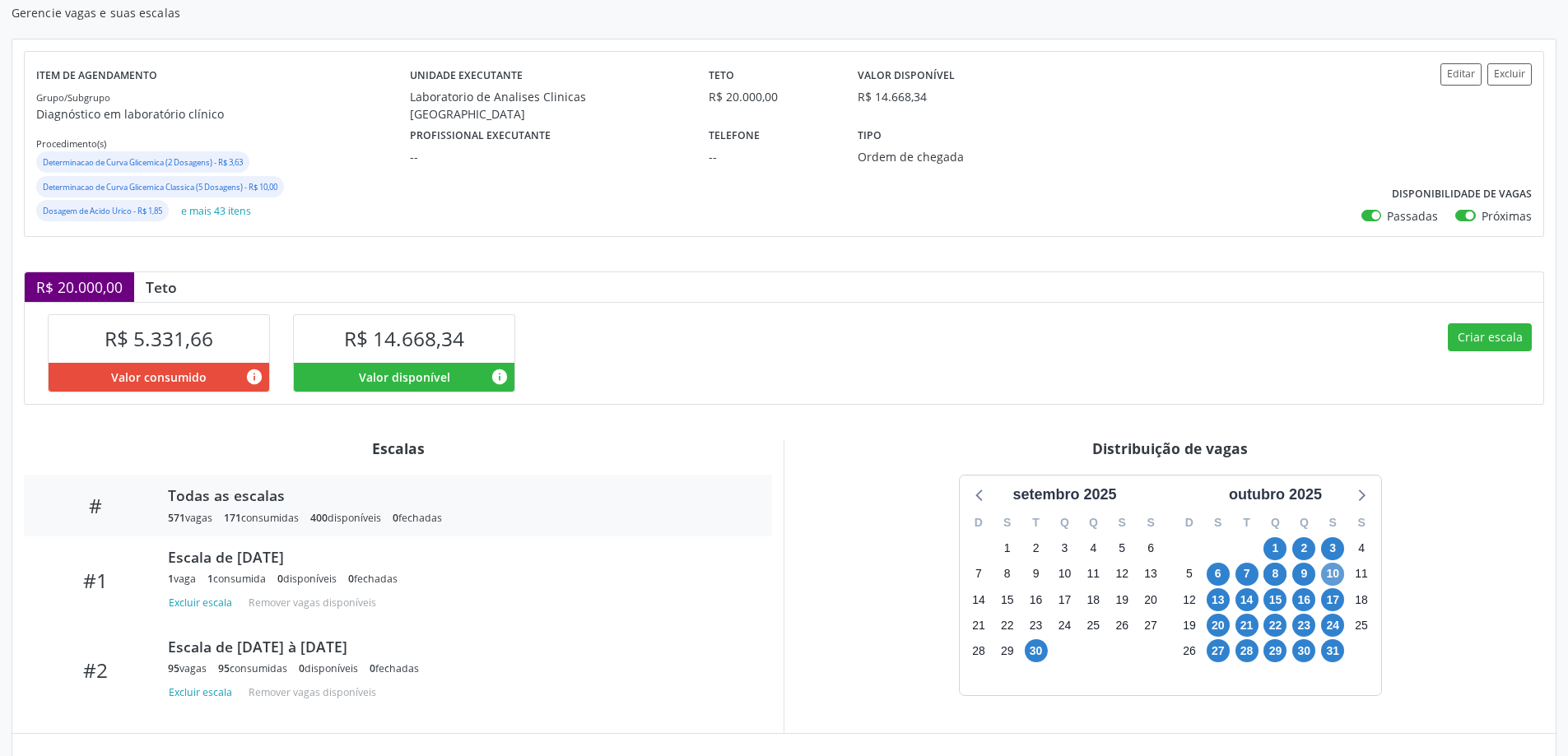
scroll to position [165, 0]
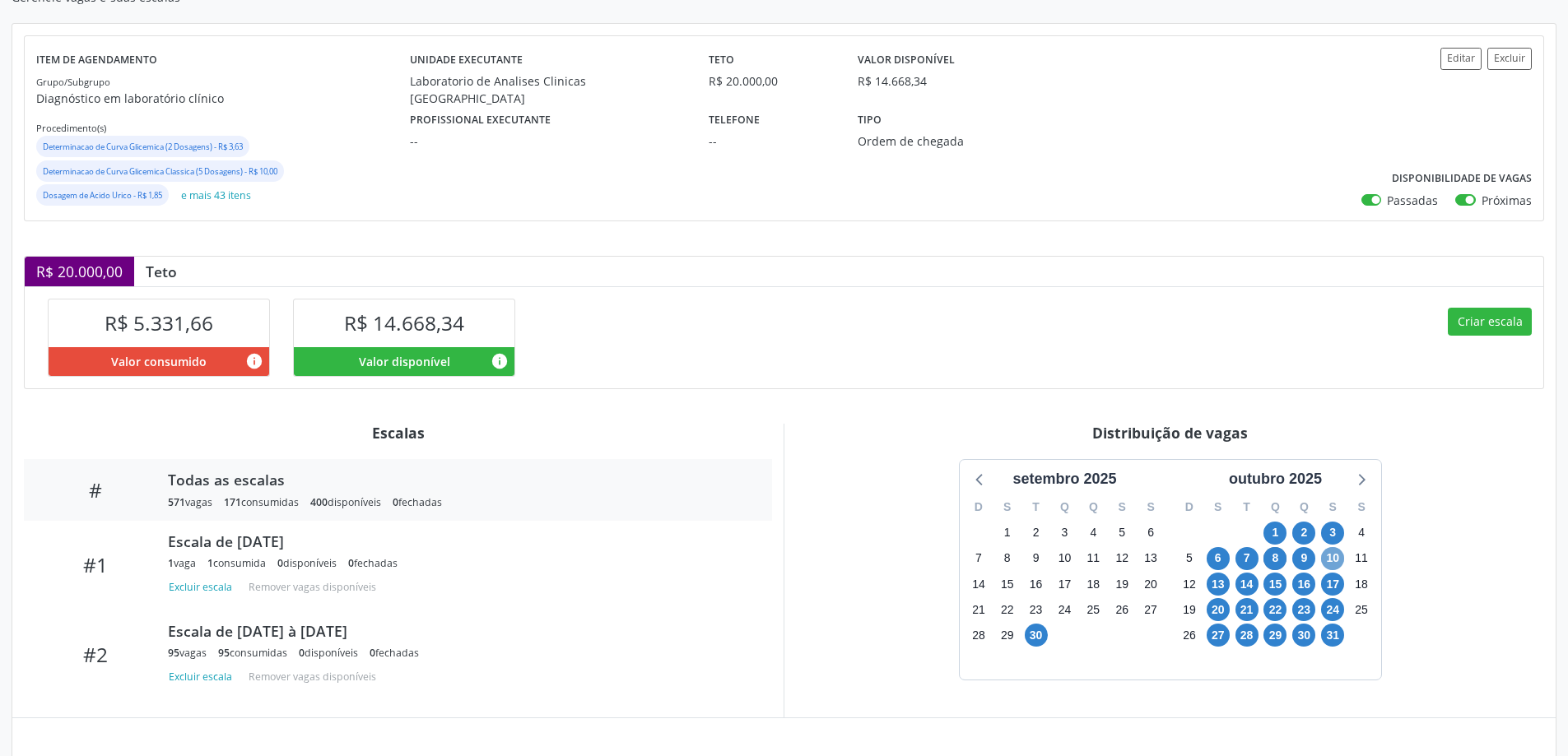
click at [1335, 563] on span "10" at bounding box center [1332, 559] width 23 height 23
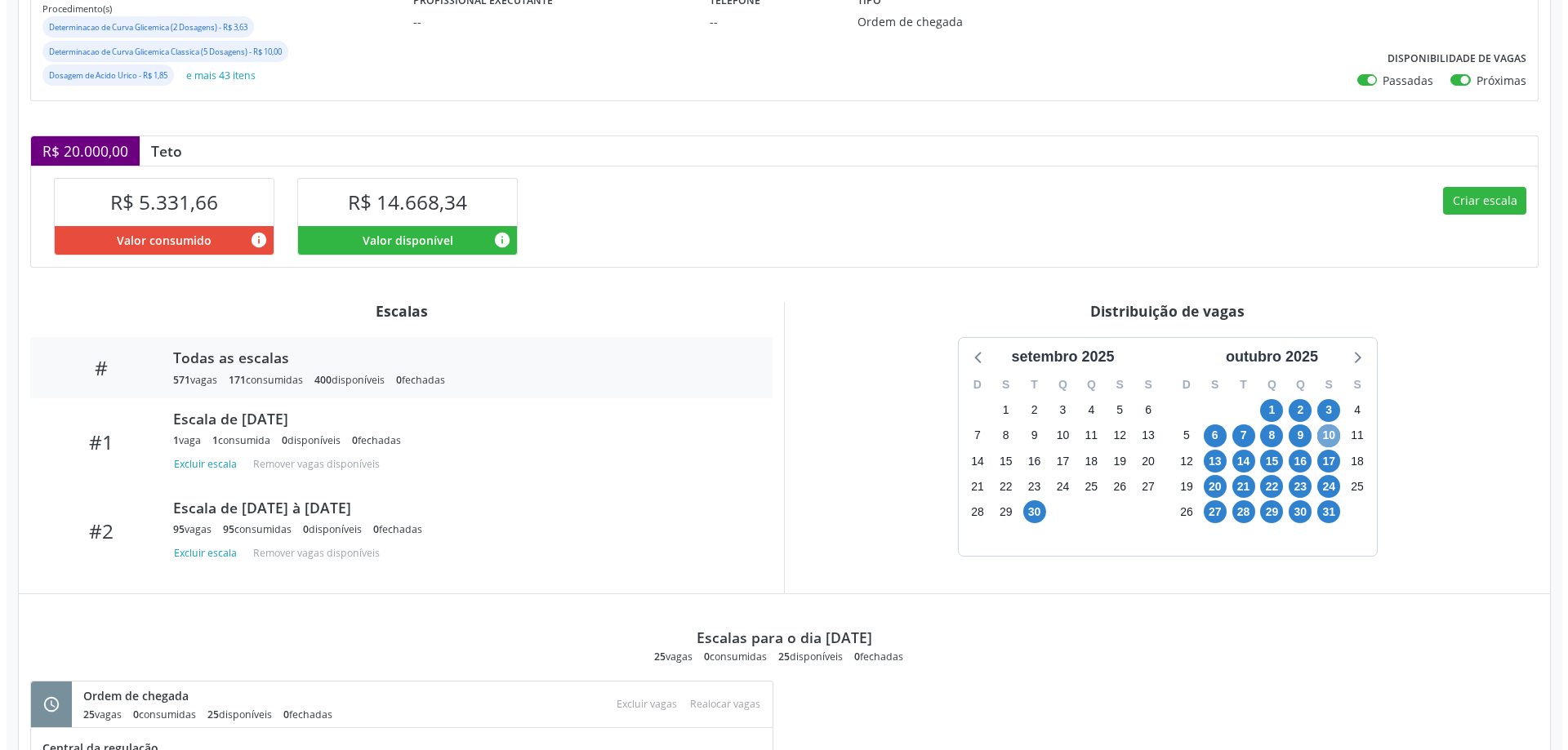
scroll to position [280, 0]
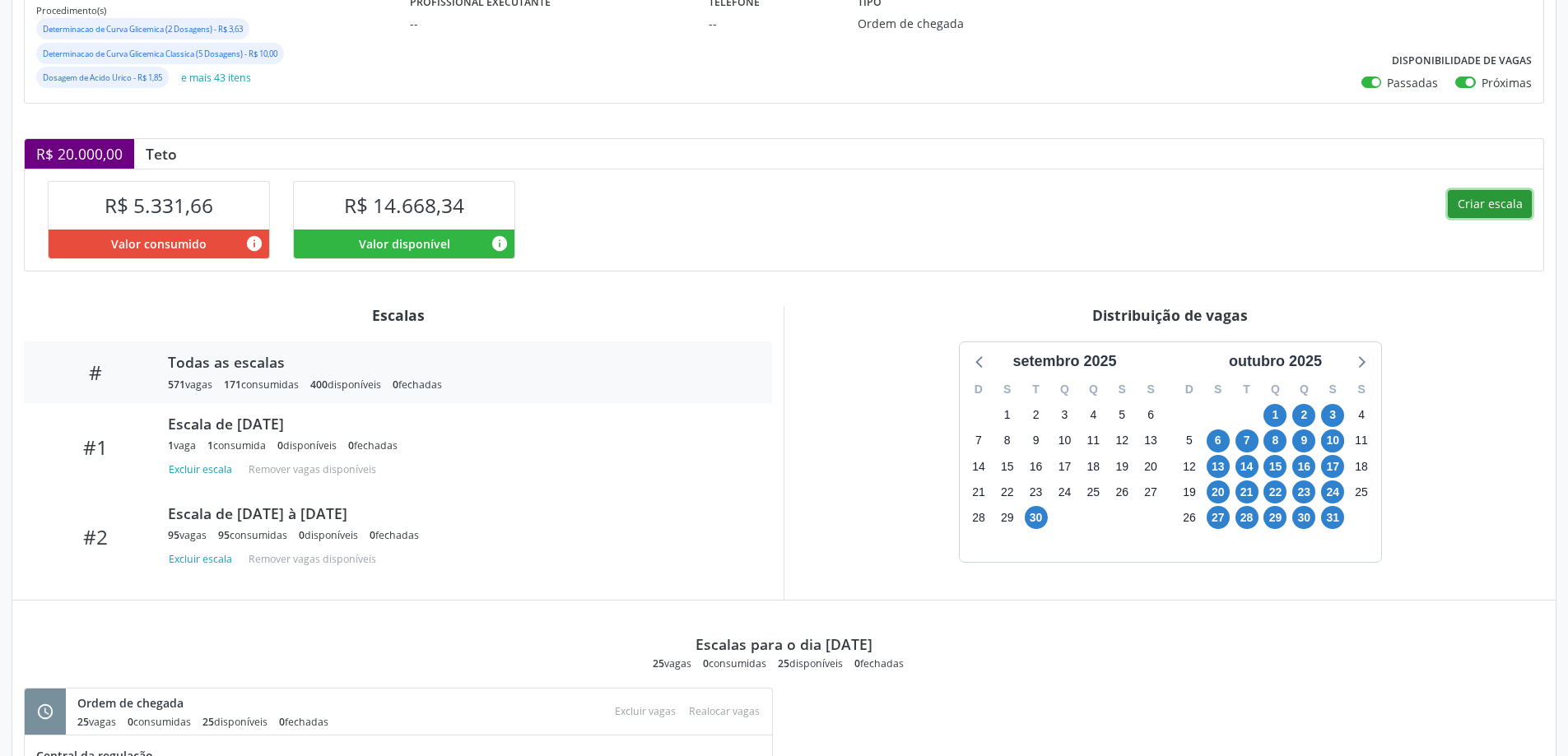
click at [1467, 206] on button "Criar escala" at bounding box center [1490, 205] width 84 height 28
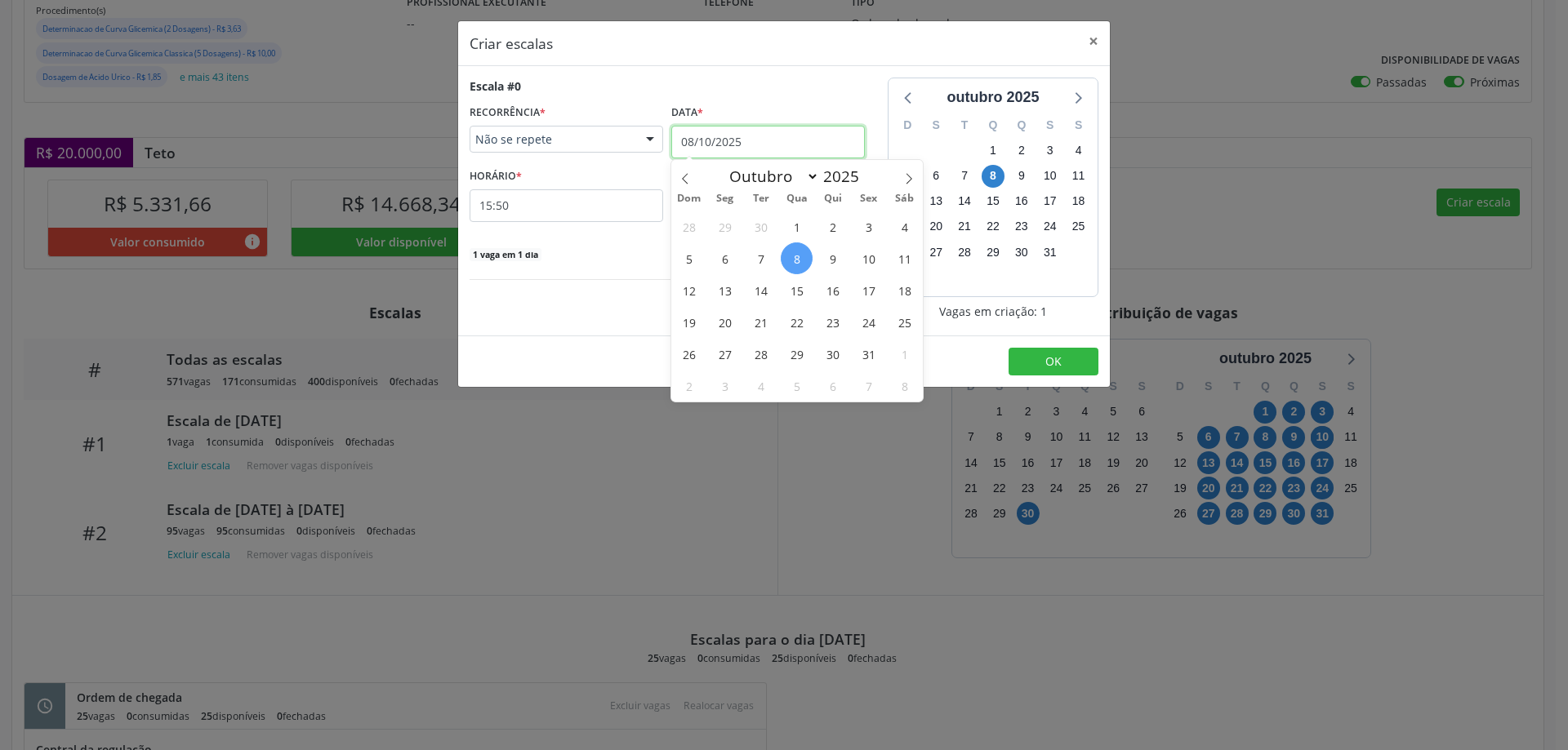
click at [769, 137] on input "08/10/2025" at bounding box center [768, 141] width 194 height 33
click at [868, 255] on span "10" at bounding box center [869, 258] width 32 height 32
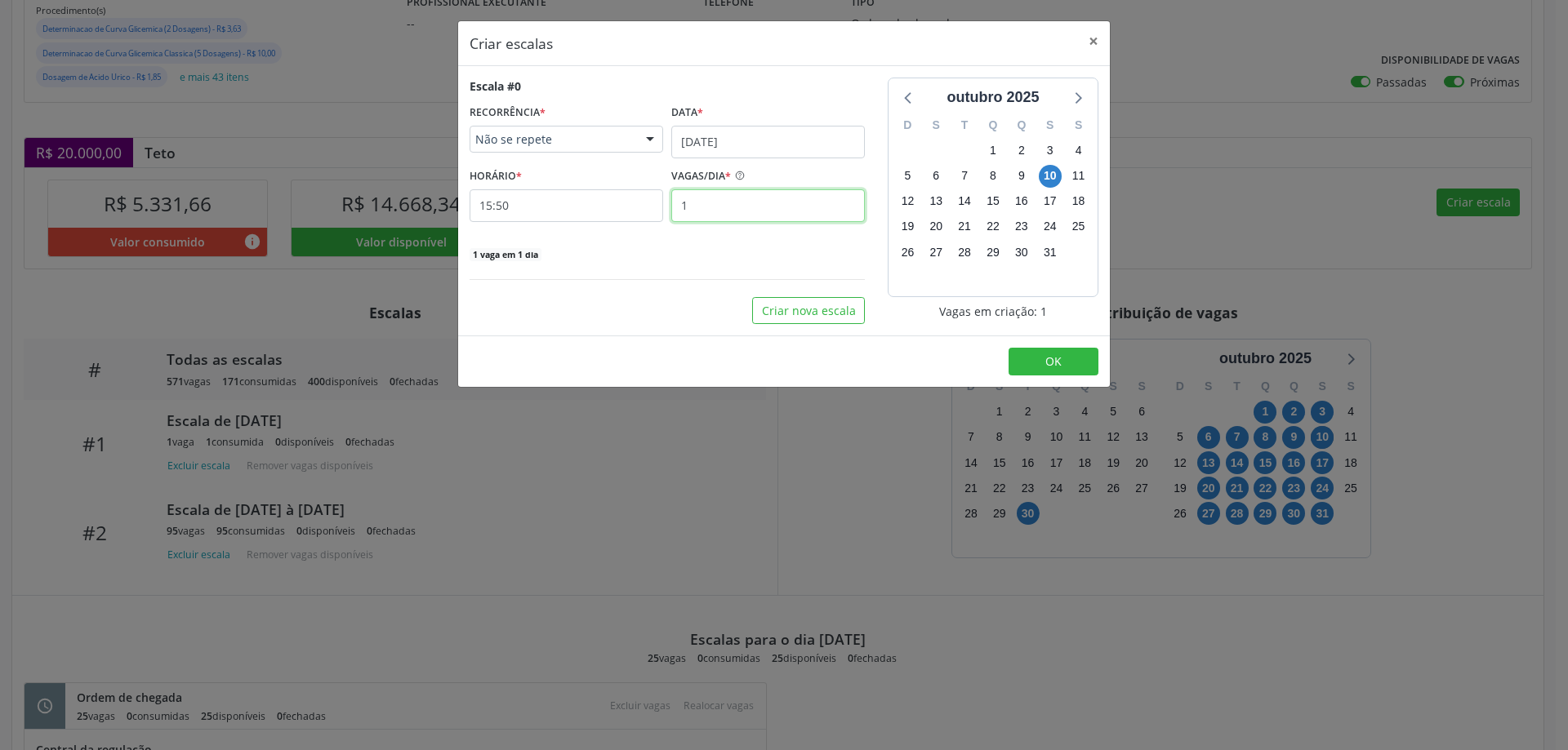
click at [727, 211] on input "1" at bounding box center [768, 206] width 194 height 33
type input "5"
click at [636, 200] on input "15:50" at bounding box center [566, 206] width 194 height 33
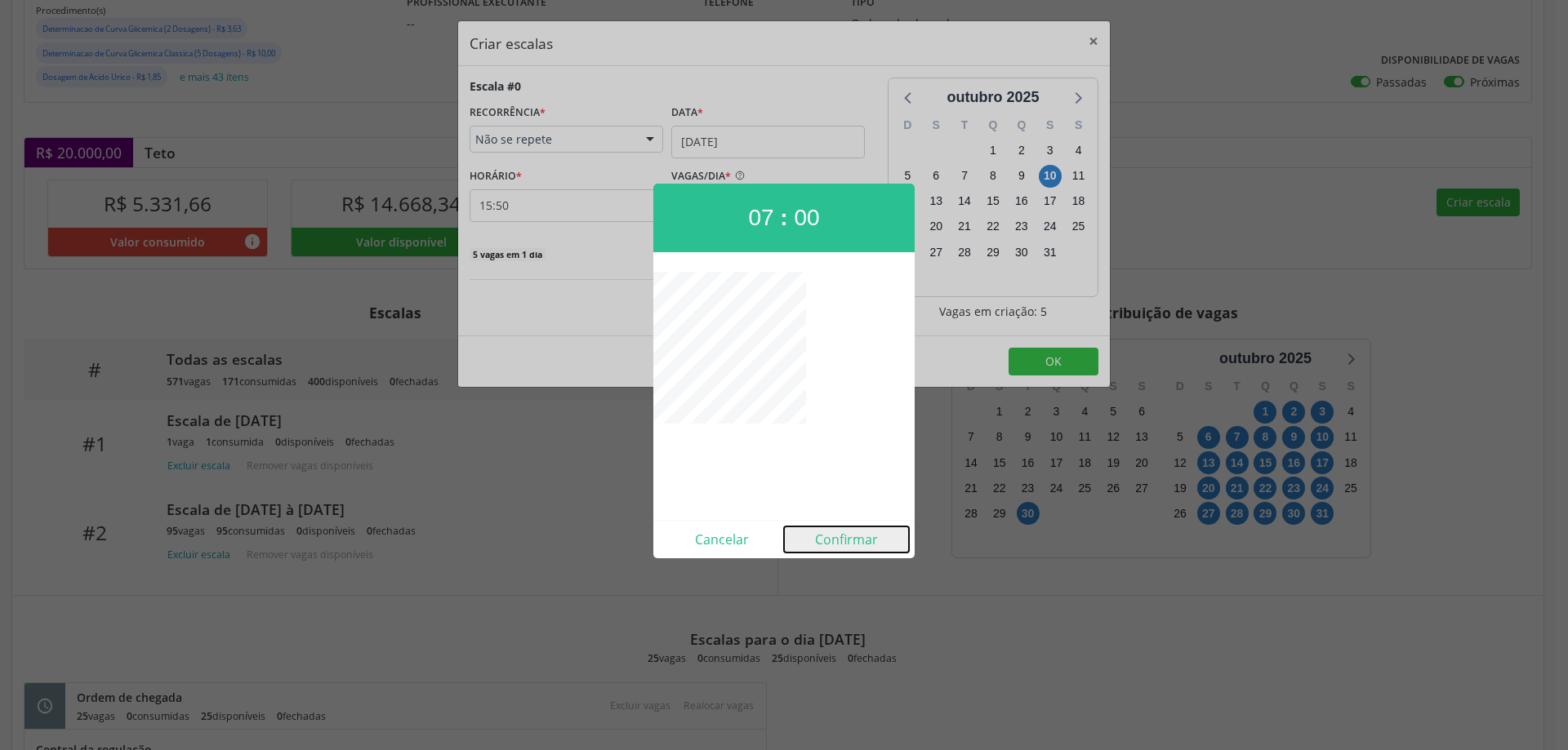
click at [841, 538] on button "Confirmar" at bounding box center [847, 540] width 125 height 26
type input "07:00"
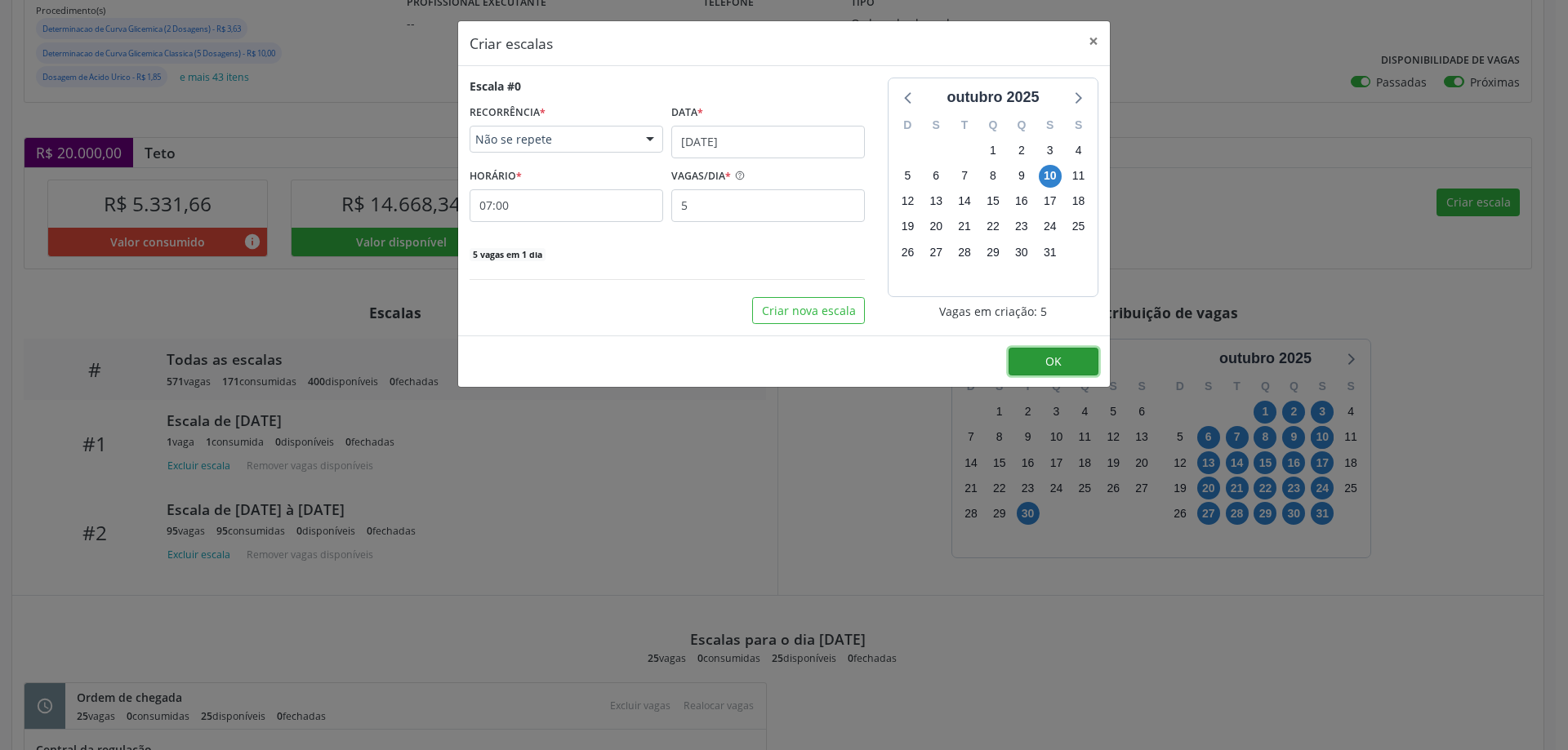
click at [1048, 363] on span "OK" at bounding box center [1053, 361] width 16 height 16
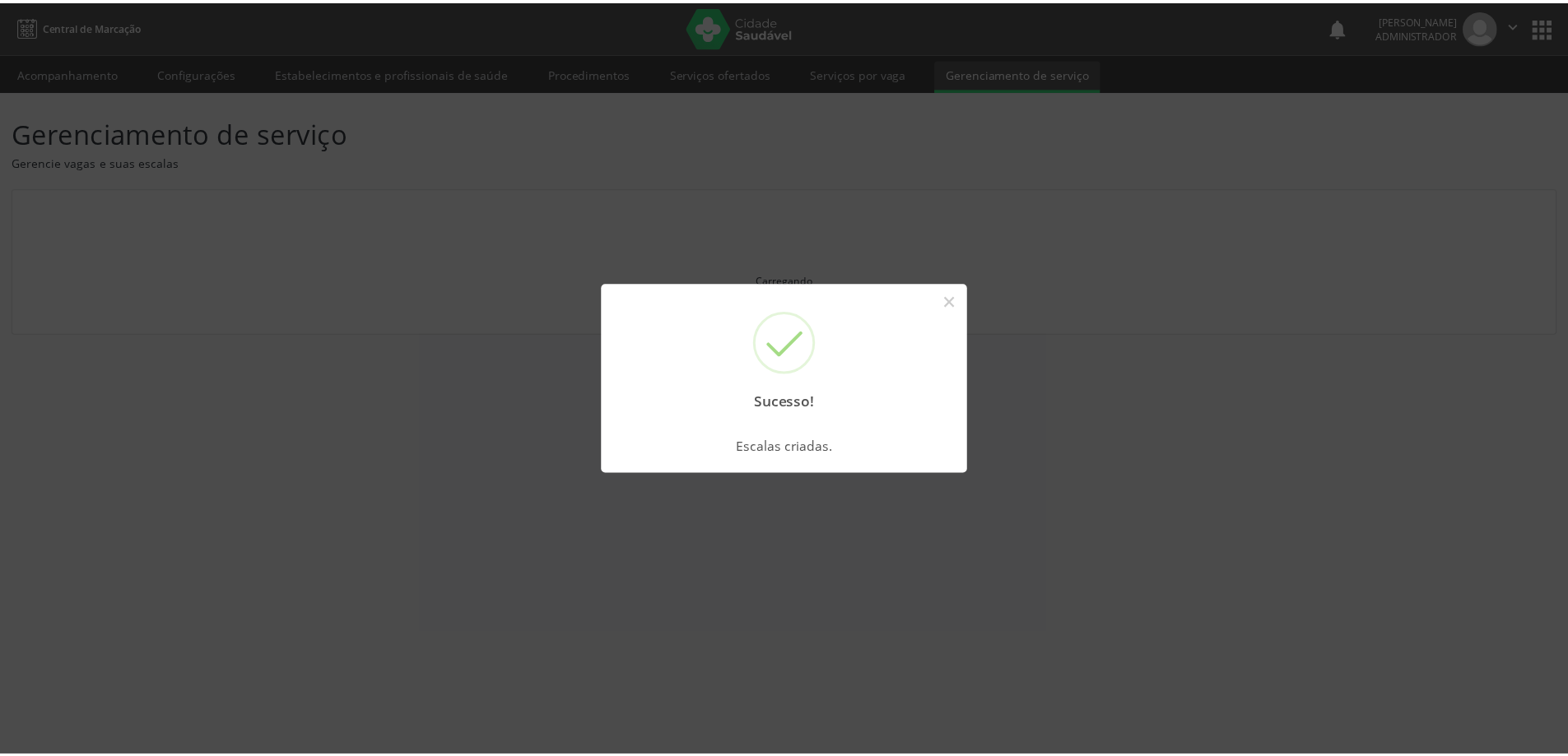
scroll to position [0, 0]
